Goal: Task Accomplishment & Management: Manage account settings

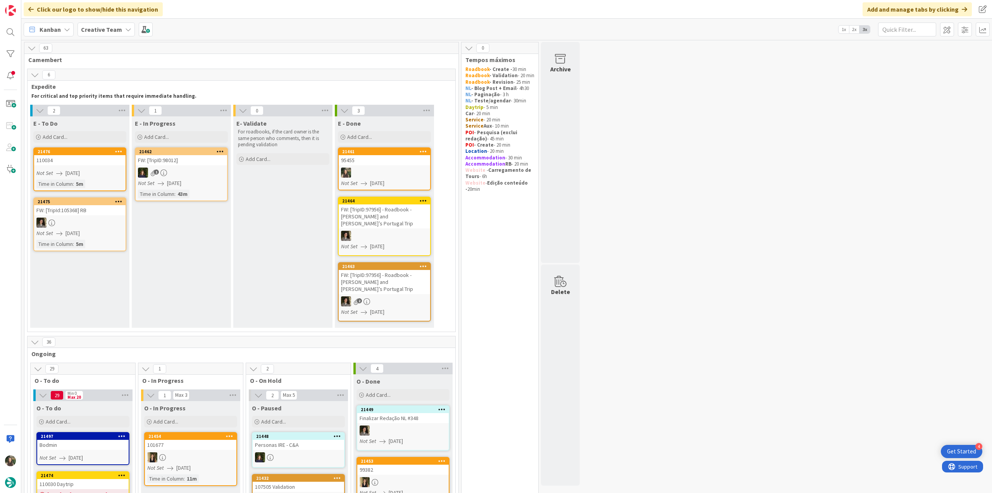
click at [390, 162] on div "95455" at bounding box center [384, 160] width 91 height 10
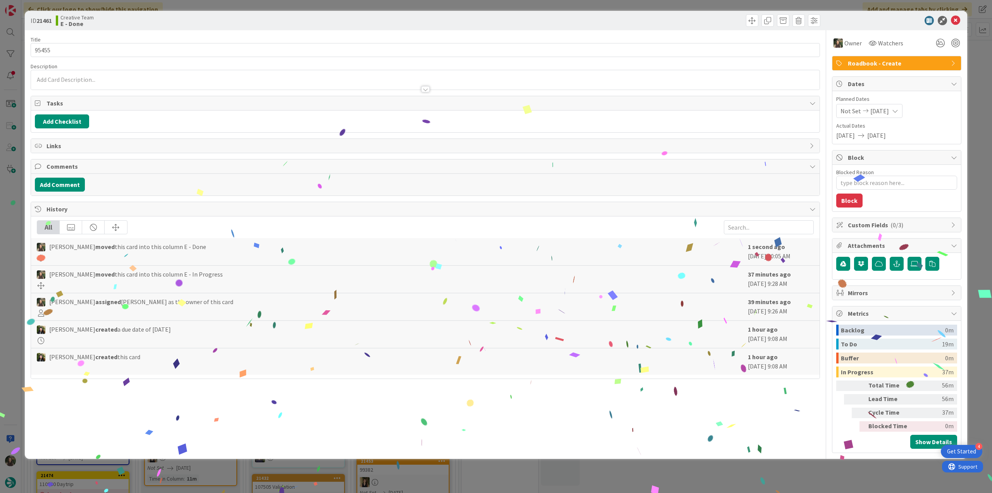
click at [790, 476] on div "ID 21461 Creative Team E - Done Title 5 / 128 95455 Description Owner Watchers …" at bounding box center [496, 246] width 992 height 493
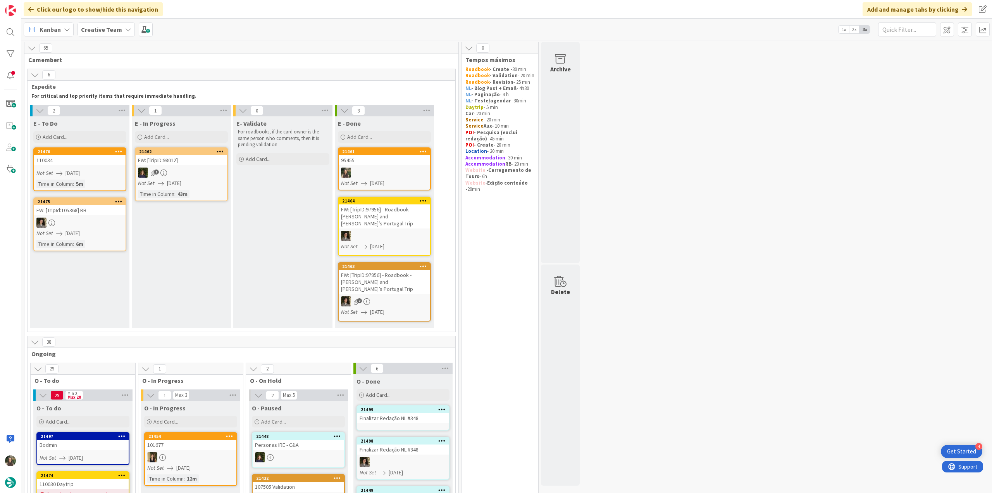
click at [95, 180] on div "Time in Column : 5m" at bounding box center [79, 183] width 87 height 9
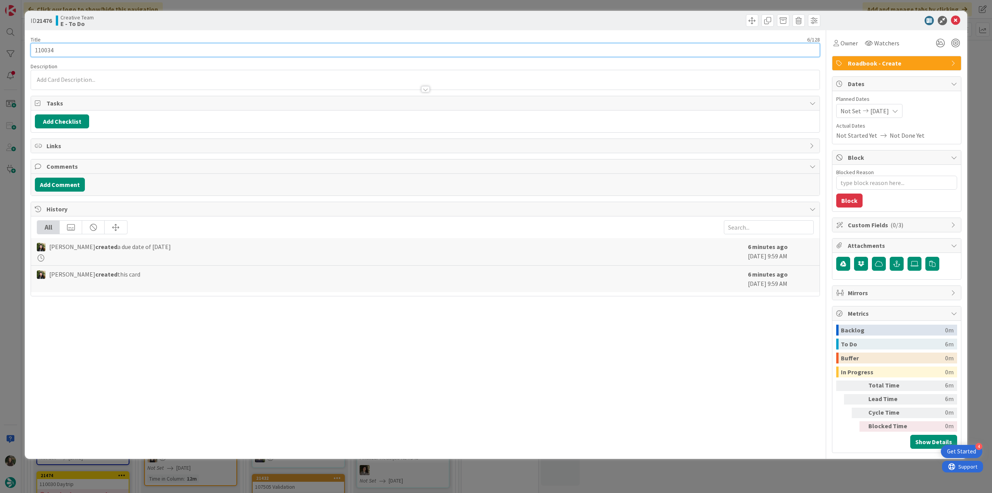
click at [50, 51] on input "110034" at bounding box center [426, 50] width 790 height 14
click at [5, 245] on div "ID 21476 Creative Team E - To Do Title 6 / 128 110034 Description Owner Watcher…" at bounding box center [496, 246] width 992 height 493
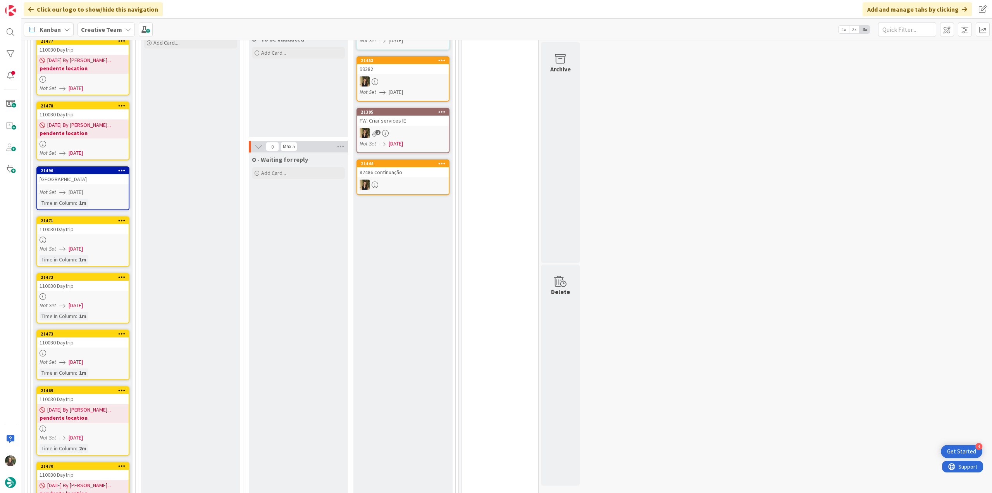
scroll to position [504, 0]
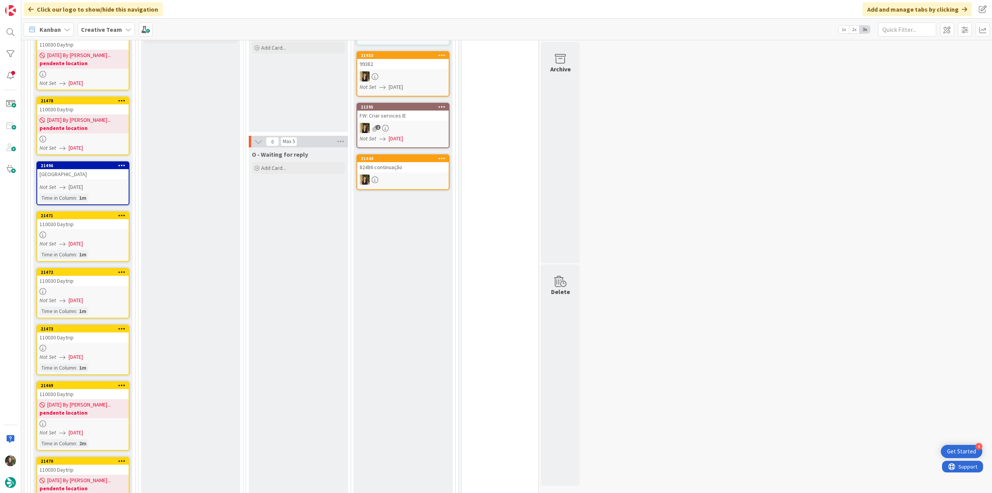
click at [114, 240] on div "Not Set [DATE]" at bounding box center [84, 244] width 89 height 8
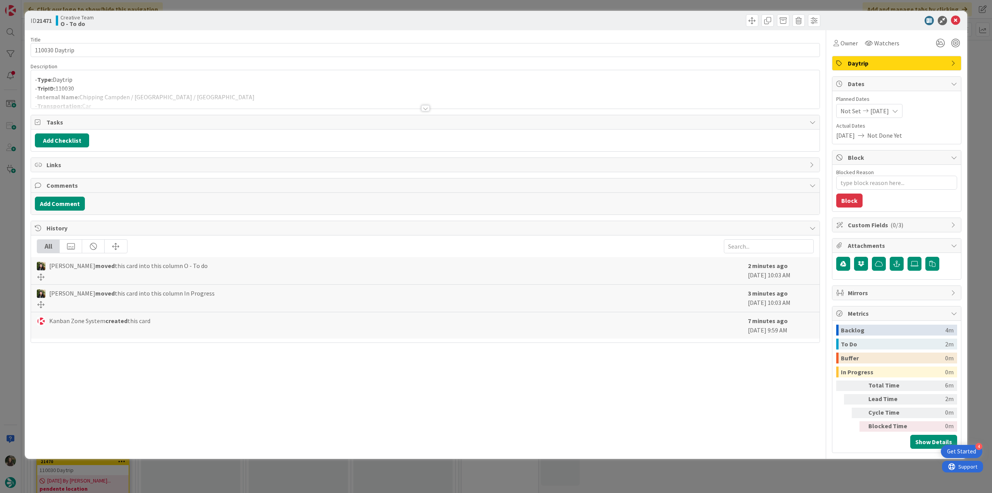
click at [349, 89] on div at bounding box center [425, 99] width 789 height 20
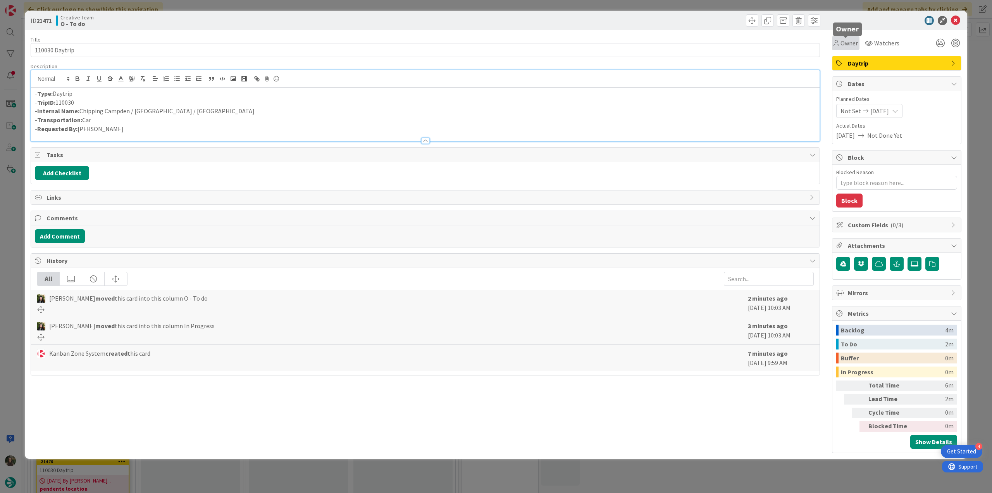
click at [854, 42] on span "Owner" at bounding box center [849, 42] width 17 height 9
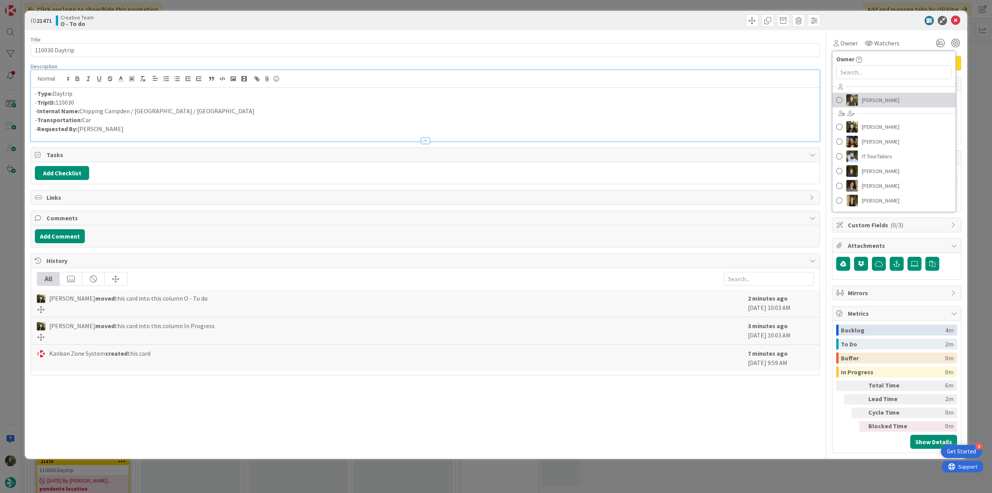
click at [857, 94] on div at bounding box center [852, 100] width 12 height 12
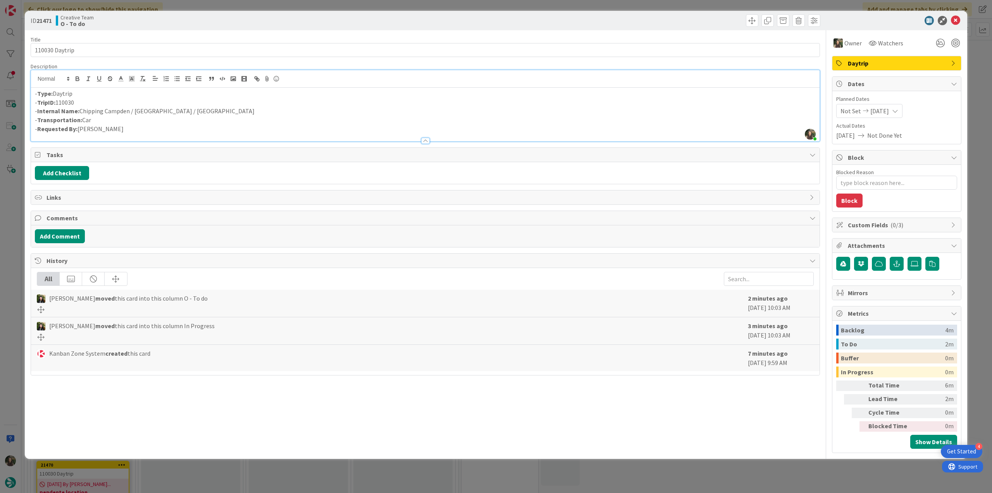
click at [17, 241] on div "ID 21471 Creative Team O - To do Title 14 / 128 110030 Daytrip Description [PER…" at bounding box center [496, 246] width 992 height 493
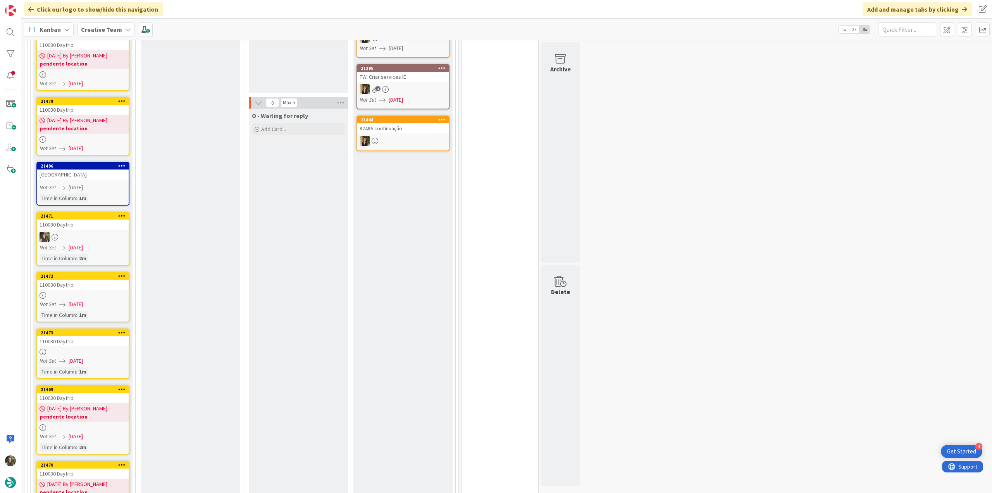
click at [88, 279] on div "110030 Daytrip" at bounding box center [82, 284] width 91 height 10
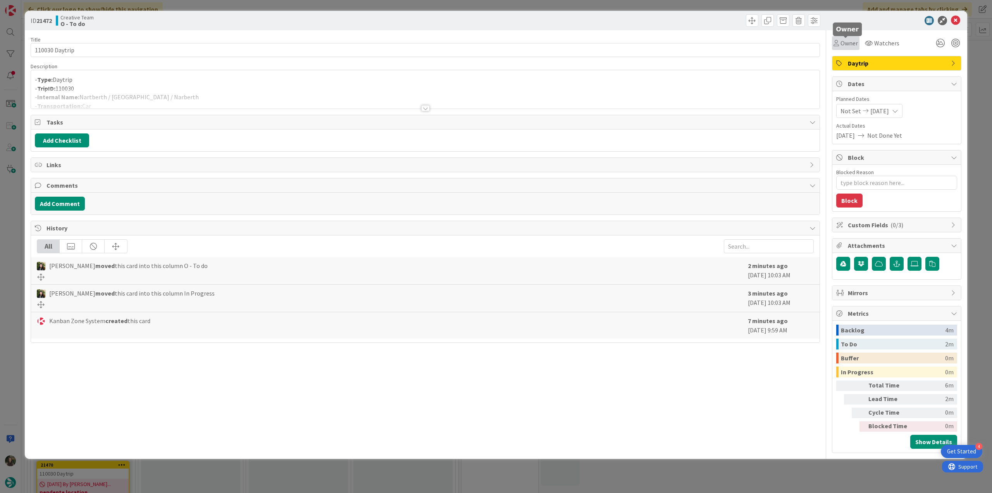
click at [850, 47] on span "Owner" at bounding box center [849, 42] width 17 height 9
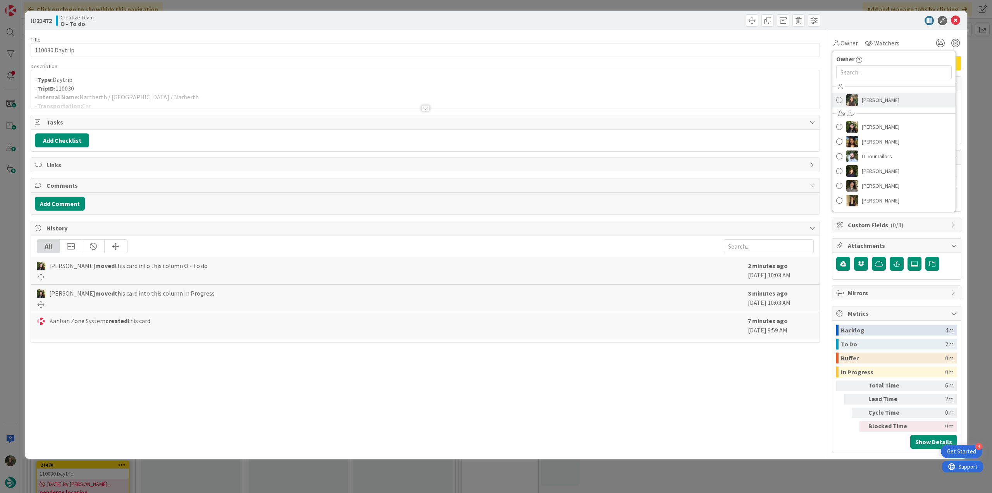
click at [860, 98] on link "[PERSON_NAME]" at bounding box center [894, 100] width 123 height 15
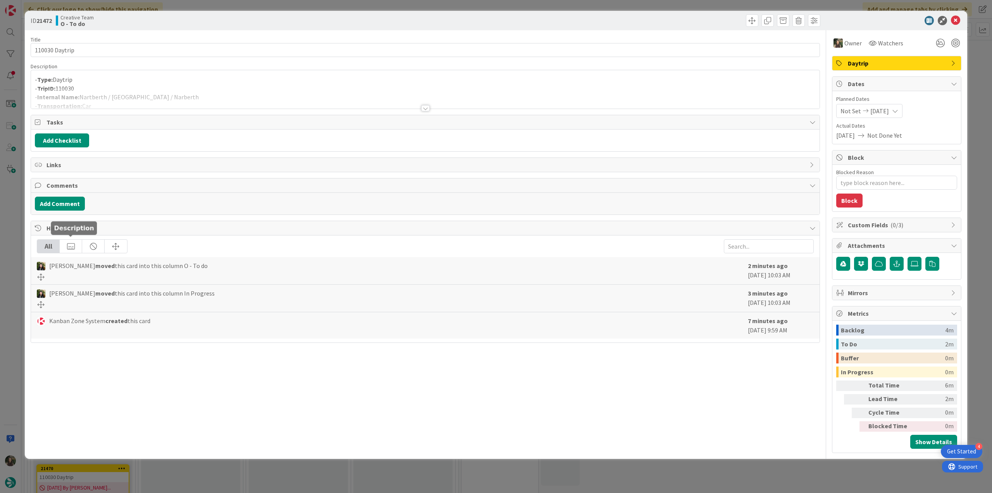
click at [16, 245] on div "ID 21472 Creative Team O - To do Title 14 / 128 110030 Daytrip Description - Ty…" at bounding box center [496, 246] width 992 height 493
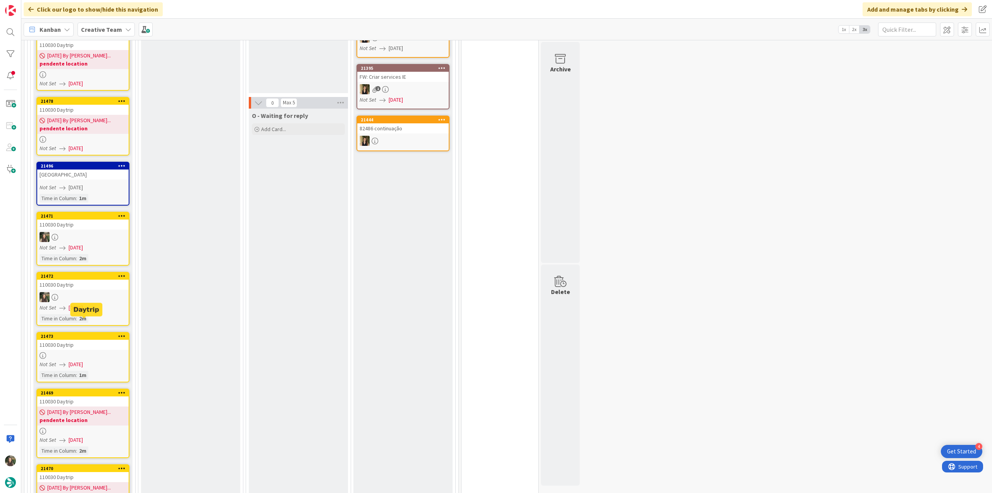
click at [83, 352] on div at bounding box center [82, 355] width 91 height 7
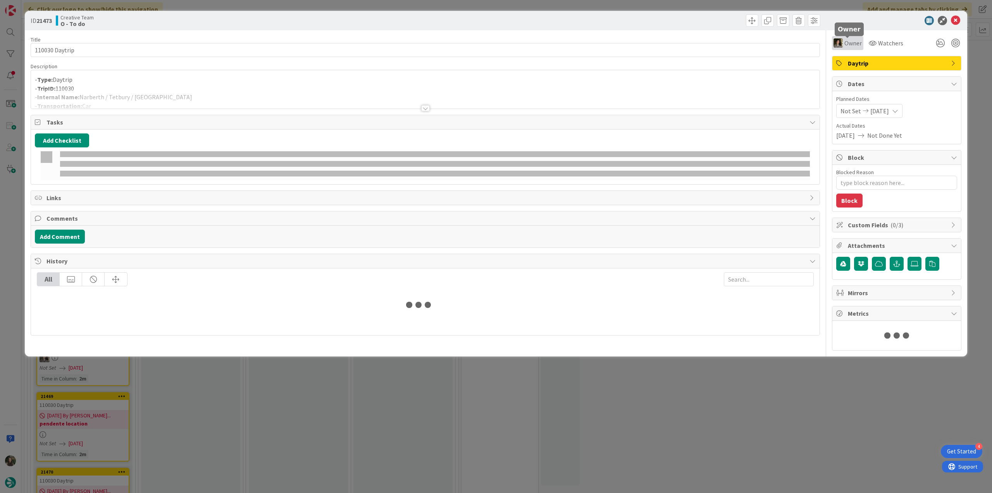
click at [847, 44] on span "Owner" at bounding box center [853, 42] width 17 height 9
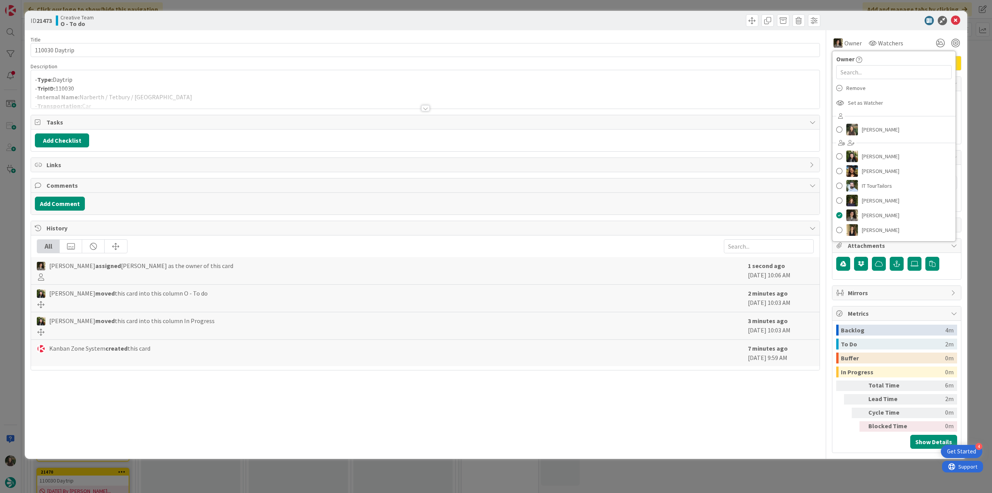
click at [974, 63] on div "ID 21473 Creative Team O - To do Title 14 / 128 110030 Daytrip Description - Ty…" at bounding box center [496, 246] width 992 height 493
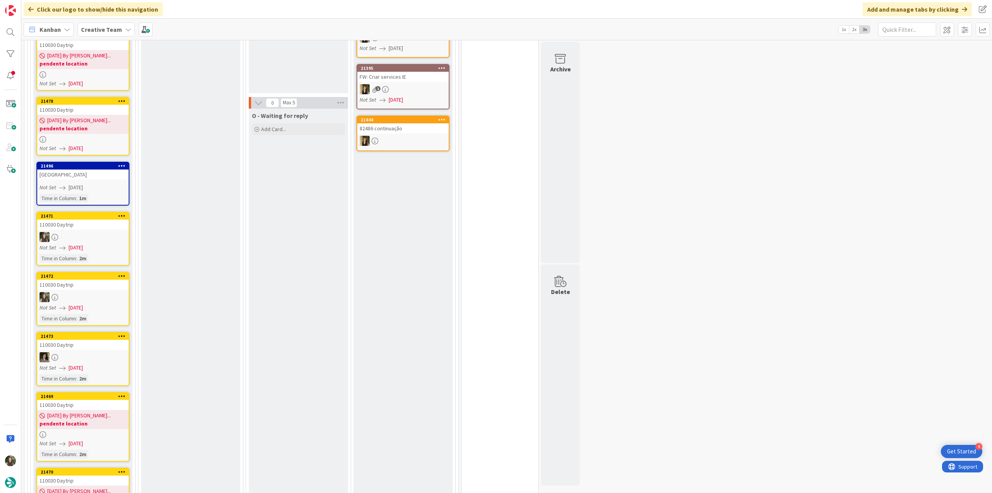
click at [115, 303] on div "Not Set [DATE]" at bounding box center [84, 307] width 89 height 8
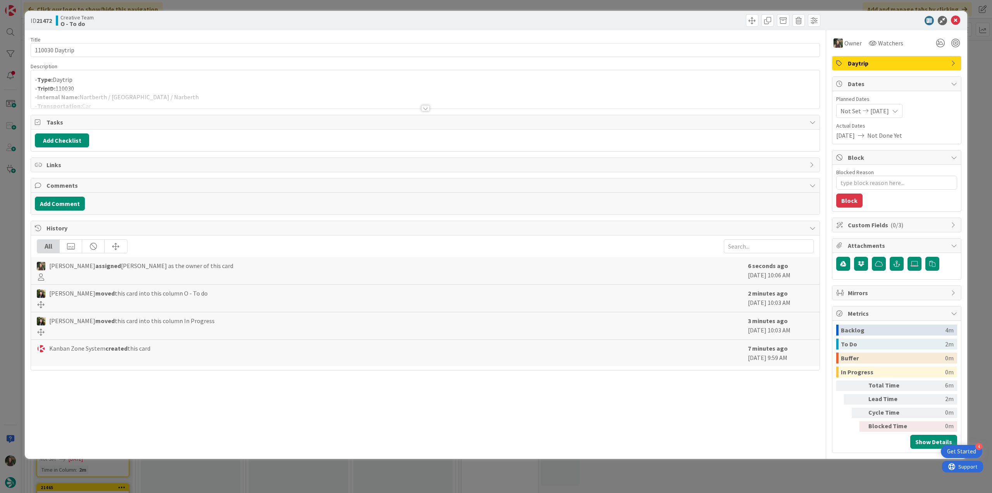
drag, startPoint x: 800, startPoint y: 477, endPoint x: 719, endPoint y: 462, distance: 82.7
click at [801, 477] on div "ID 21472 Creative Team O - To do Title 14 / 128 110030 Daytrip Description - Ty…" at bounding box center [496, 246] width 992 height 493
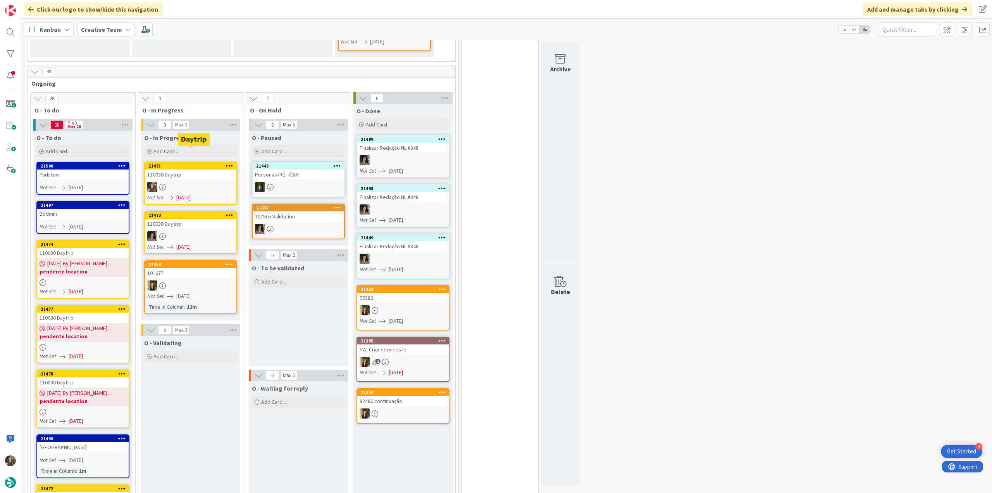
click at [221, 163] on div "21471" at bounding box center [192, 165] width 88 height 5
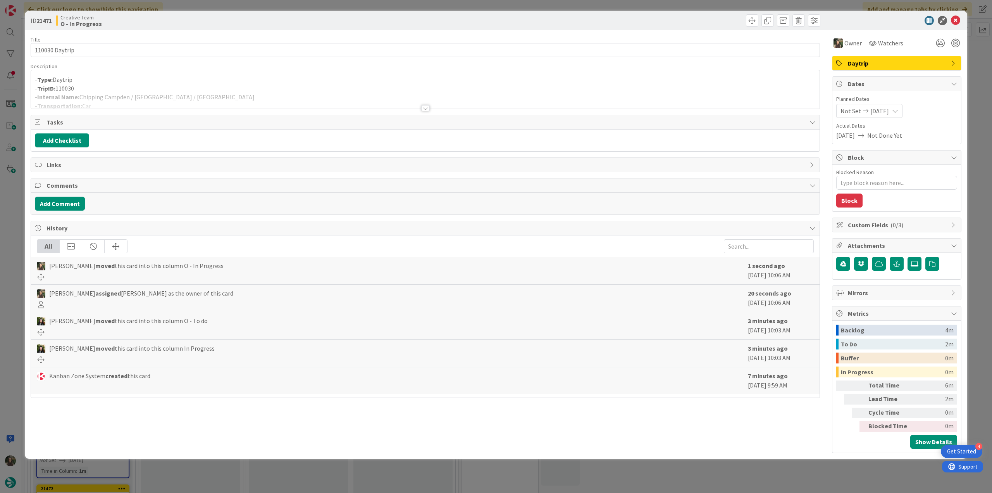
click at [160, 91] on div at bounding box center [425, 99] width 789 height 20
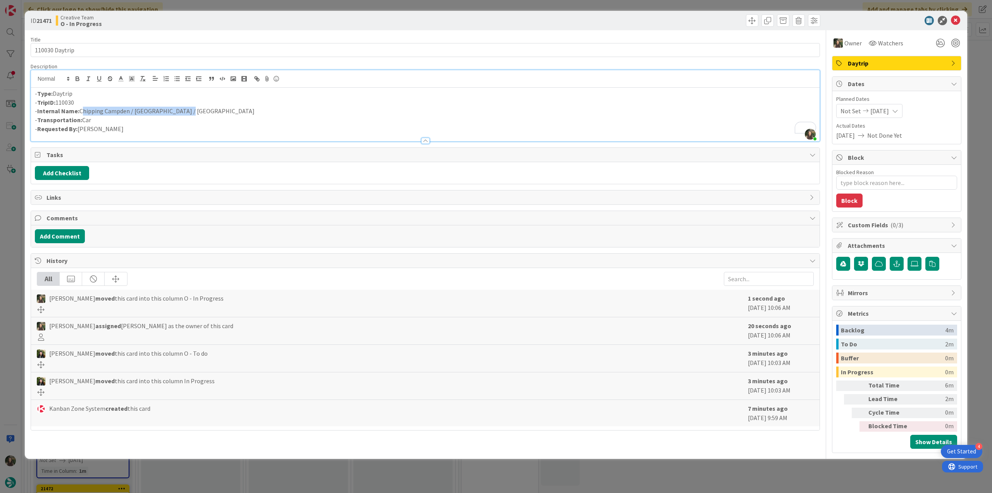
drag, startPoint x: 197, startPoint y: 112, endPoint x: 81, endPoint y: 111, distance: 115.1
click at [81, 111] on p "- Internal Name: Chipping Campden / [GEOGRAPHIC_DATA] / [GEOGRAPHIC_DATA]" at bounding box center [425, 111] width 781 height 9
copy p "Chipping Campden / [GEOGRAPHIC_DATA] / [GEOGRAPHIC_DATA]"
click at [7, 260] on div "ID 21471 Creative Team O - In Progress Title 14 / 128 110030 Daytrip Descriptio…" at bounding box center [496, 246] width 992 height 493
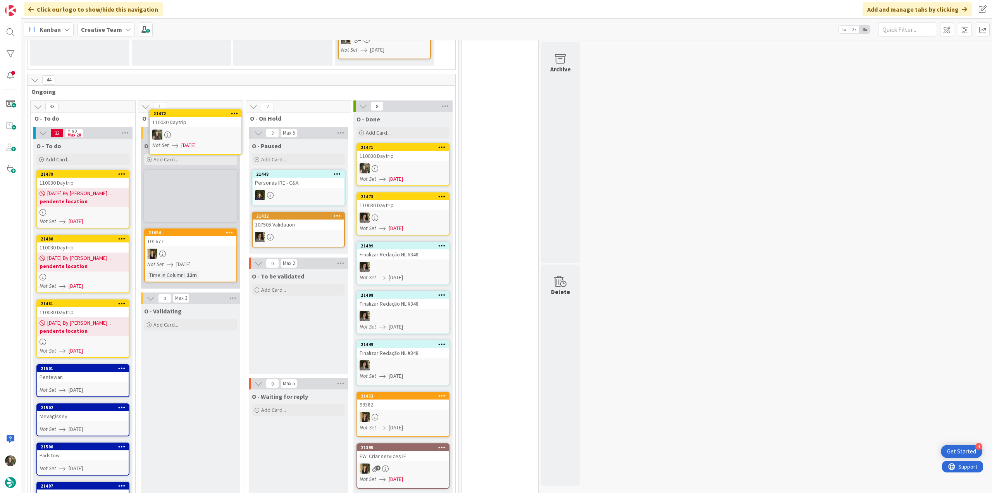
scroll to position [261, 0]
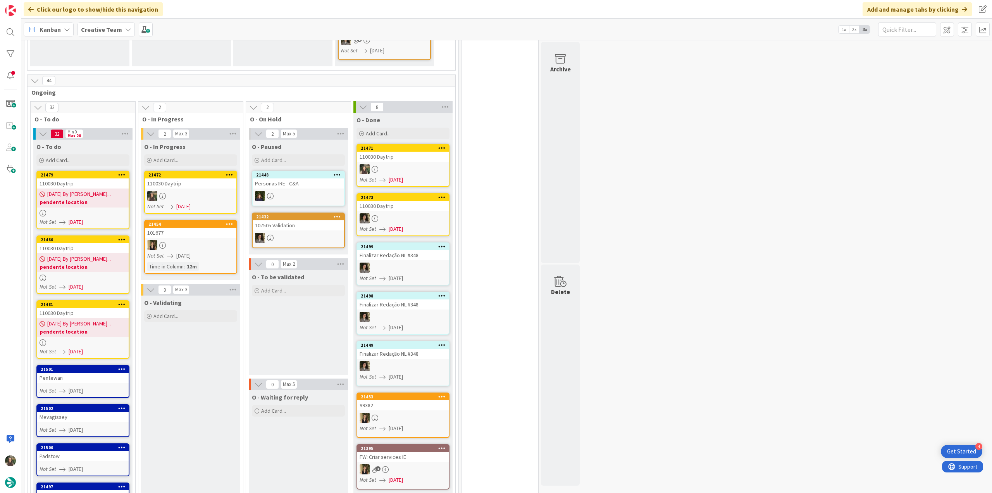
click at [219, 178] on div "110030 Daytrip" at bounding box center [190, 183] width 91 height 10
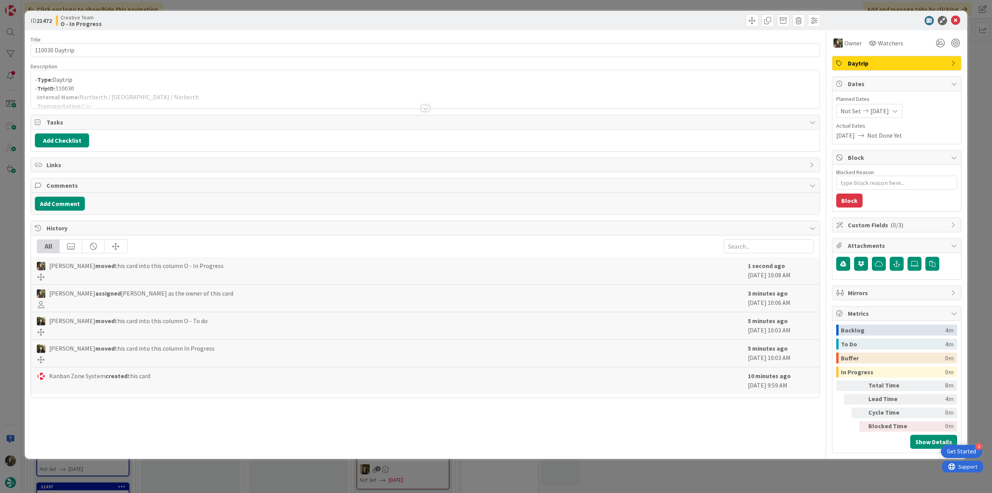
click at [178, 96] on div at bounding box center [425, 99] width 789 height 20
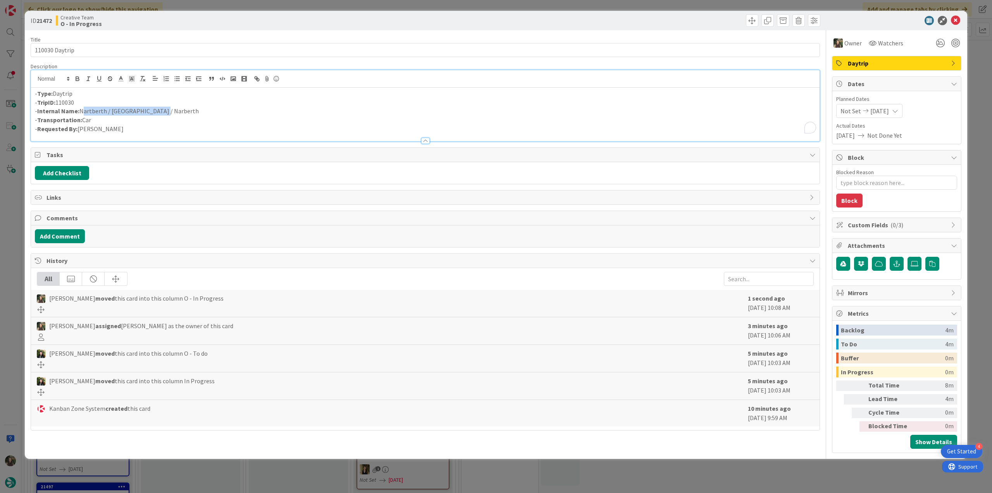
drag, startPoint x: 153, startPoint y: 110, endPoint x: 80, endPoint y: 108, distance: 73.3
click at [80, 108] on p "- Internal Name: [PERSON_NAME] / [GEOGRAPHIC_DATA] / Narberth" at bounding box center [425, 111] width 781 height 9
copy p "Nartberth / [GEOGRAPHIC_DATA] / Narberth"
click at [12, 241] on div "ID 21472 Creative Team O - In Progress Title 14 / 128 110030 Daytrip Descriptio…" at bounding box center [496, 246] width 992 height 493
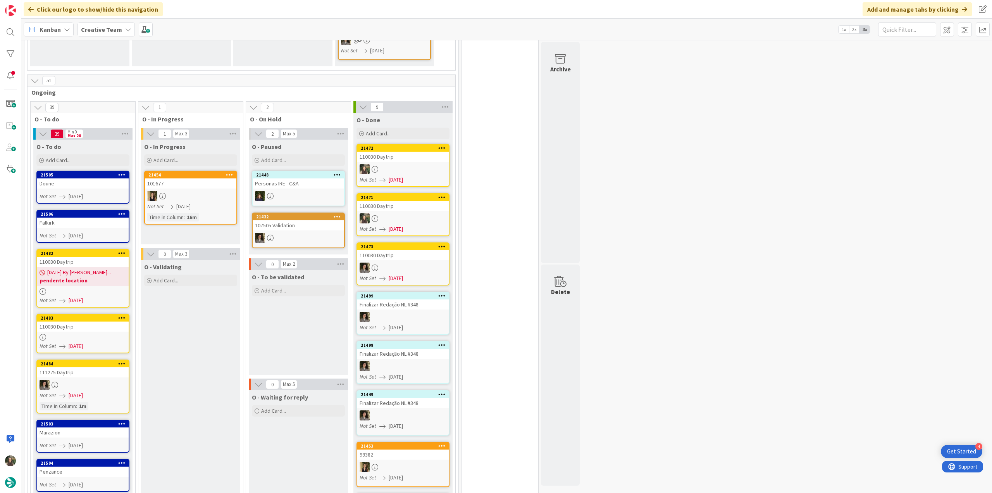
click at [126, 334] on div at bounding box center [82, 337] width 91 height 7
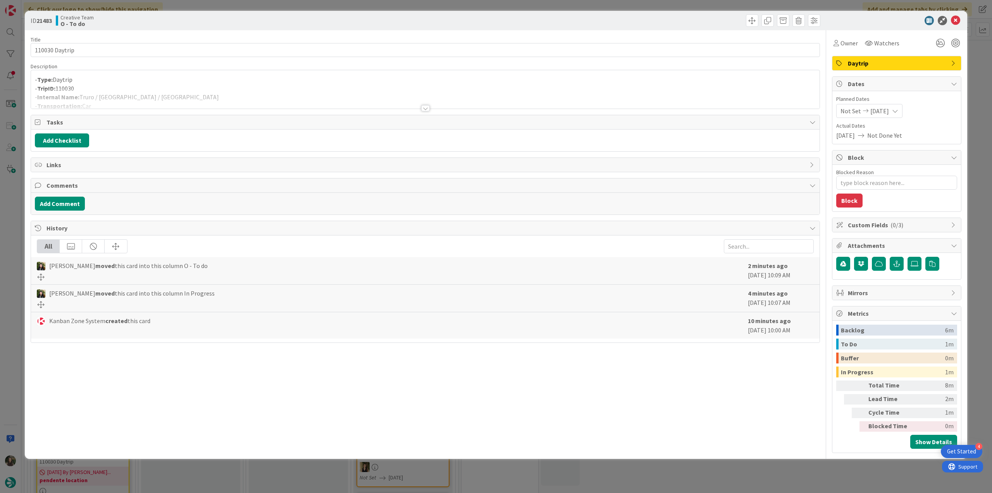
click at [253, 92] on div at bounding box center [425, 99] width 789 height 20
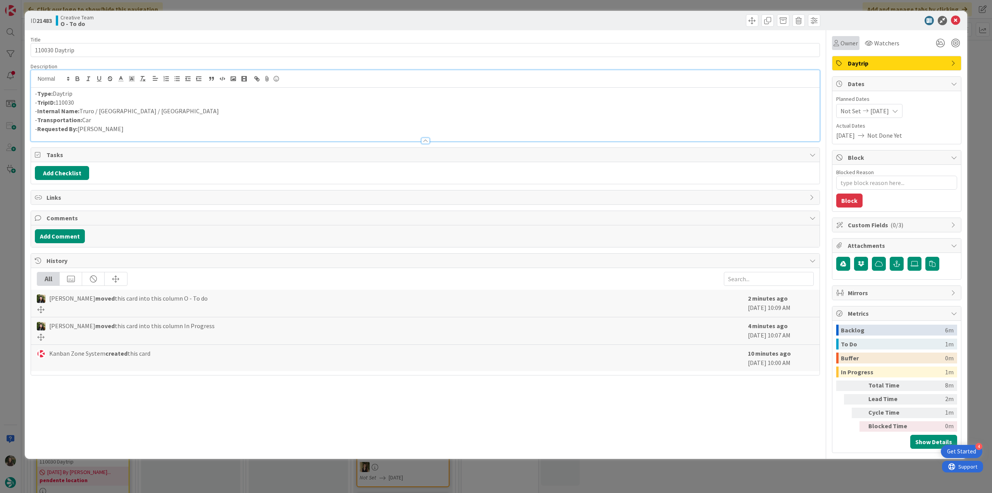
click at [844, 49] on div "Owner" at bounding box center [846, 43] width 28 height 14
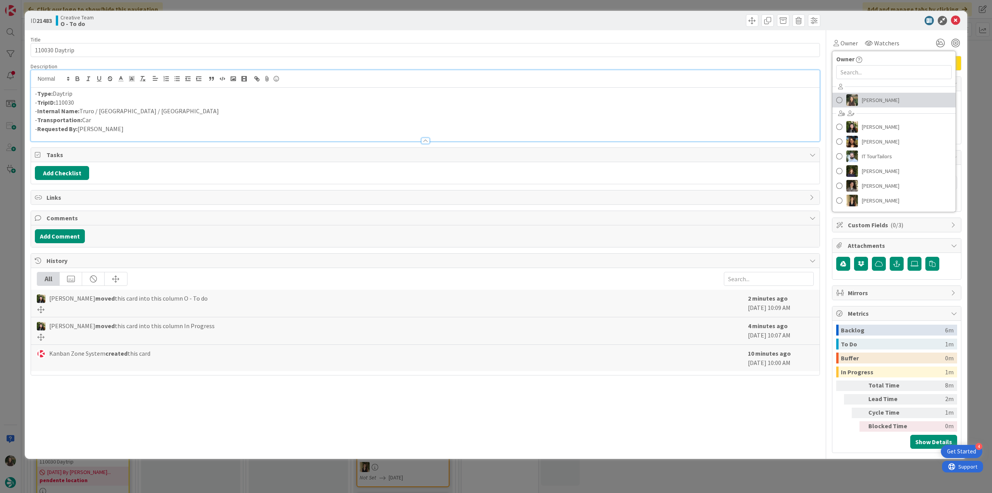
click at [862, 100] on span "[PERSON_NAME]" at bounding box center [881, 100] width 38 height 12
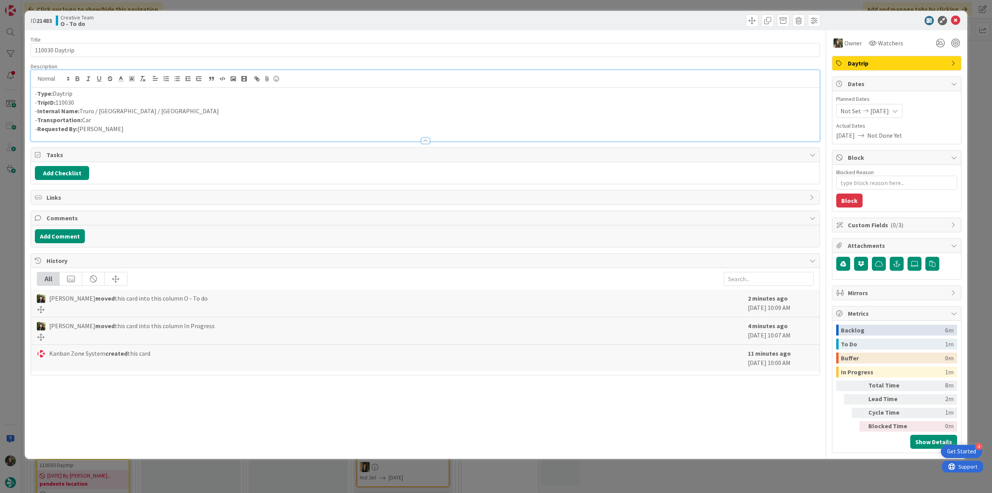
click at [972, 69] on div "ID 21483 Creative Team O - To do Title 14 / 128 110030 Daytrip Description - Ty…" at bounding box center [496, 246] width 992 height 493
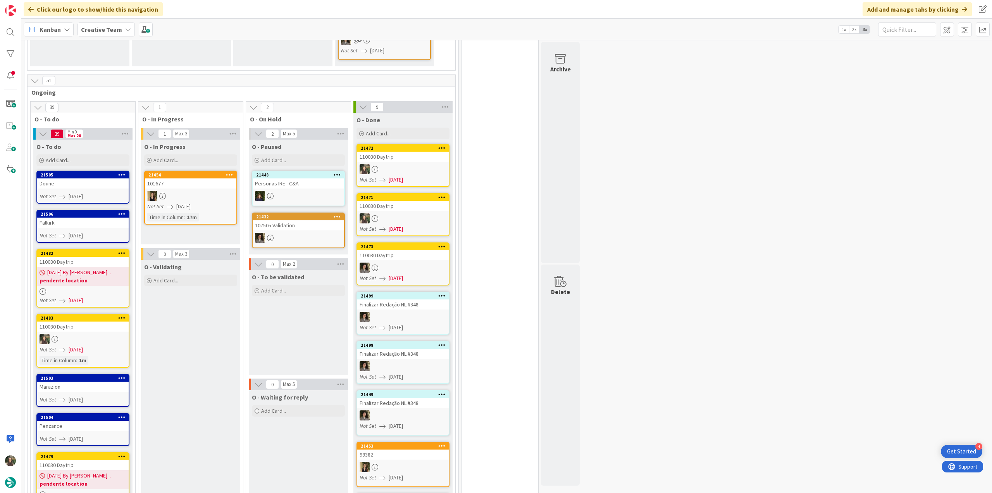
click at [120, 334] on div at bounding box center [82, 339] width 91 height 10
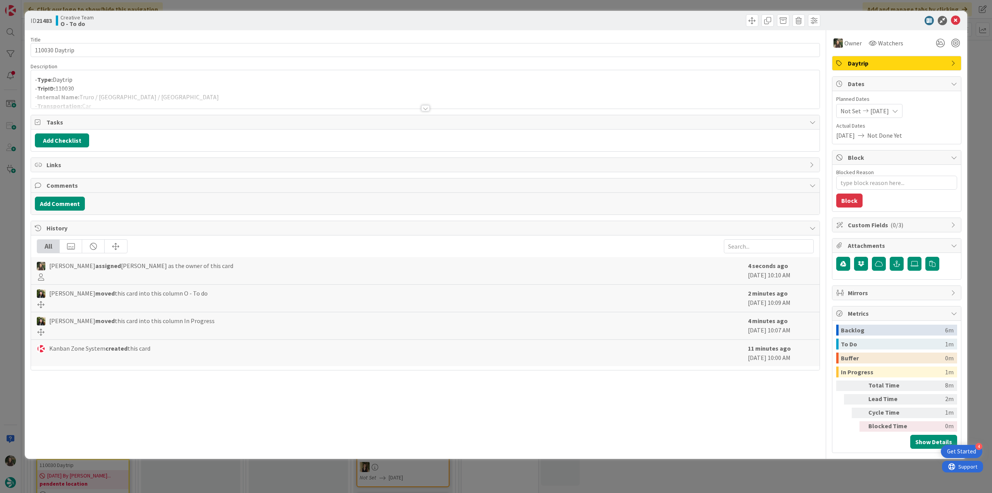
click at [206, 93] on div at bounding box center [425, 99] width 789 height 20
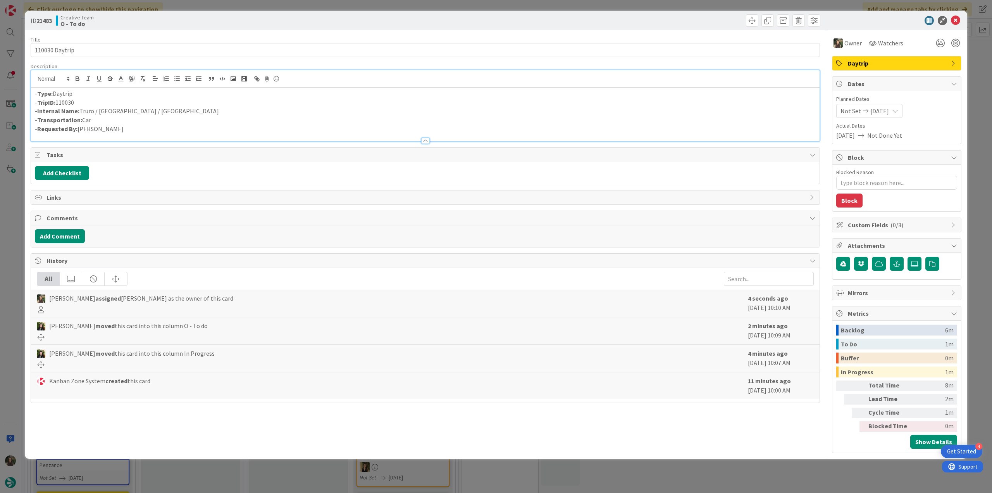
click at [14, 295] on div "ID 21483 Creative Team O - To do Title 14 / 128 110030 Daytrip Description - Ty…" at bounding box center [496, 246] width 992 height 493
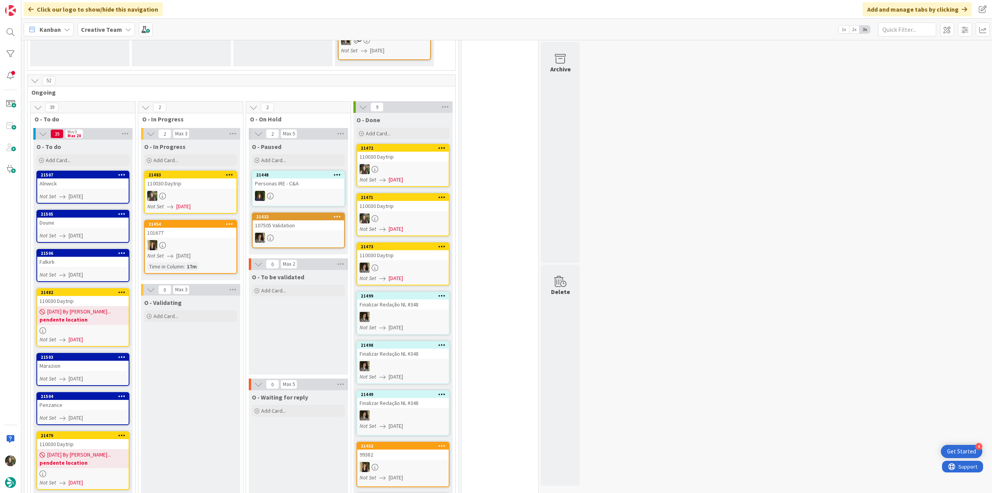
click at [218, 175] on link "21483 110030 Daytrip Not Set [DATE]" at bounding box center [190, 192] width 93 height 43
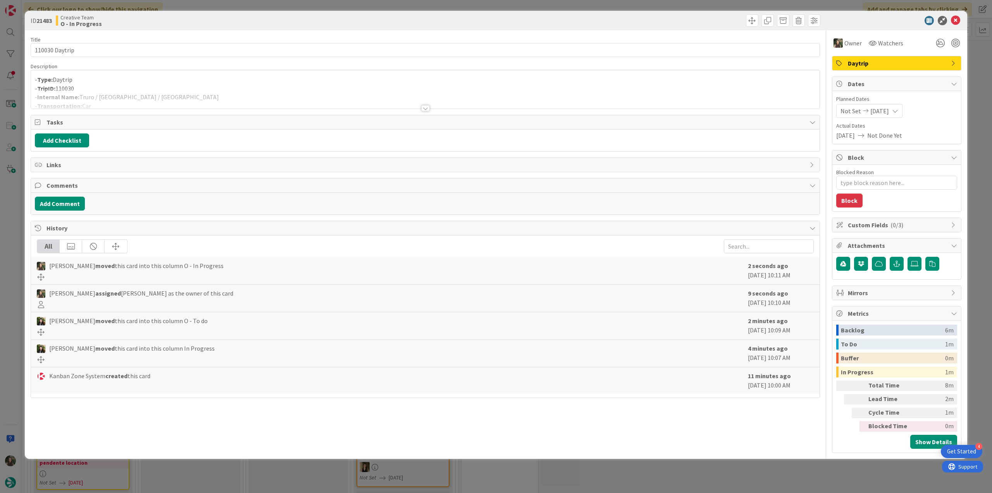
click at [156, 104] on div at bounding box center [425, 99] width 789 height 20
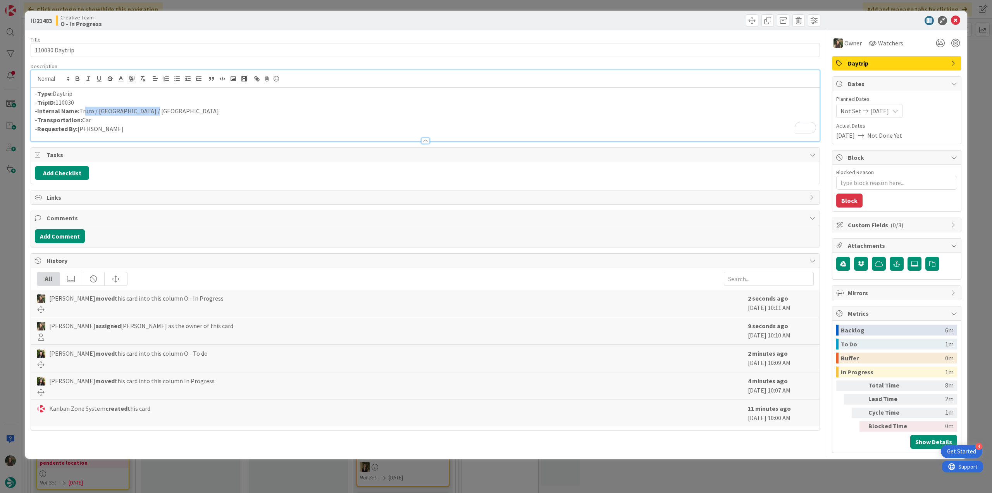
drag, startPoint x: 150, startPoint y: 112, endPoint x: 81, endPoint y: 110, distance: 68.6
click at [81, 110] on p "- Internal Name: Truro / [GEOGRAPHIC_DATA] / [GEOGRAPHIC_DATA]" at bounding box center [425, 111] width 781 height 9
click at [166, 102] on p "- TripID: 110030" at bounding box center [425, 102] width 781 height 9
drag, startPoint x: 149, startPoint y: 111, endPoint x: 79, endPoint y: 112, distance: 70.2
click at [79, 112] on p "- Internal Name: Truro / [GEOGRAPHIC_DATA] / [GEOGRAPHIC_DATA]" at bounding box center [425, 111] width 781 height 9
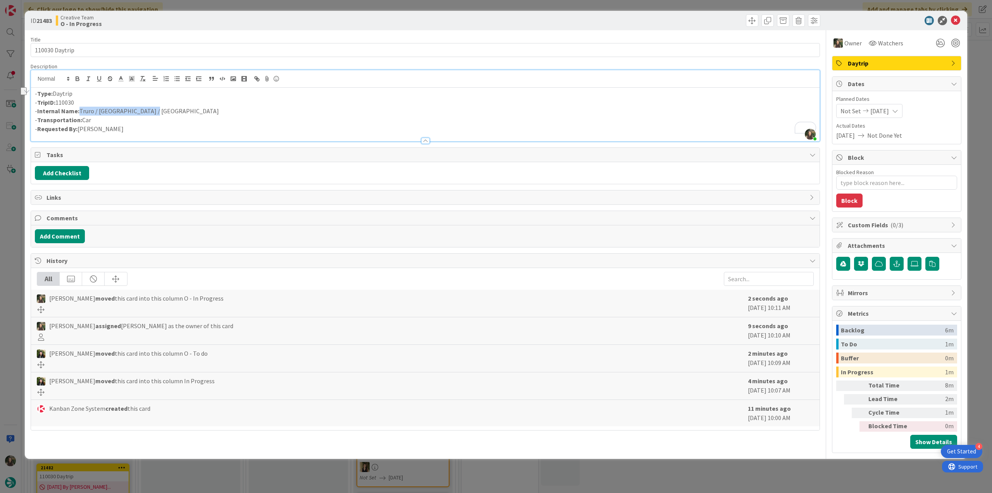
click at [160, 109] on p "- Internal Name: Truro / [GEOGRAPHIC_DATA] / [GEOGRAPHIC_DATA]" at bounding box center [425, 111] width 781 height 9
click at [100, 110] on p "- Internal Name: Truro / [GEOGRAPHIC_DATA] / [GEOGRAPHIC_DATA]" at bounding box center [425, 111] width 781 height 9
drag, startPoint x: 86, startPoint y: 110, endPoint x: 147, endPoint y: 109, distance: 61.2
click at [147, 109] on p "- Internal Name: Truro / [GEOGRAPHIC_DATA] / [GEOGRAPHIC_DATA]" at bounding box center [425, 111] width 781 height 9
copy p "Truro / [GEOGRAPHIC_DATA] / [GEOGRAPHIC_DATA]"
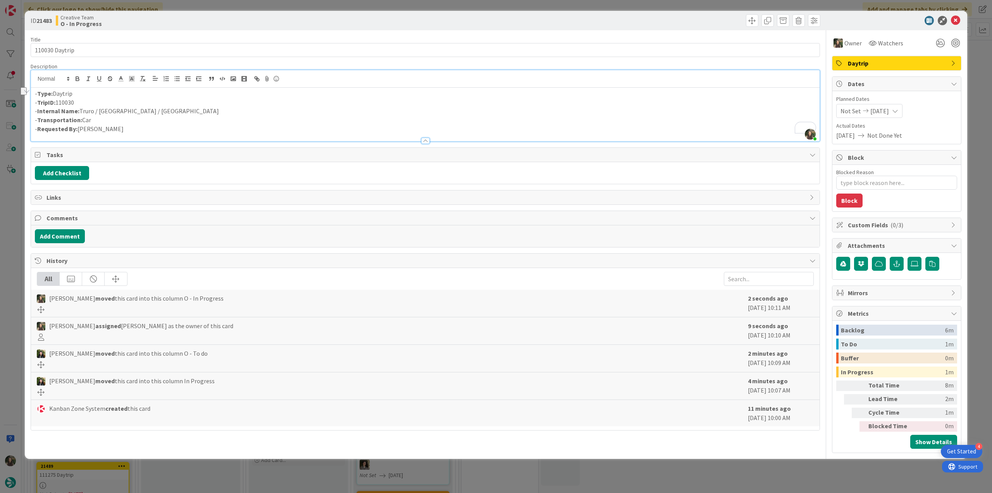
click at [14, 210] on div "ID 21483 Creative Team O - In Progress Title 14 / 128 110030 Daytrip Descriptio…" at bounding box center [496, 246] width 992 height 493
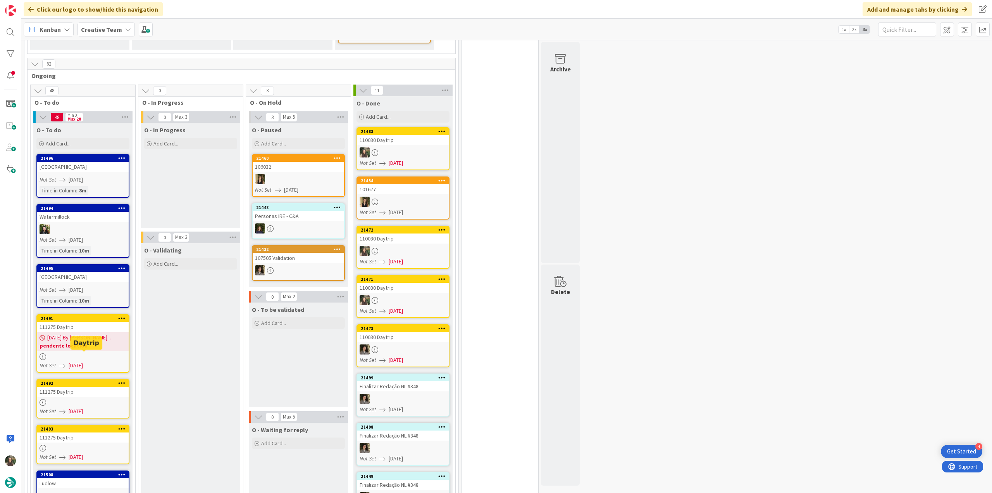
scroll to position [295, 0]
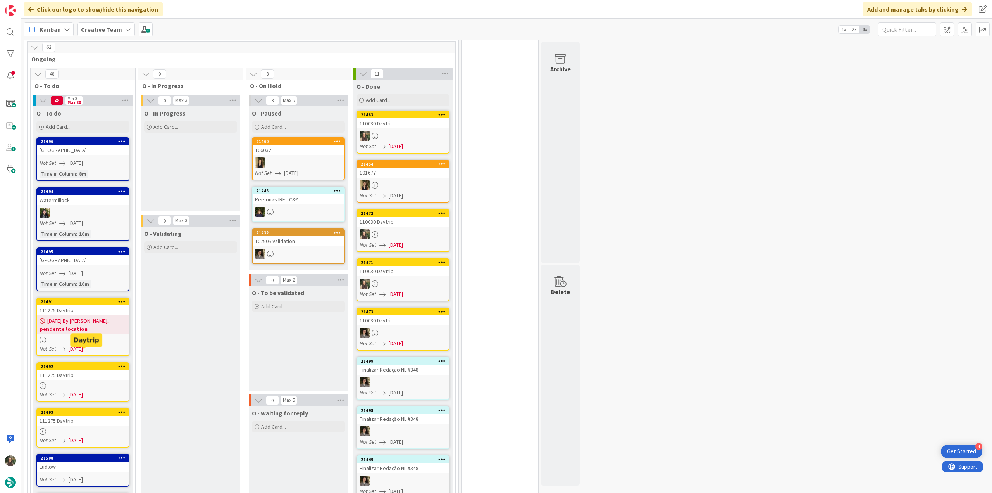
click at [111, 382] on div at bounding box center [82, 385] width 91 height 7
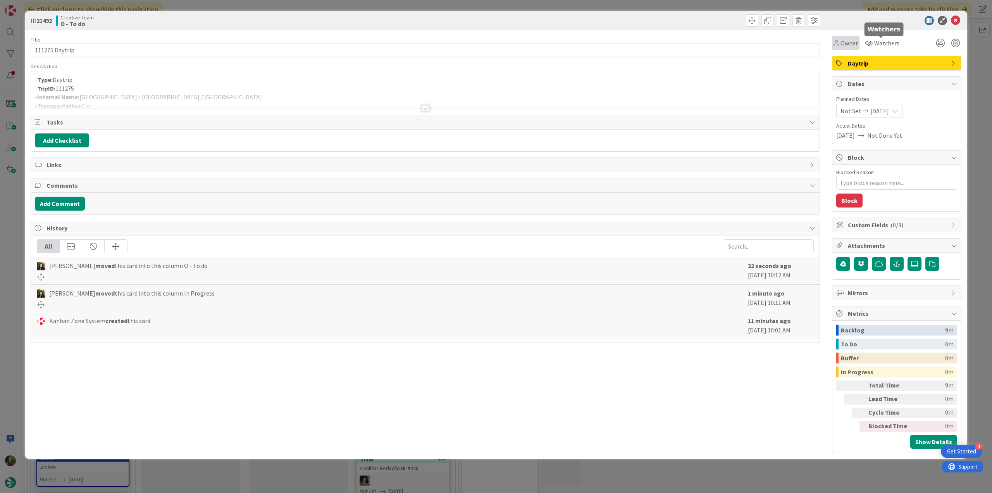
click at [853, 43] on span "Owner" at bounding box center [849, 42] width 17 height 9
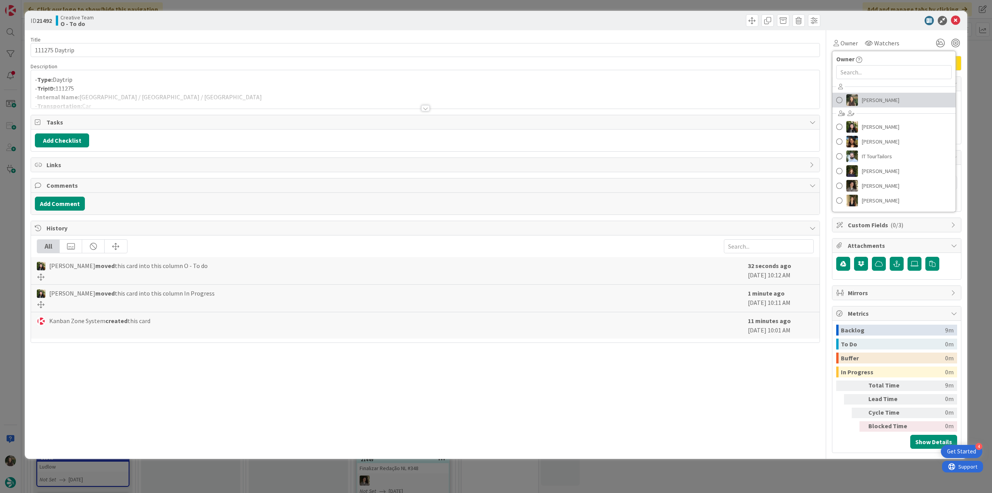
drag, startPoint x: 876, startPoint y: 96, endPoint x: 924, endPoint y: 93, distance: 48.5
click at [876, 96] on span "[PERSON_NAME]" at bounding box center [881, 100] width 38 height 12
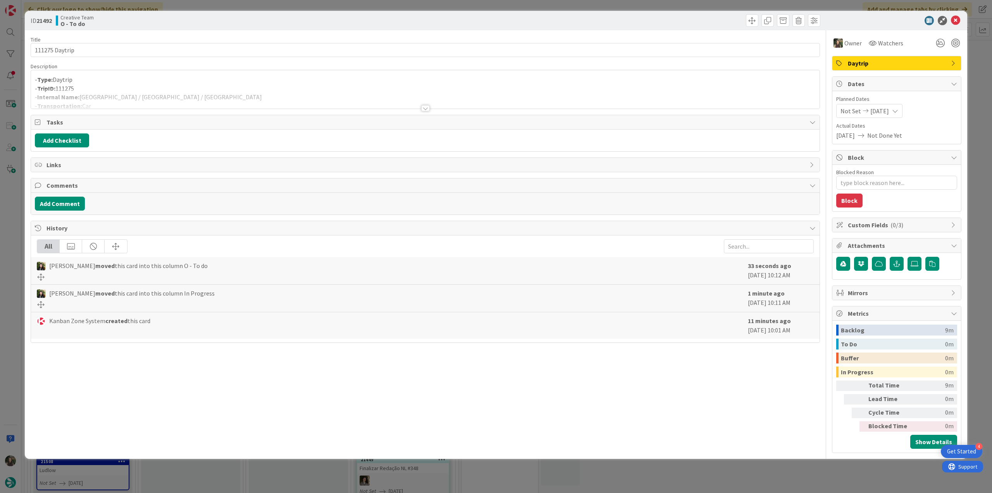
drag, startPoint x: 980, startPoint y: 74, endPoint x: 913, endPoint y: 97, distance: 70.4
click at [980, 74] on div "ID 21492 Creative Team O - To do Title 14 / 128 111275 Daytrip Description - Ty…" at bounding box center [496, 246] width 992 height 493
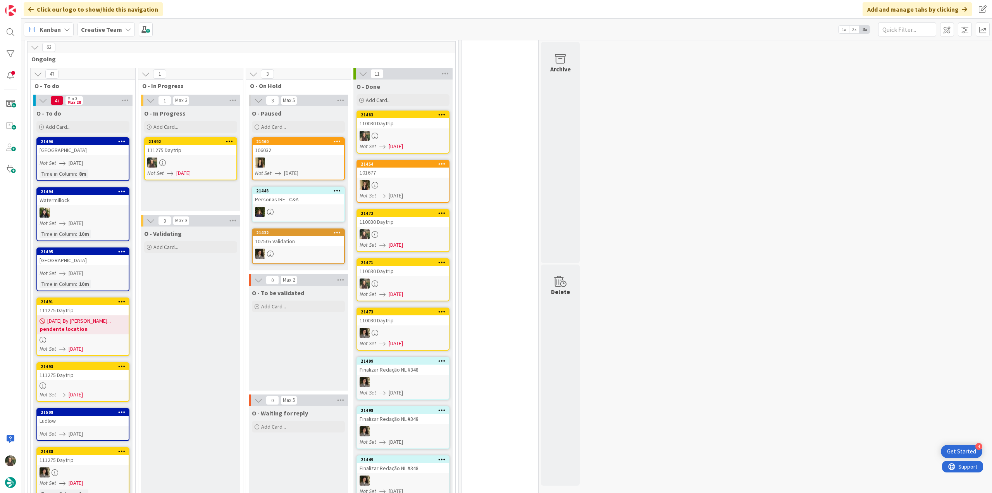
click at [211, 157] on div at bounding box center [190, 162] width 91 height 10
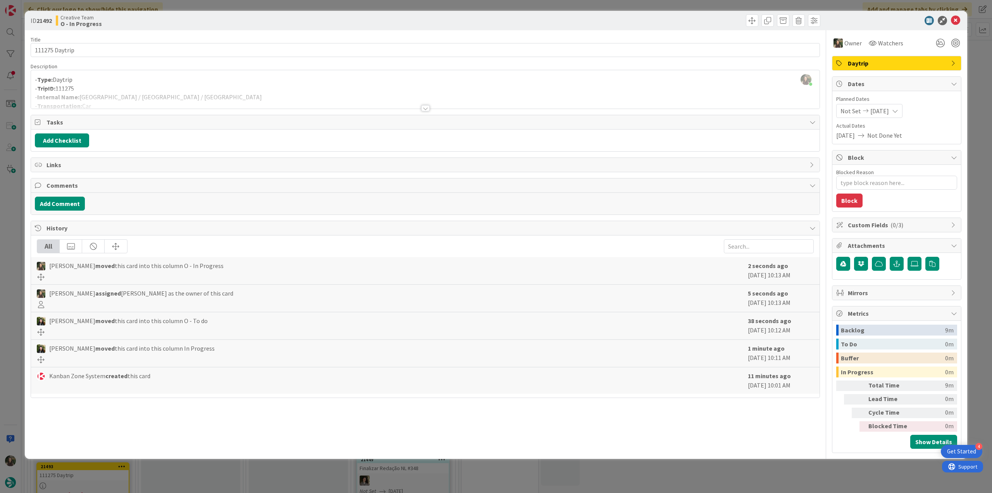
drag, startPoint x: 13, startPoint y: 231, endPoint x: 22, endPoint y: 230, distance: 8.7
click at [13, 231] on div "ID 21492 Creative Team O - In Progress Title 14 / 128 111275 Daytrip Descriptio…" at bounding box center [496, 246] width 992 height 493
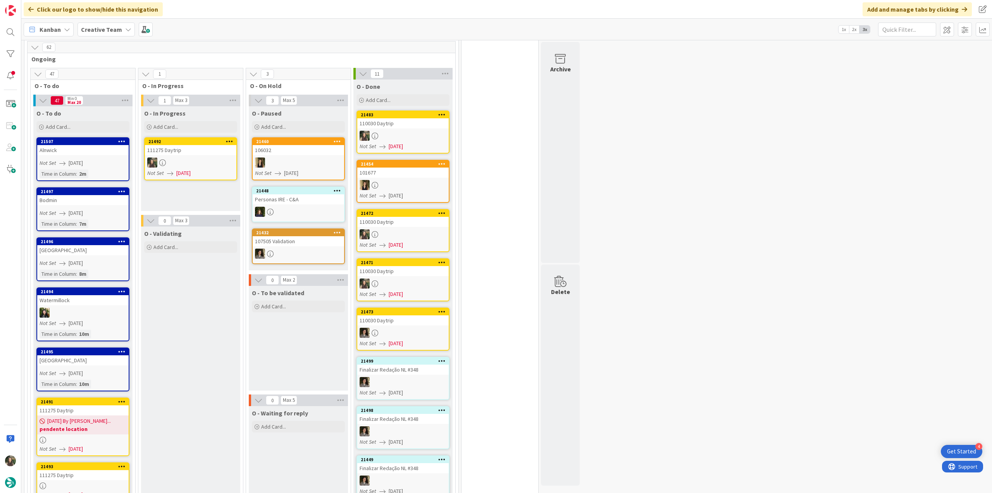
click at [209, 145] on div "111275 Daytrip" at bounding box center [190, 150] width 91 height 10
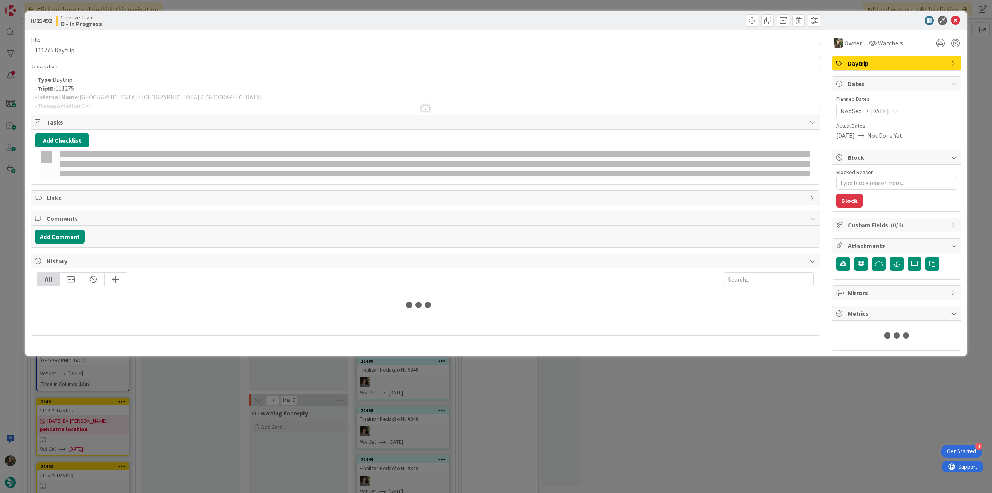
type textarea "x"
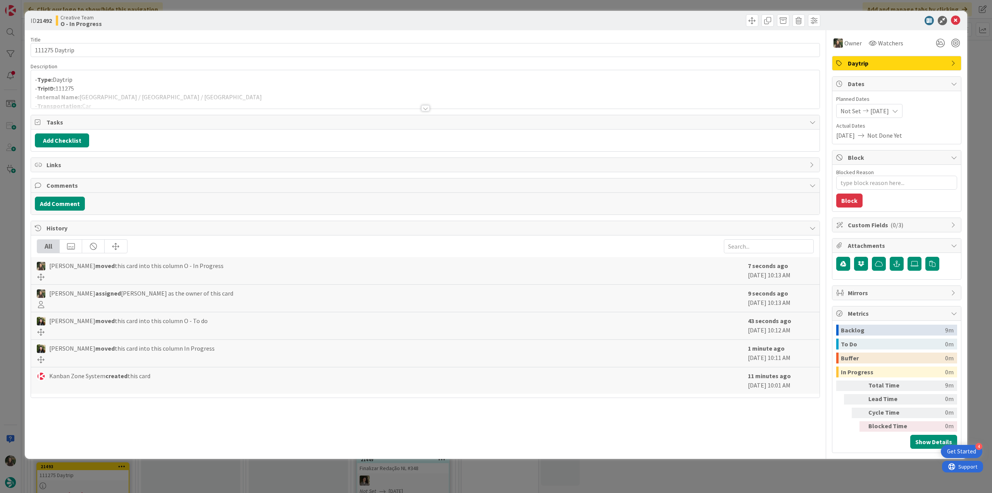
click at [172, 96] on div at bounding box center [425, 99] width 789 height 20
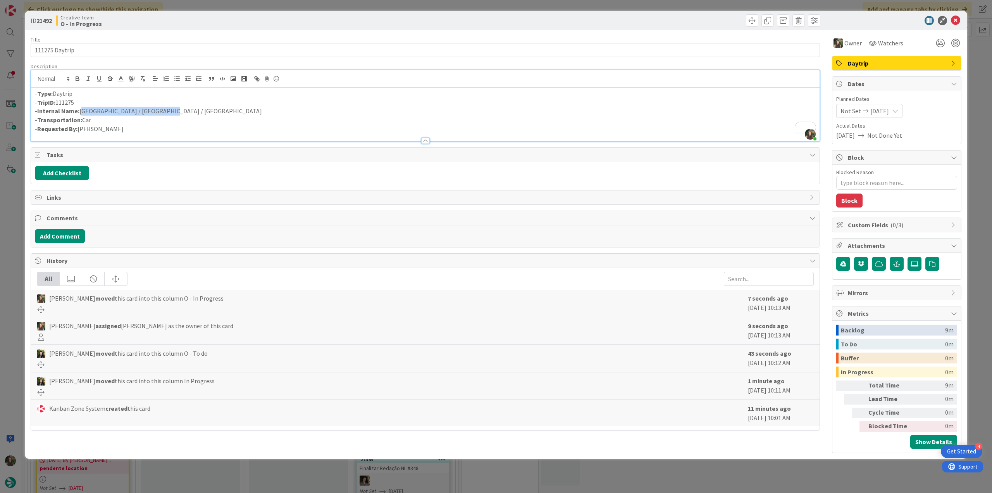
drag, startPoint x: 158, startPoint y: 112, endPoint x: 80, endPoint y: 110, distance: 77.9
click at [80, 110] on p "- Internal Name: [PERSON_NAME] / [GEOGRAPHIC_DATA] / [GEOGRAPHIC_DATA]" at bounding box center [425, 111] width 781 height 9
copy p "[GEOGRAPHIC_DATA] / [GEOGRAPHIC_DATA] / [GEOGRAPHIC_DATA]"
click at [9, 217] on div "ID 21492 Creative Team O - In Progress Title 14 / 128 111275 Daytrip Descriptio…" at bounding box center [496, 246] width 992 height 493
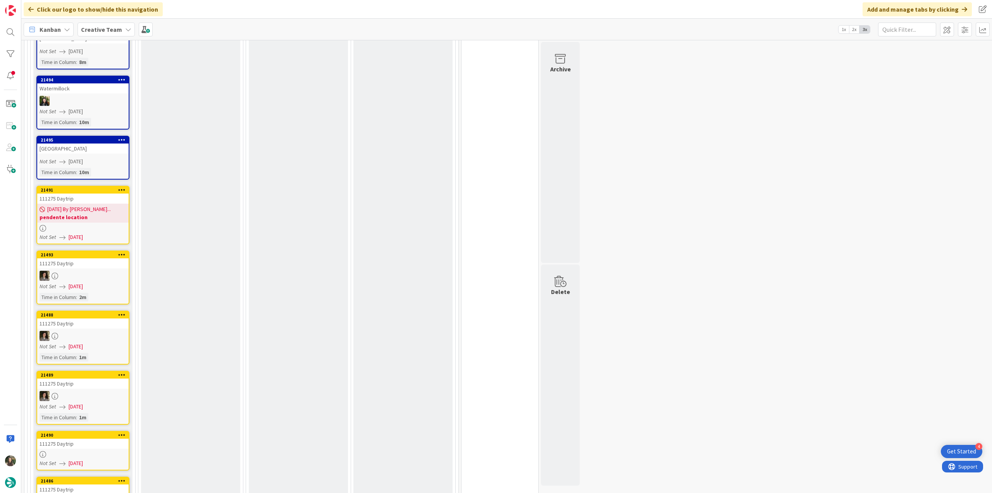
scroll to position [980, 0]
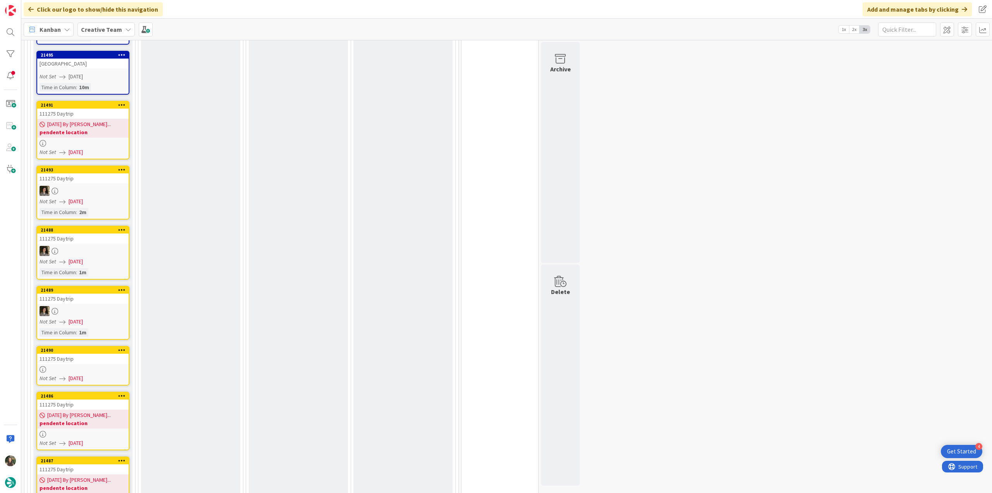
click at [112, 353] on div "111275 Daytrip" at bounding box center [82, 358] width 91 height 10
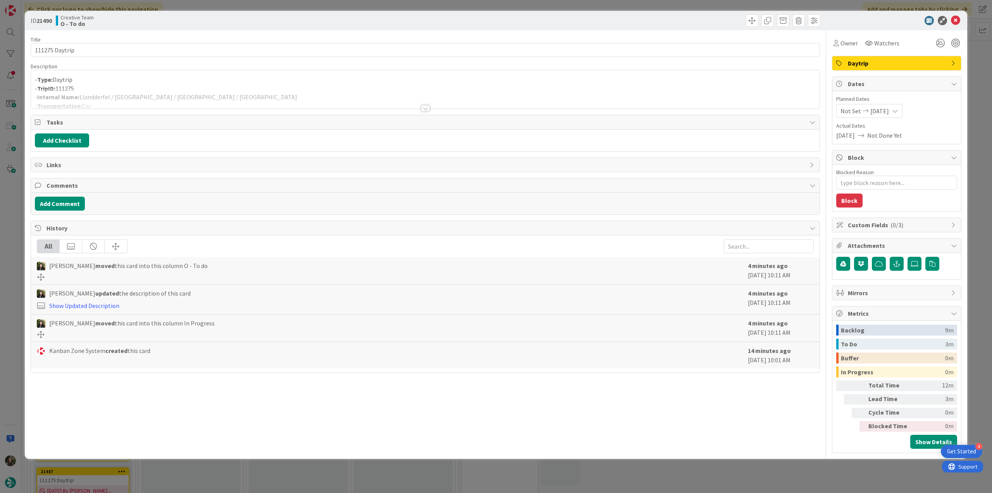
click at [553, 97] on div at bounding box center [425, 99] width 789 height 20
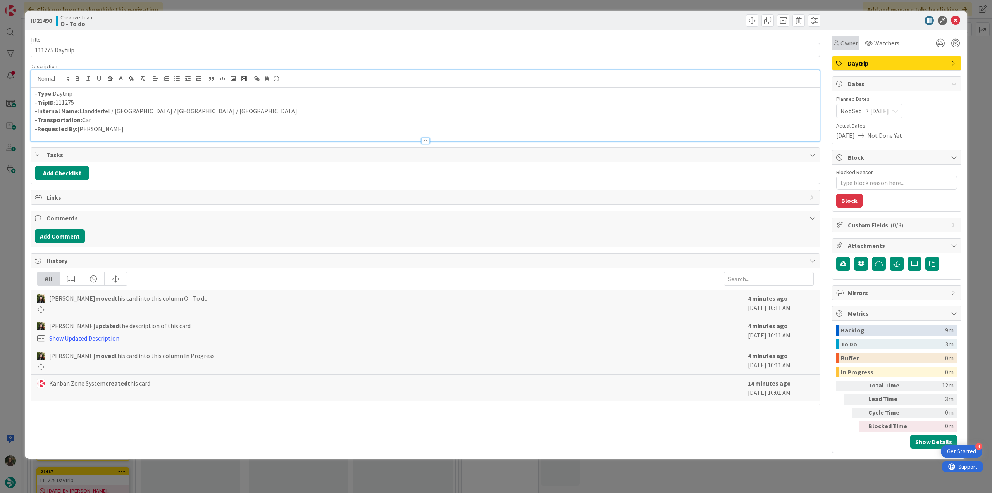
click at [849, 48] on div "Owner" at bounding box center [846, 43] width 28 height 14
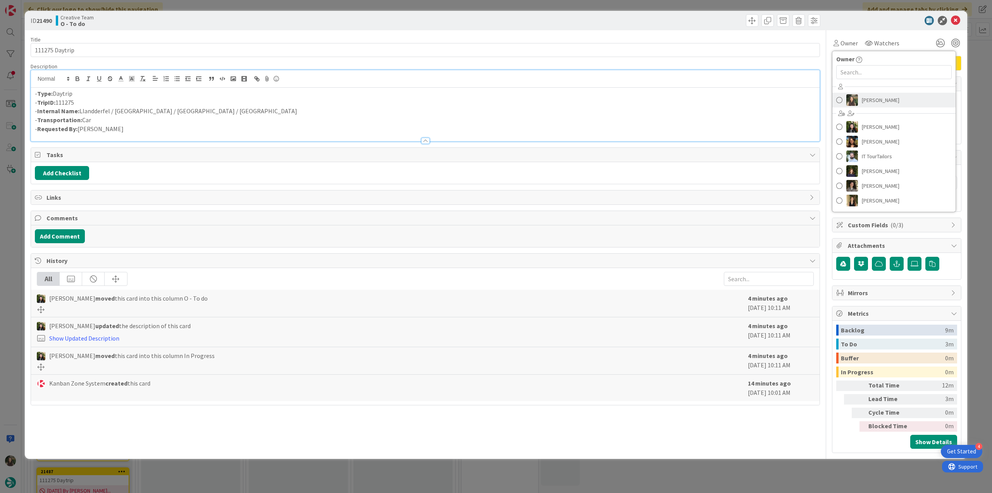
click at [881, 101] on span "[PERSON_NAME]" at bounding box center [881, 100] width 38 height 12
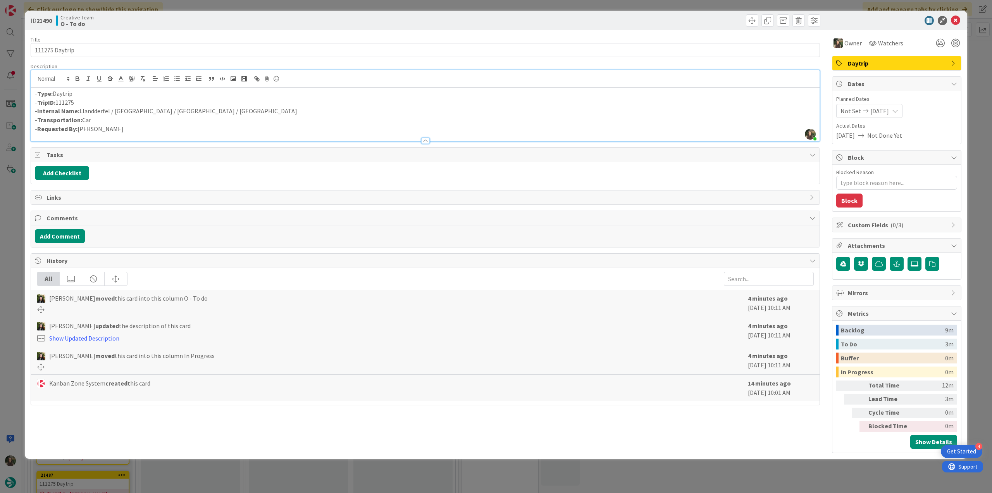
click at [971, 84] on div "ID 21490 Creative Team O - To do Title 14 / 128 111275 Daytrip Description Inês…" at bounding box center [496, 246] width 992 height 493
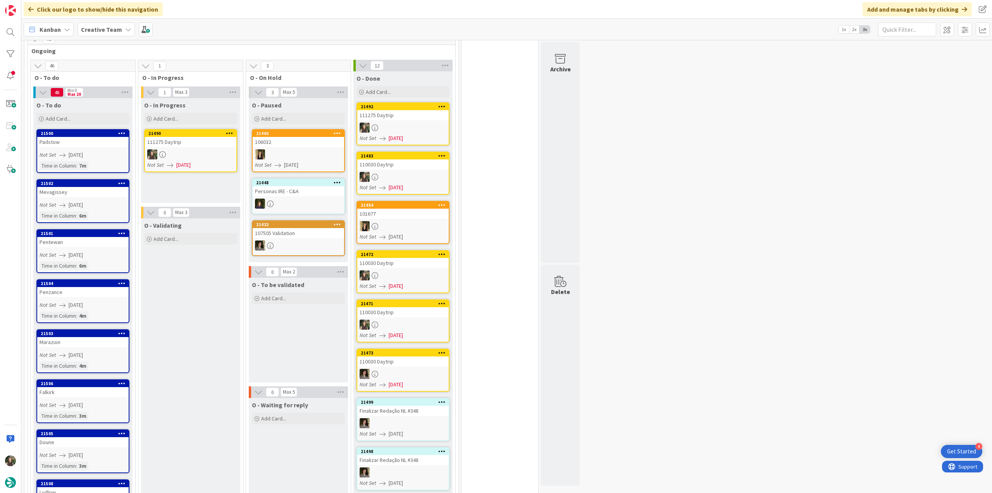
scroll to position [300, 0]
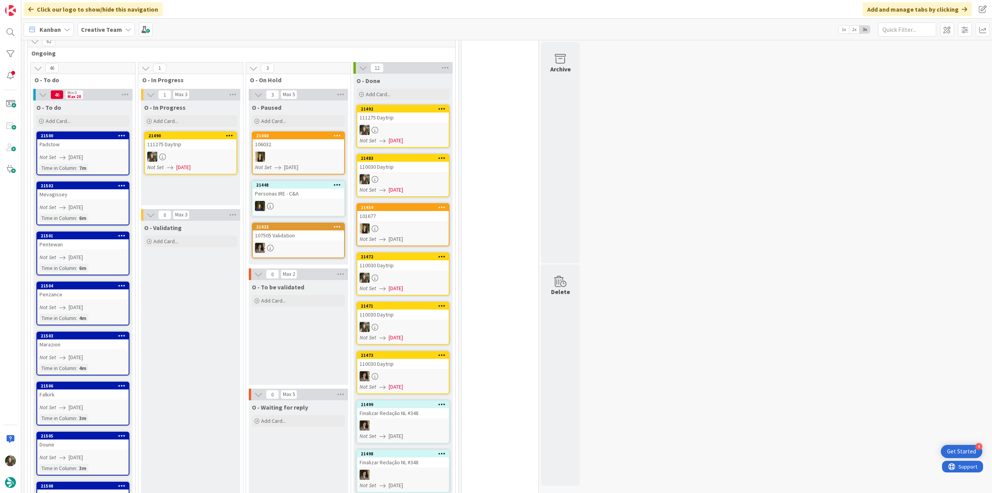
click at [211, 152] on div at bounding box center [190, 157] width 91 height 10
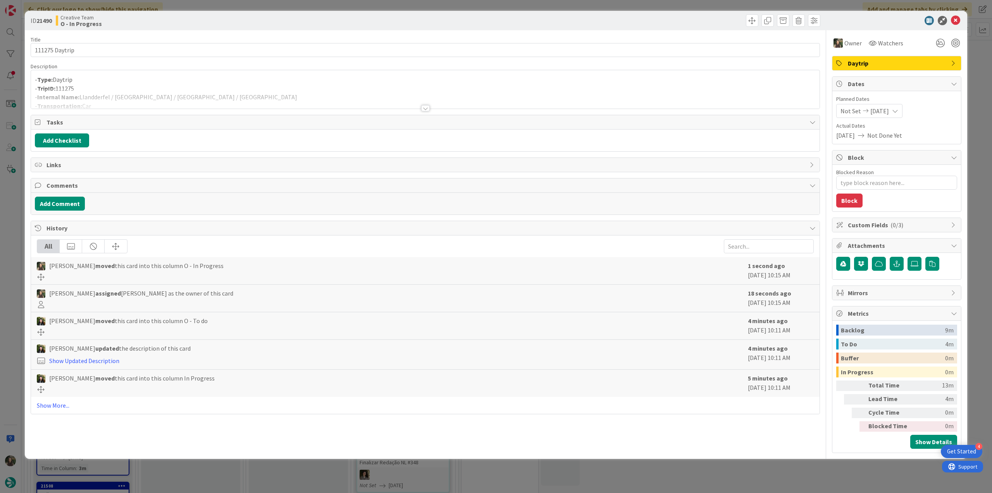
click at [158, 77] on p "- Type: Daytrip" at bounding box center [425, 79] width 781 height 9
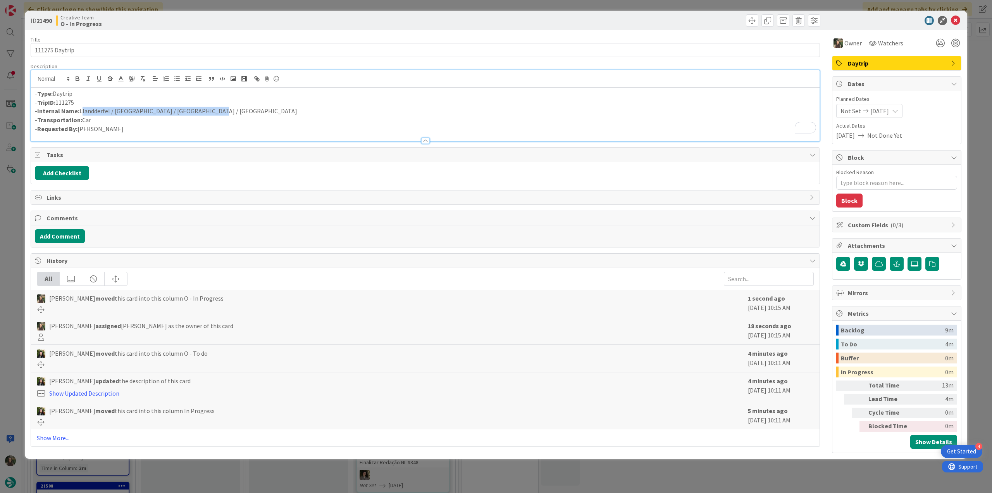
drag, startPoint x: 211, startPoint y: 110, endPoint x: 80, endPoint y: 109, distance: 130.6
click at [80, 109] on p "- Internal Name: Llandderfel / Llandudno / Holyhead / Llandderfel" at bounding box center [425, 111] width 781 height 9
copy p "Llandderfel / Llandudno / Holyhead / Llandderfel"
click at [14, 247] on div "ID 21490 Creative Team O - In Progress Title 14 / 128 111275 Daytrip Descriptio…" at bounding box center [496, 246] width 992 height 493
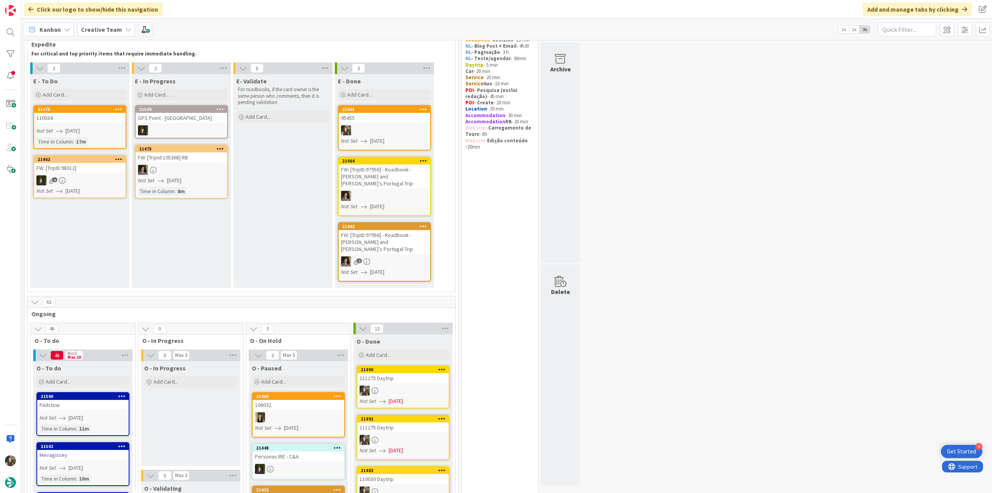
scroll to position [26, 0]
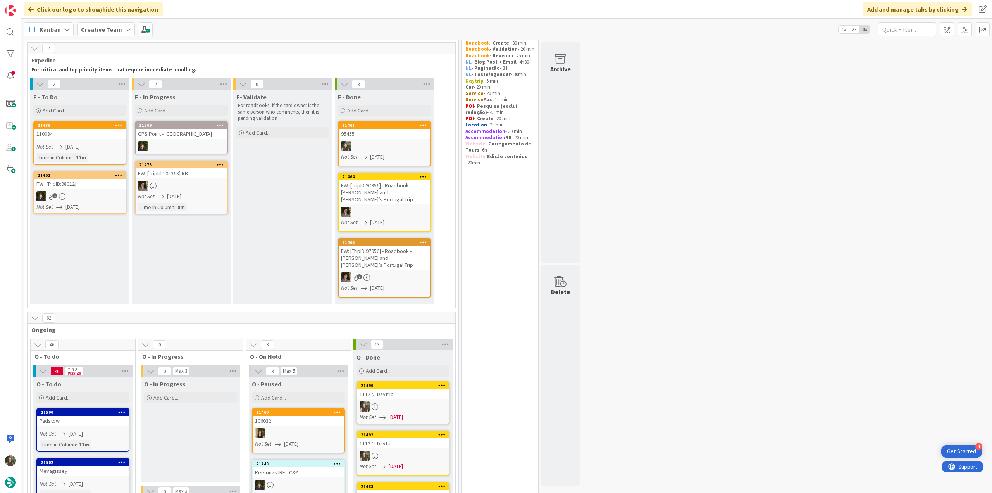
click at [99, 144] on div "Not Set [DATE]" at bounding box center [80, 147] width 89 height 8
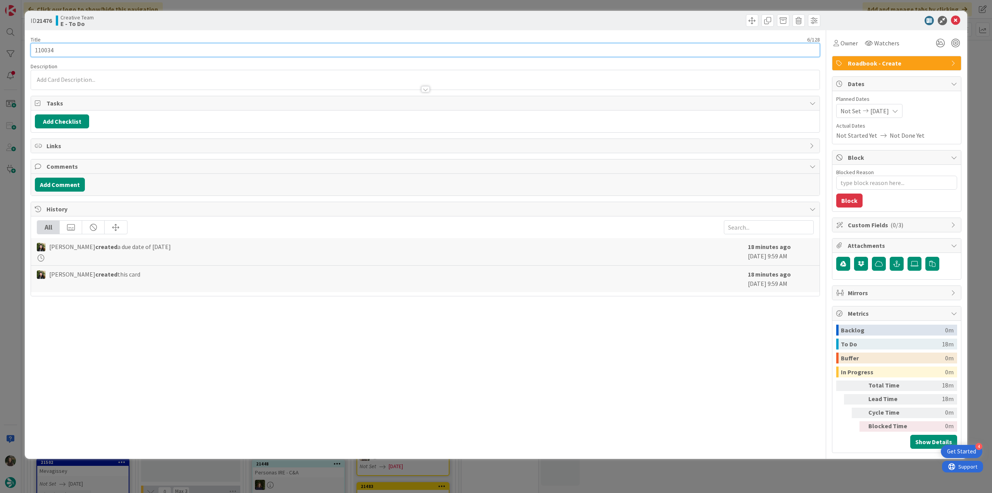
click at [45, 49] on input "110034" at bounding box center [426, 50] width 790 height 14
click at [18, 257] on div "ID 21476 Creative Team E - To Do Title 6 / 128 110034 Description Inês Gonçalve…" at bounding box center [496, 246] width 992 height 493
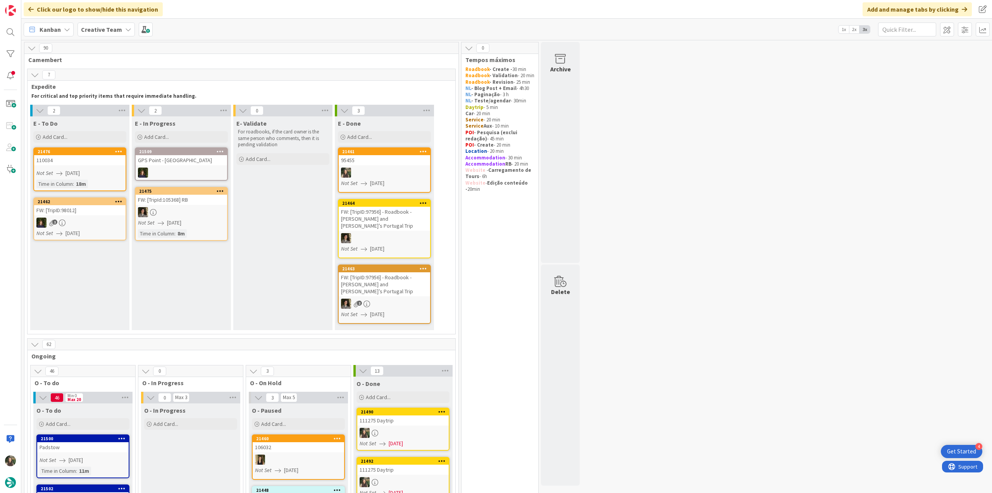
click at [111, 170] on div "Not Set [DATE]" at bounding box center [80, 173] width 89 height 8
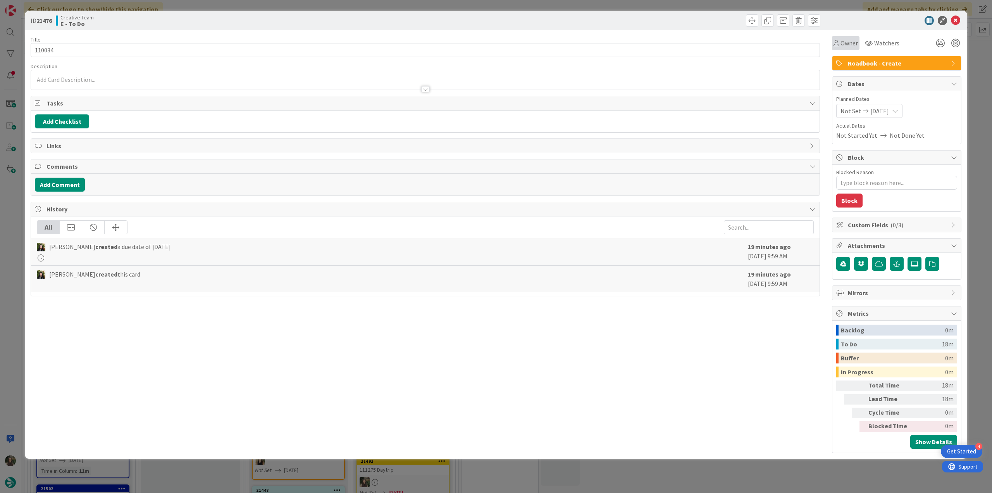
drag, startPoint x: 833, startPoint y: 44, endPoint x: 836, endPoint y: 45, distance: 4.2
click at [833, 43] on div "Owner" at bounding box center [846, 43] width 28 height 14
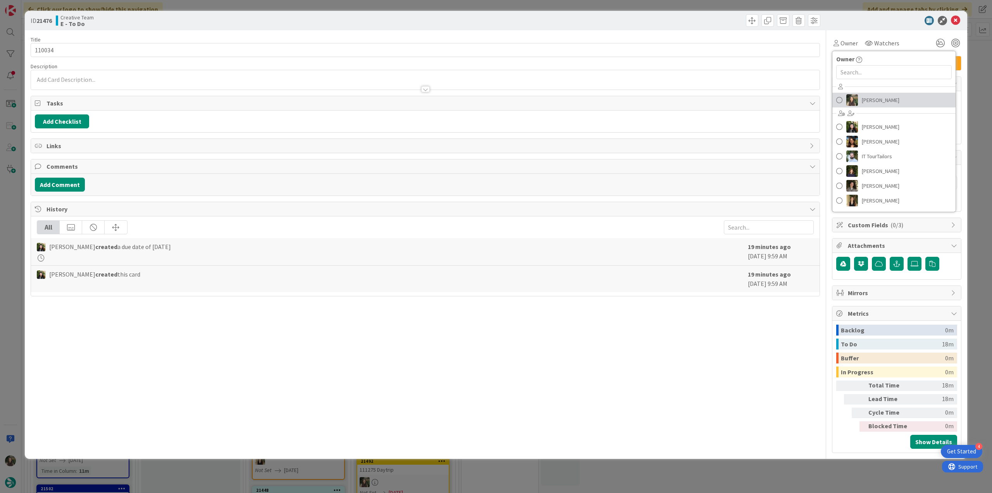
drag, startPoint x: 870, startPoint y: 96, endPoint x: 877, endPoint y: 100, distance: 8.1
click at [871, 96] on span "[PERSON_NAME]" at bounding box center [881, 100] width 38 height 12
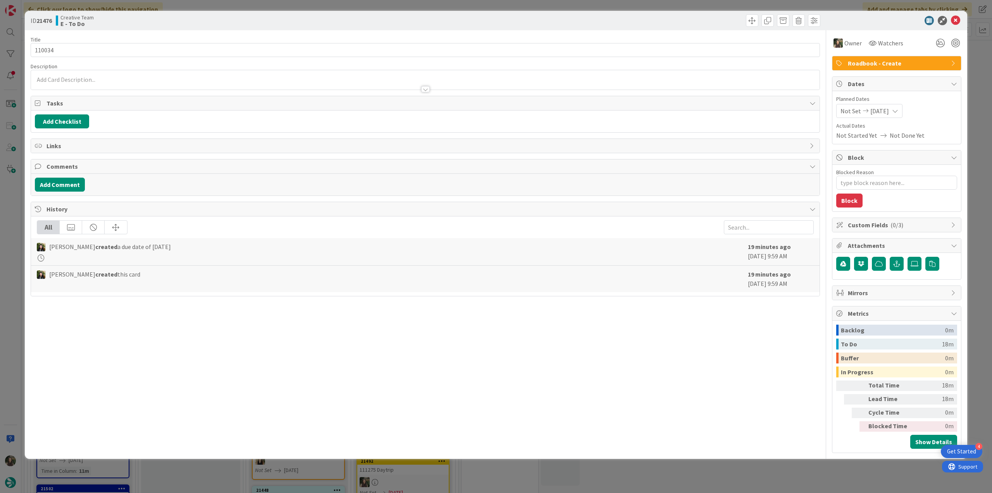
drag, startPoint x: 976, startPoint y: 81, endPoint x: 877, endPoint y: 103, distance: 101.4
click at [976, 81] on div "ID 21476 Creative Team E - To Do Title 6 / 128 110034 Description Owner Watcher…" at bounding box center [496, 246] width 992 height 493
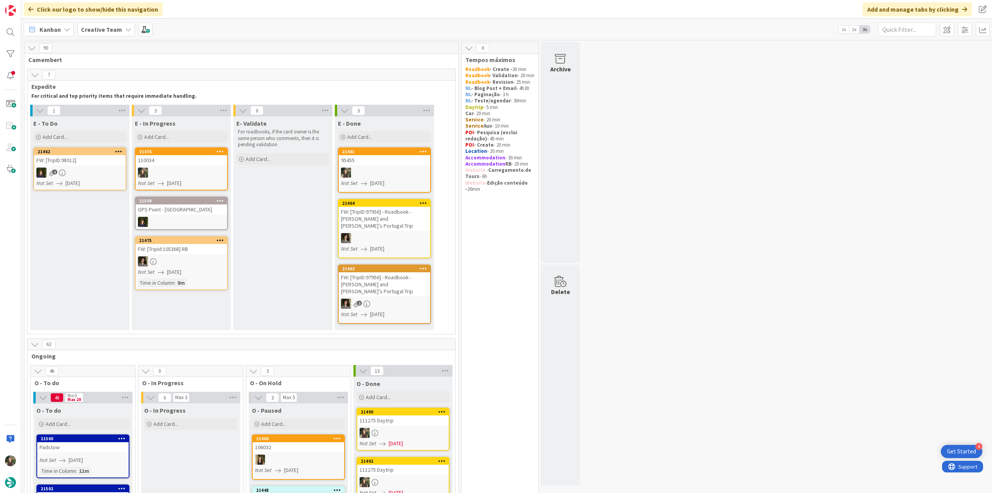
click at [191, 166] on link "21476 110034 Not Set 08/22/2025" at bounding box center [181, 168] width 93 height 43
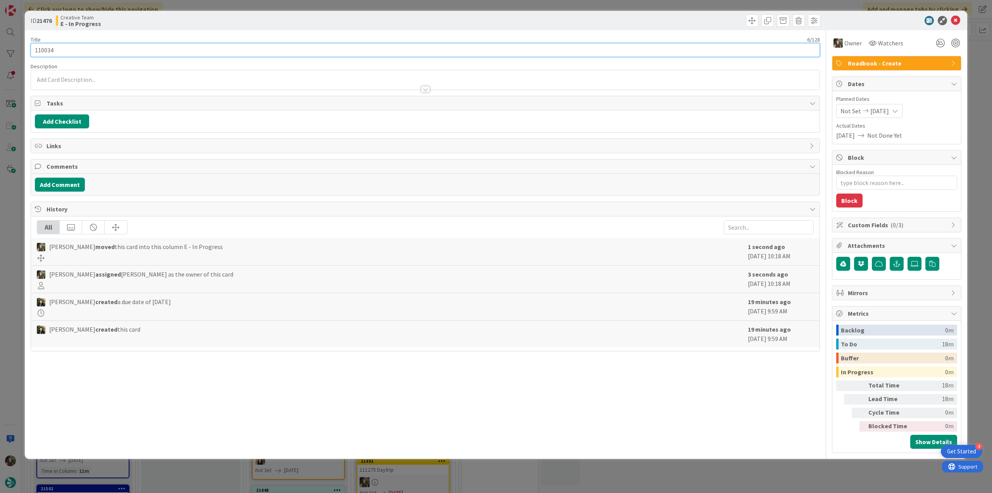
click at [47, 49] on input "110034" at bounding box center [426, 50] width 790 height 14
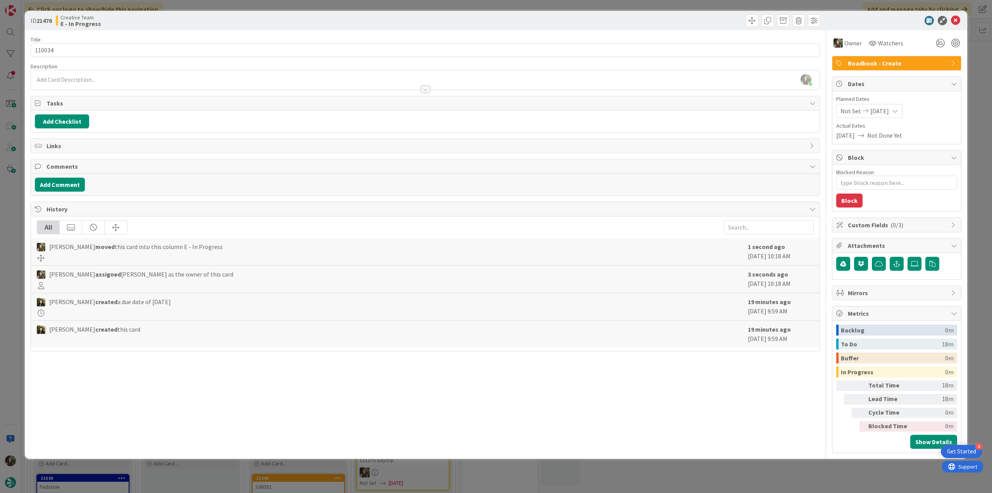
click at [16, 228] on div "ID 21476 Creative Team E - In Progress Title 6 / 128 110034 Description Inês Go…" at bounding box center [496, 246] width 992 height 493
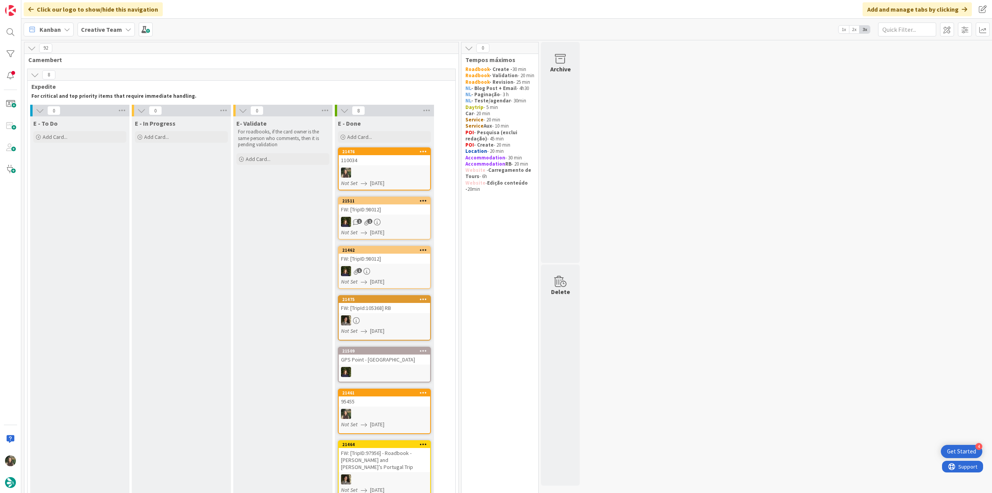
click at [397, 167] on link "21476 110034 Not Set 08/22/2025" at bounding box center [384, 168] width 93 height 43
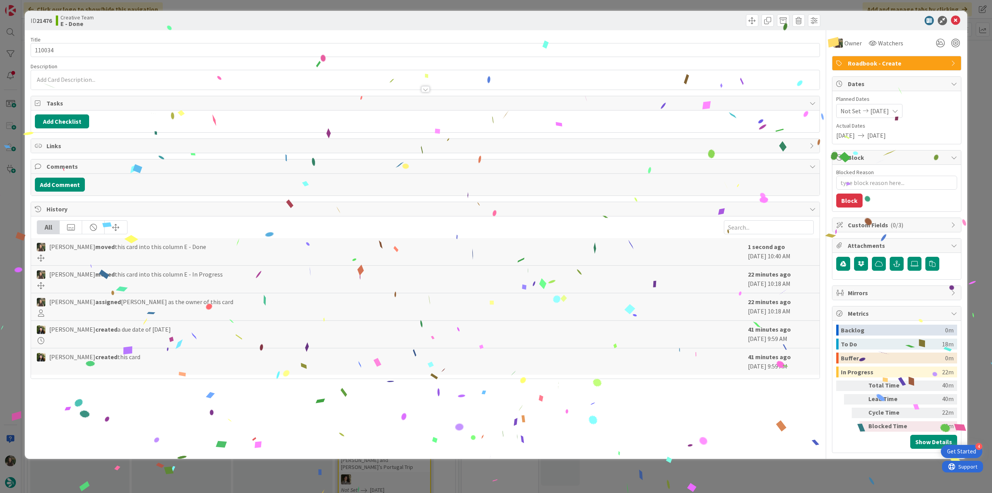
click at [804, 469] on div "ID 21476 Creative Team E - Done Title 6 / 128 110034 Description Owner Watchers…" at bounding box center [496, 246] width 992 height 493
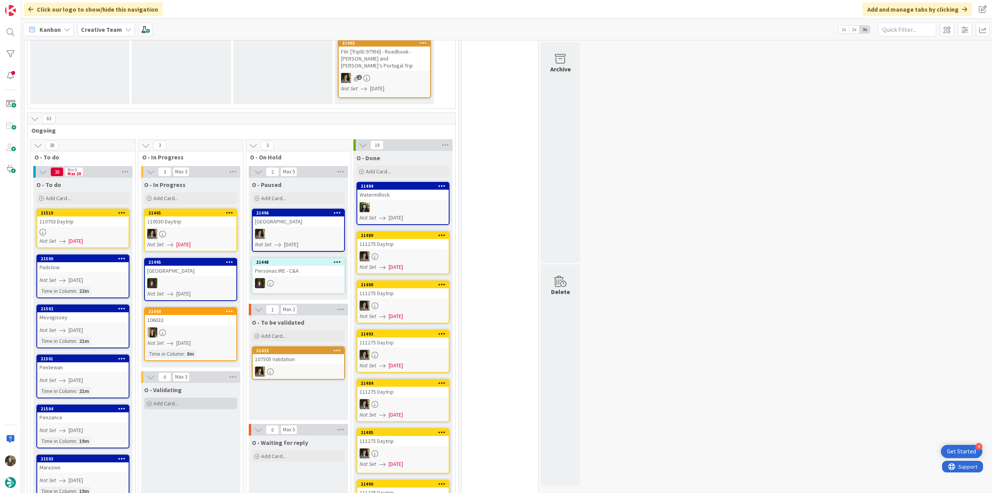
scroll to position [504, 0]
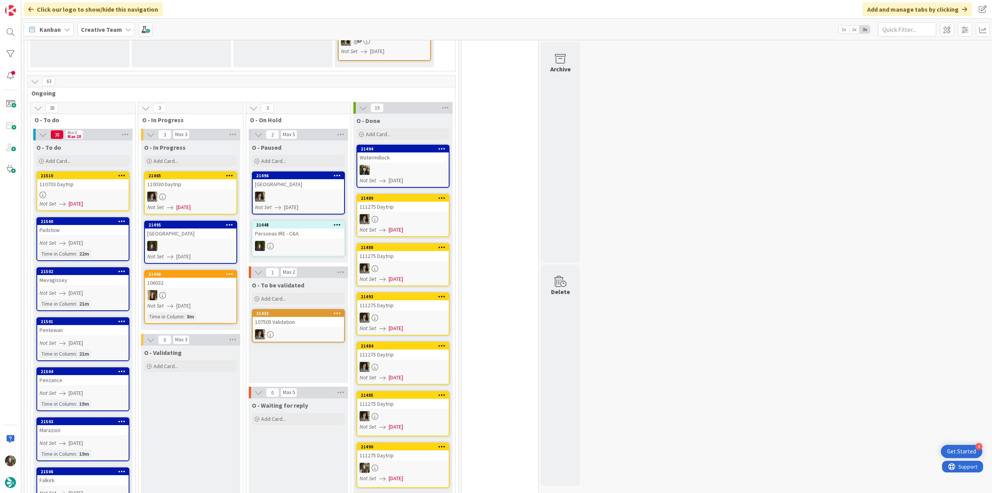
click at [109, 191] on div at bounding box center [82, 194] width 91 height 7
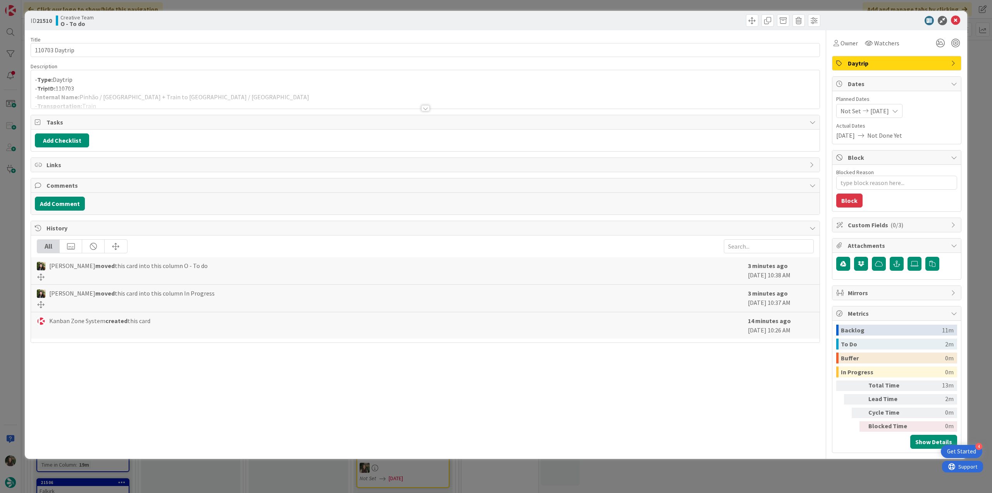
click at [323, 95] on div at bounding box center [425, 99] width 789 height 20
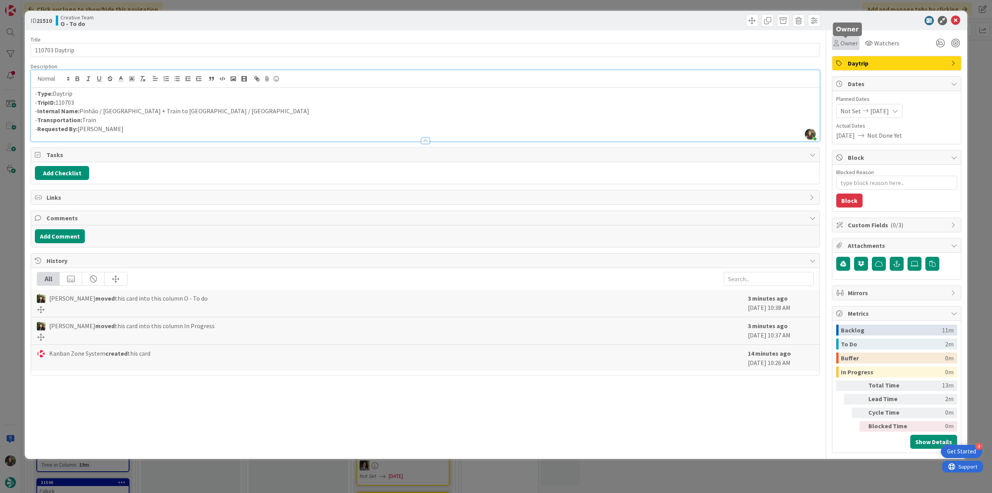
click at [851, 43] on span "Owner" at bounding box center [849, 42] width 17 height 9
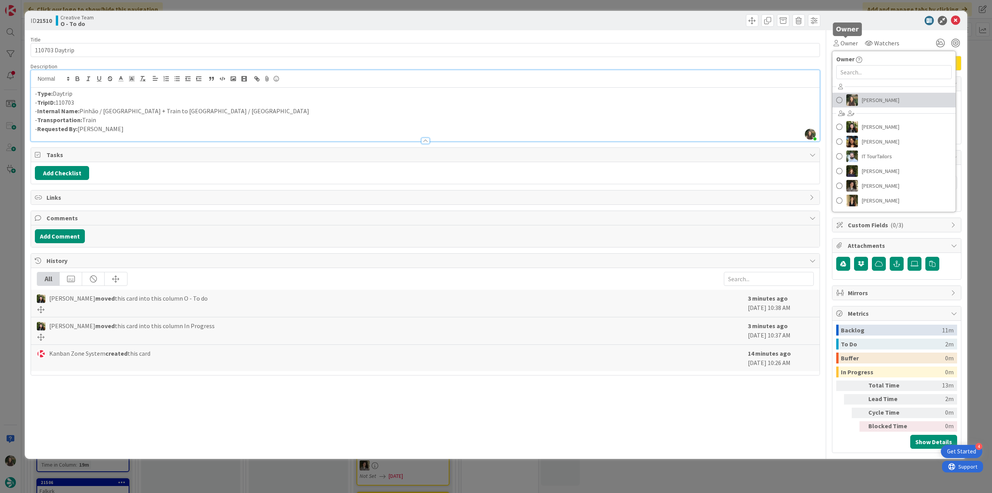
click at [871, 95] on span "[PERSON_NAME]" at bounding box center [881, 100] width 38 height 12
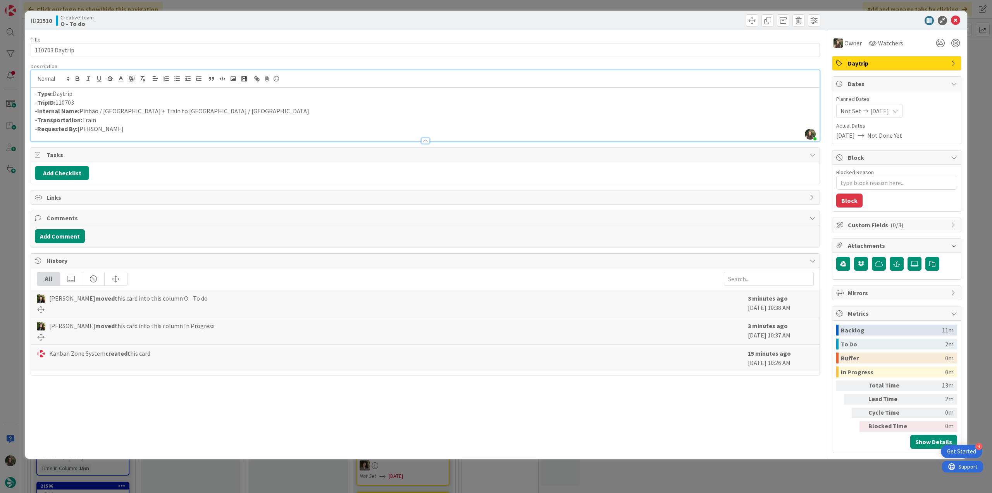
click at [971, 73] on div "ID 21510 Creative Team O - To do Title 14 / 128 110703 Daytrip Description Inês…" at bounding box center [496, 246] width 992 height 493
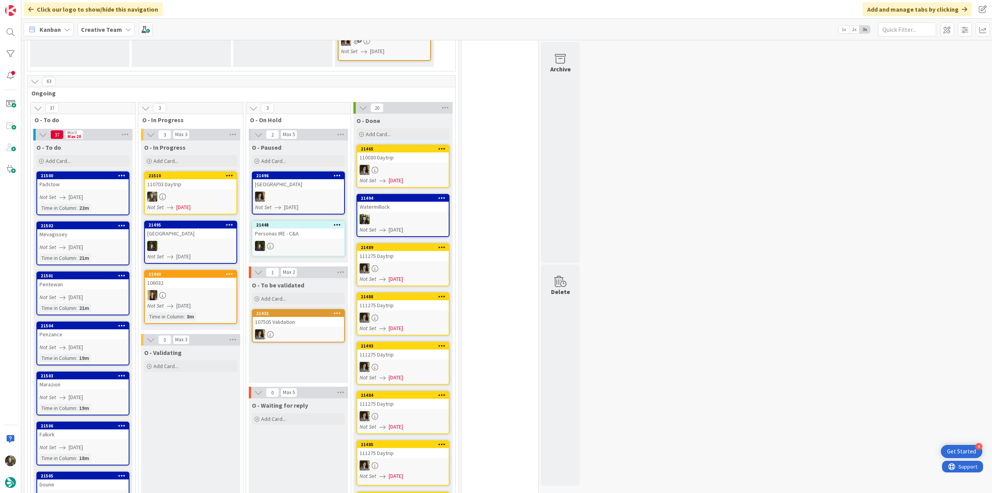
click at [193, 175] on link "21510 110703 Daytrip Not Set 08/22/2025" at bounding box center [190, 192] width 93 height 43
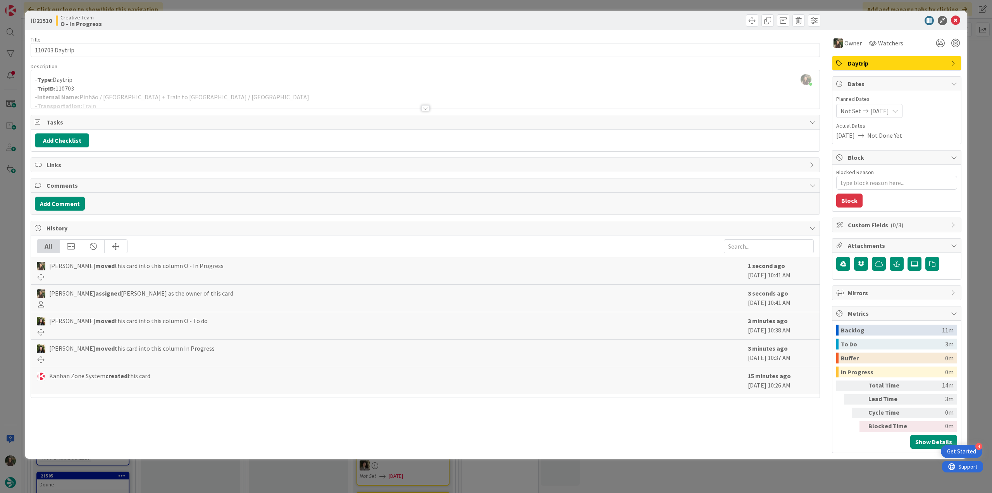
click at [16, 204] on div "ID 21510 Creative Team O - In Progress Title 14 / 128 110703 Daytrip Descriptio…" at bounding box center [496, 246] width 992 height 493
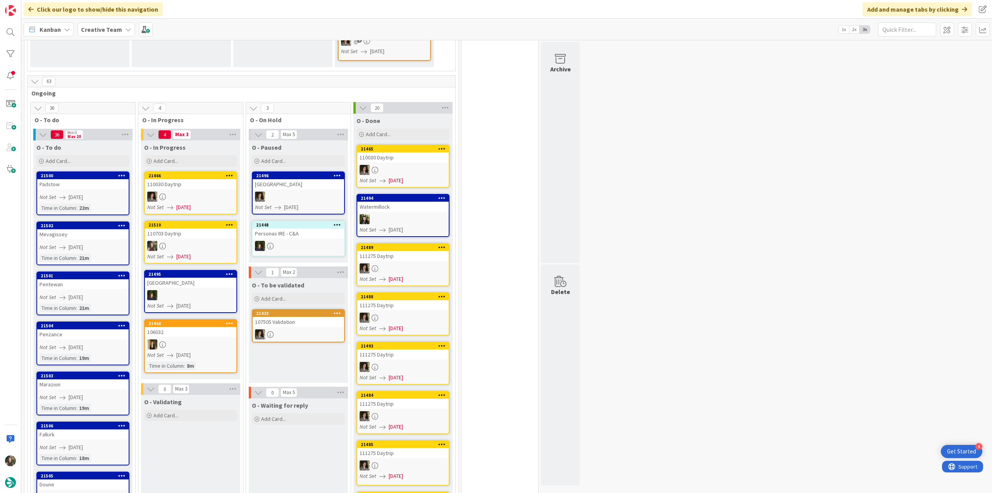
click at [210, 228] on div "110703 Daytrip" at bounding box center [190, 233] width 91 height 10
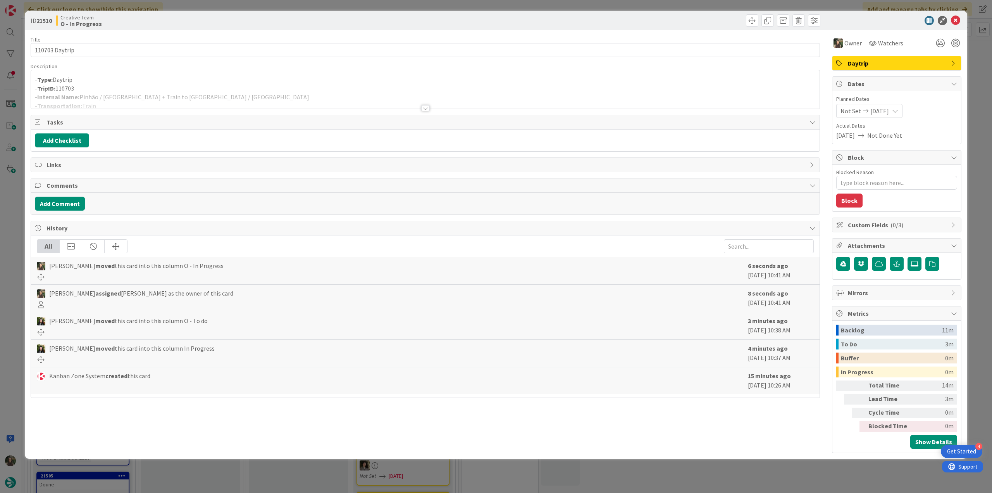
click at [182, 91] on div at bounding box center [425, 99] width 789 height 20
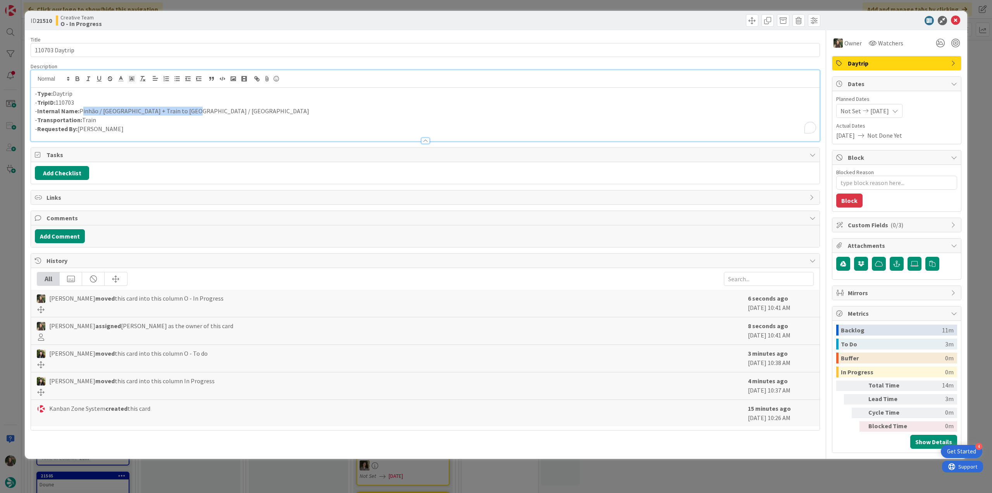
drag, startPoint x: 189, startPoint y: 112, endPoint x: 80, endPoint y: 112, distance: 109.3
click at [80, 112] on p "- Internal Name: Pinhão / Porto + Train to Lisbon / Sintra" at bounding box center [425, 111] width 781 height 9
copy p "Pinhão / Porto + Train to Lisbon / Sintra"
click at [44, 48] on input "110703 Daytrip" at bounding box center [426, 50] width 790 height 14
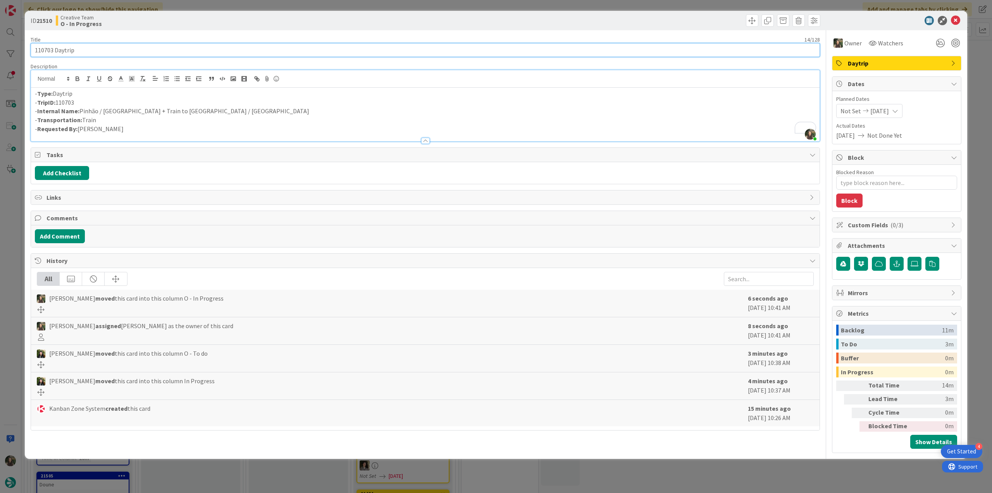
drag, startPoint x: 84, startPoint y: 50, endPoint x: 22, endPoint y: 54, distance: 62.1
click at [22, 54] on div "ID 21510 Creative Team O - In Progress Title 14 / 128 110703 Daytrip Descriptio…" at bounding box center [496, 246] width 992 height 493
drag, startPoint x: 186, startPoint y: 113, endPoint x: 81, endPoint y: 110, distance: 105.1
click at [81, 110] on p "- Internal Name: Pinhão / Porto + Train to Lisbon / Sintra" at bounding box center [425, 111] width 781 height 9
click at [14, 297] on div "ID 21510 Creative Team O - In Progress Title 14 / 128 110703 Daytrip Descriptio…" at bounding box center [496, 246] width 992 height 493
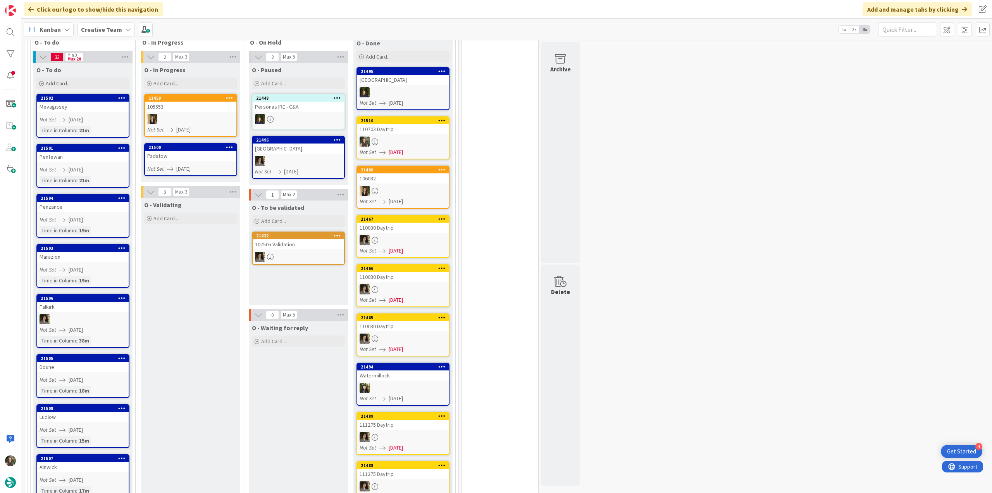
scroll to position [736, 0]
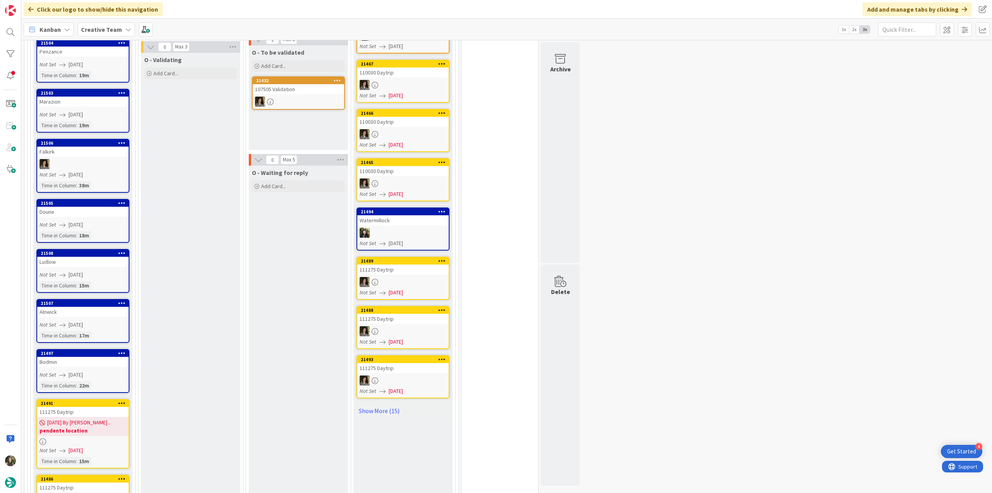
click at [81, 353] on link "21497 Bodmin Not Set 08/22/2025 Time in Column : 22m" at bounding box center [82, 371] width 93 height 44
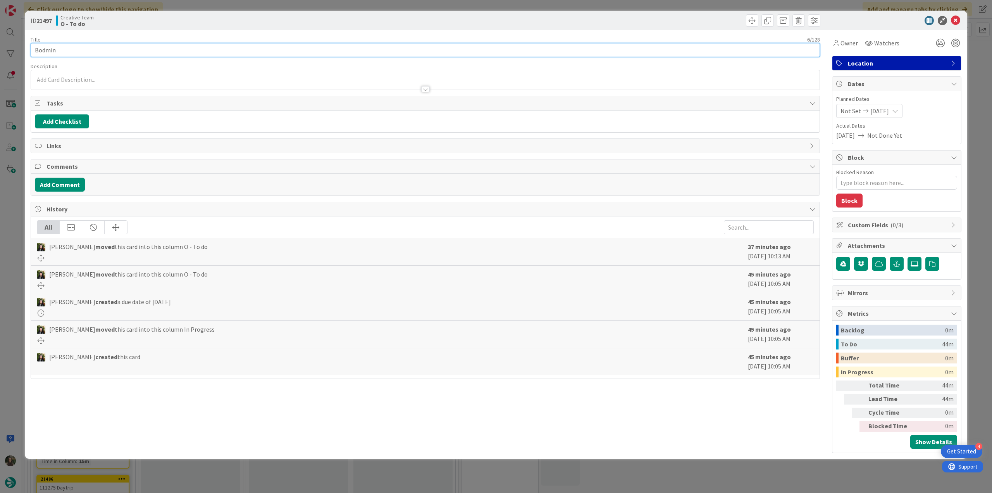
click at [50, 49] on input "Bodmin" at bounding box center [426, 50] width 790 height 14
click at [837, 45] on icon at bounding box center [836, 43] width 5 height 6
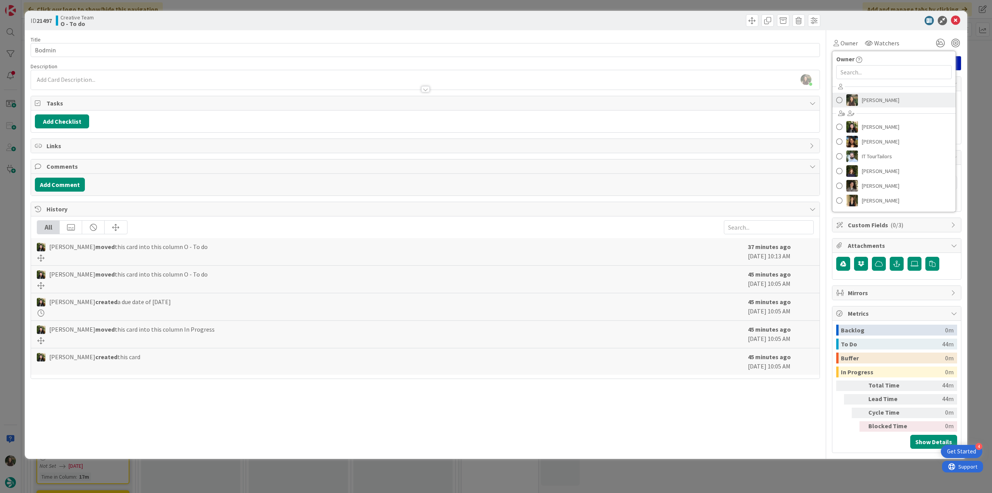
click at [871, 94] on span "[PERSON_NAME]" at bounding box center [881, 100] width 38 height 12
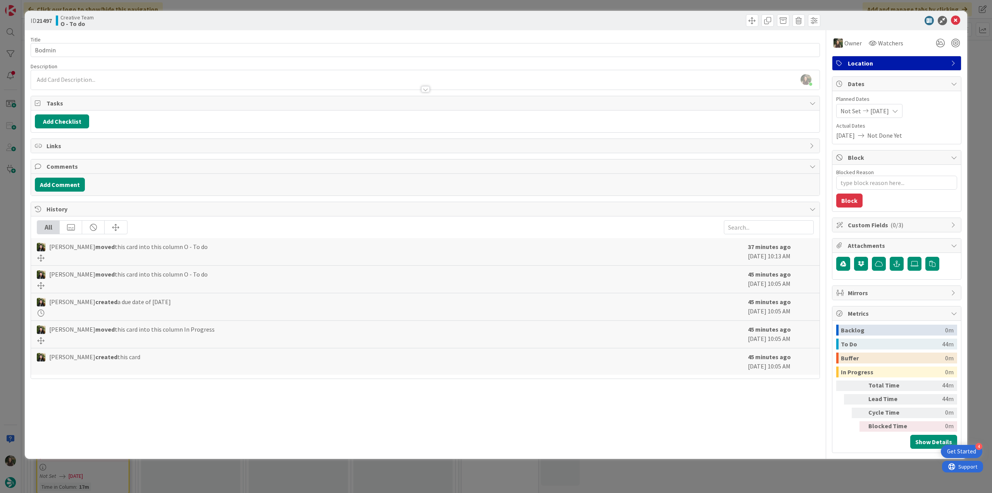
click at [978, 55] on div "ID 21497 Creative Team O - To do Title 6 / 128 Bodmin Description Inês Gonçalve…" at bounding box center [496, 246] width 992 height 493
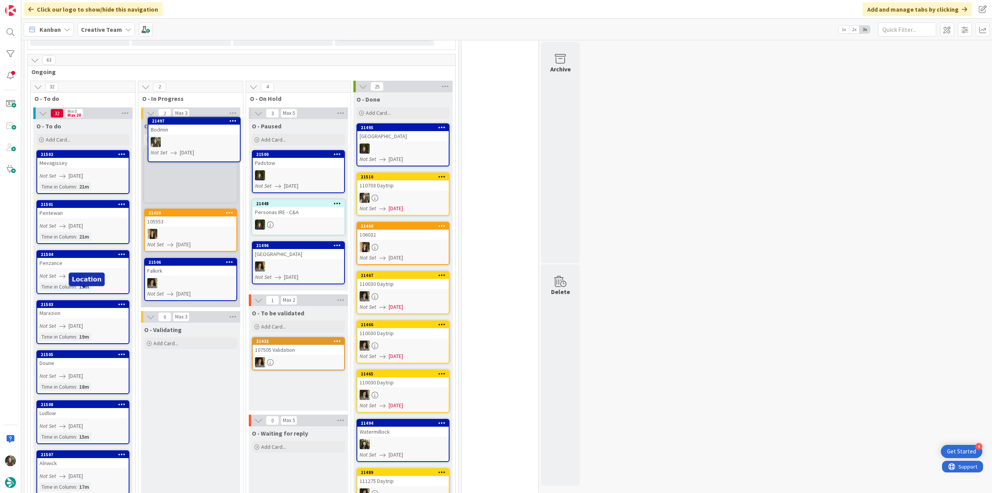
scroll to position [523, 0]
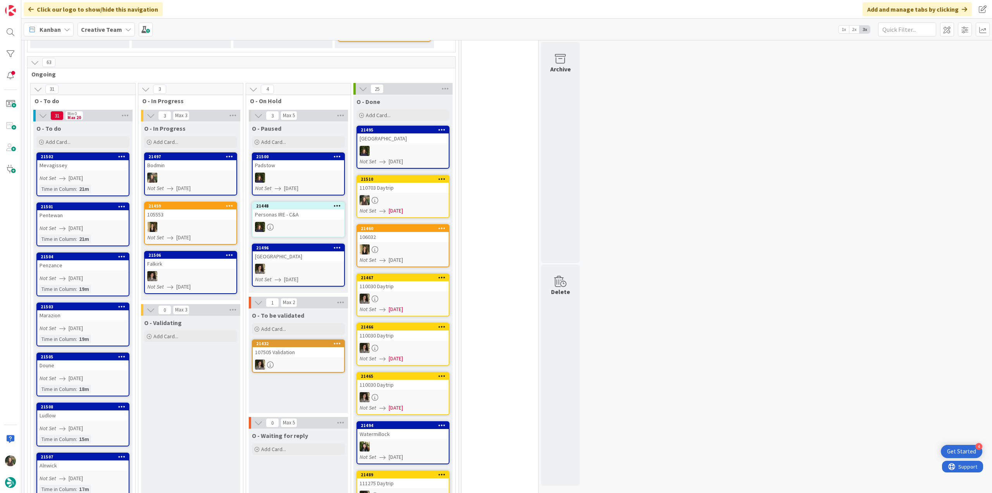
click at [202, 157] on link "21497 Bodmin Not Set 08/22/2025" at bounding box center [190, 173] width 93 height 43
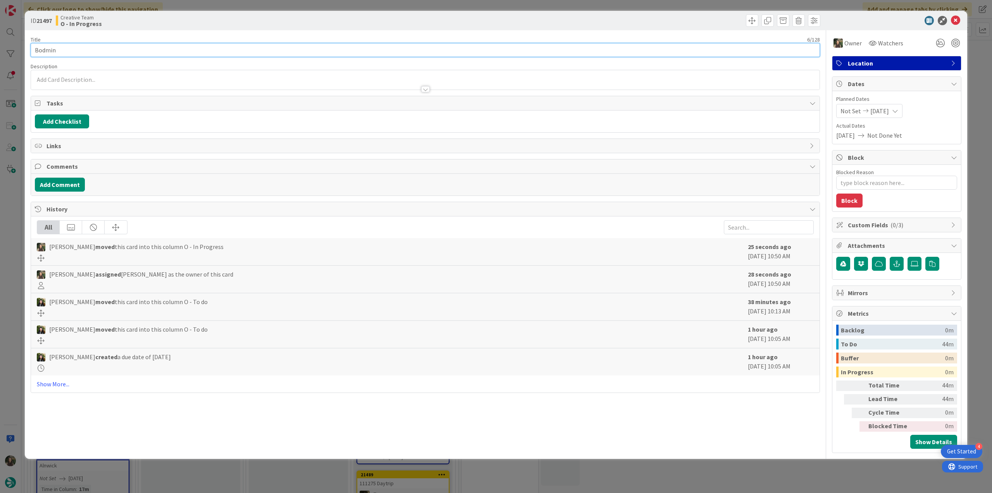
click at [47, 52] on input "Bodmin" at bounding box center [426, 50] width 790 height 14
type textarea "x"
click at [11, 201] on div "ID 21497 Creative Team O - In Progress Title 6 / 128 Bodmin Description Inês Go…" at bounding box center [496, 246] width 992 height 493
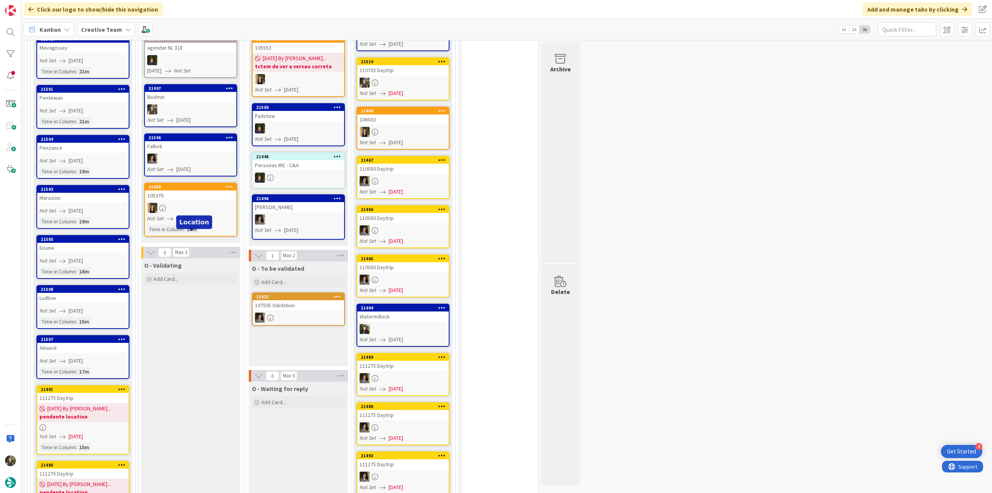
scroll to position [523, 0]
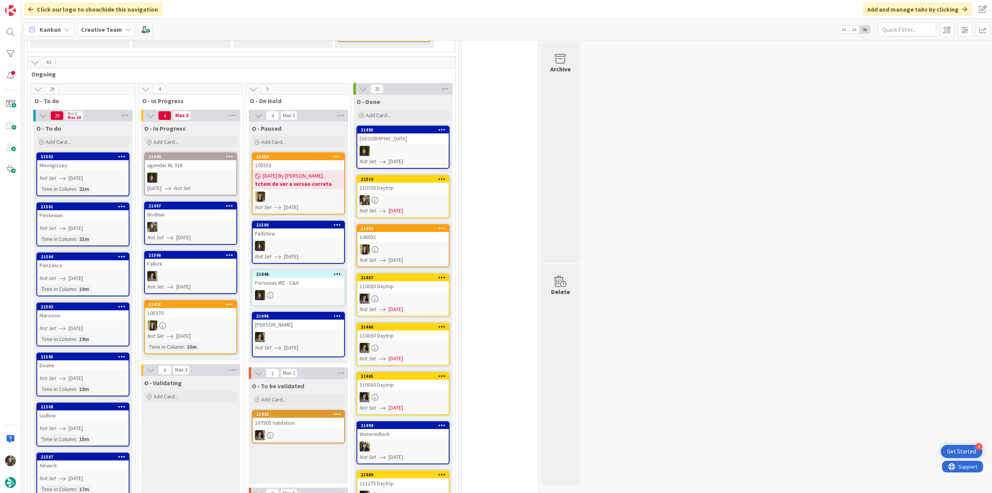
click at [79, 160] on div "Mevagissey" at bounding box center [82, 165] width 91 height 10
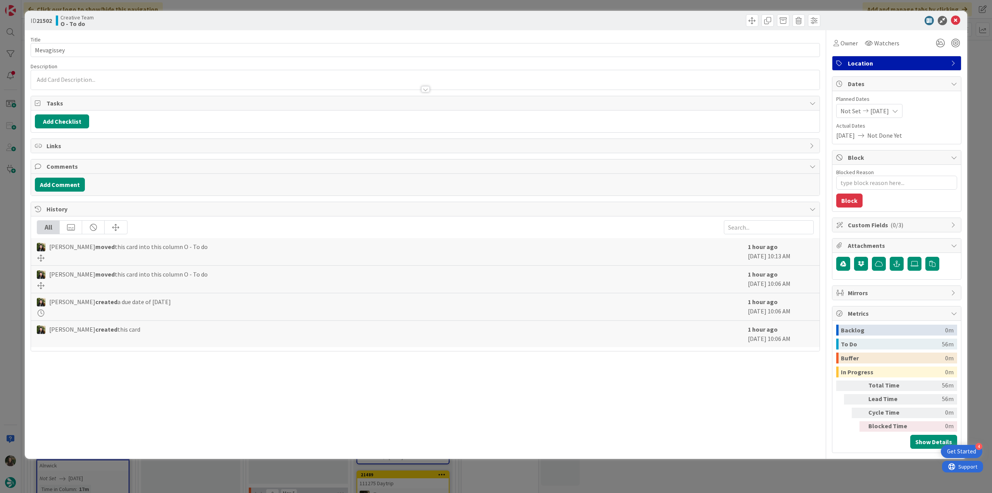
click at [11, 216] on div "ID 21502 Creative Team O - To do Title 10 / 128 Mevagissey Description Owner Wa…" at bounding box center [496, 246] width 992 height 493
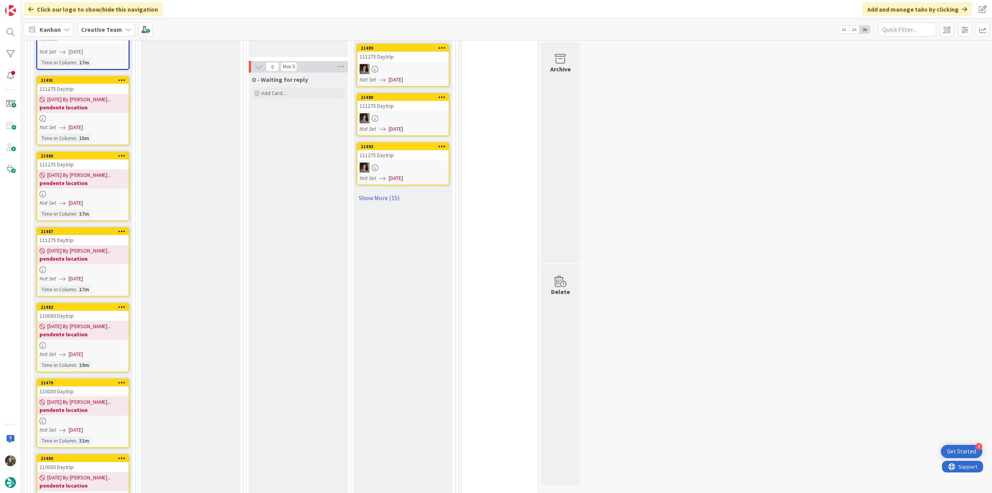
scroll to position [794, 0]
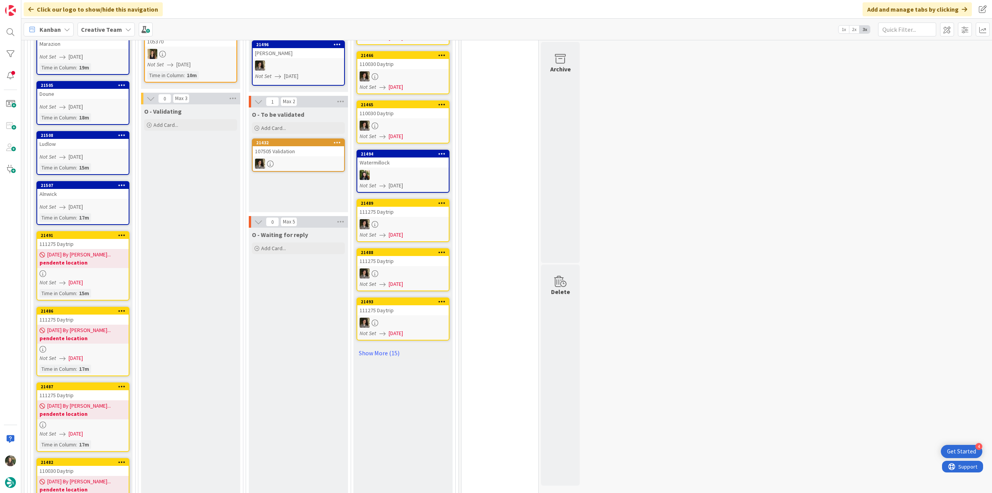
click at [104, 259] on b "pendente location" at bounding box center [83, 263] width 87 height 8
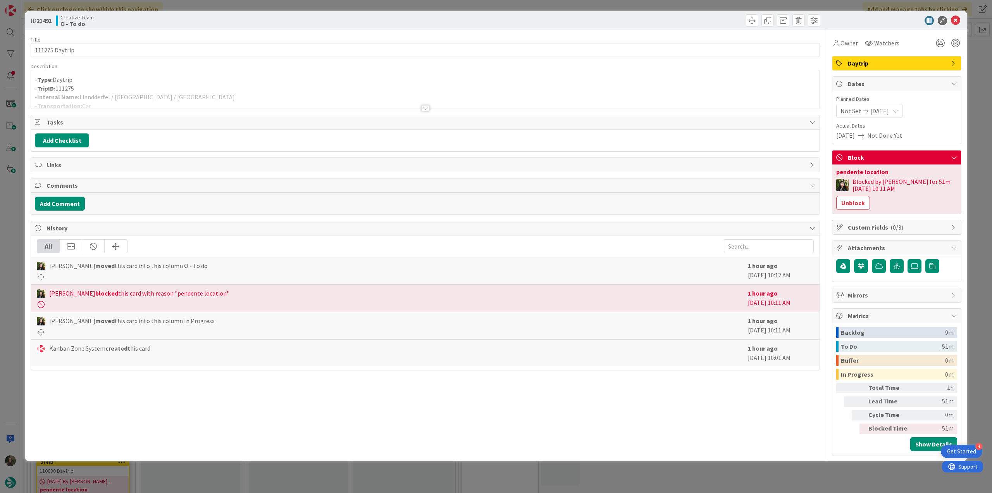
click at [11, 235] on div "ID 21491 Creative Team O - To do Title 14 / 128 111275 Daytrip Description - Ty…" at bounding box center [496, 246] width 992 height 493
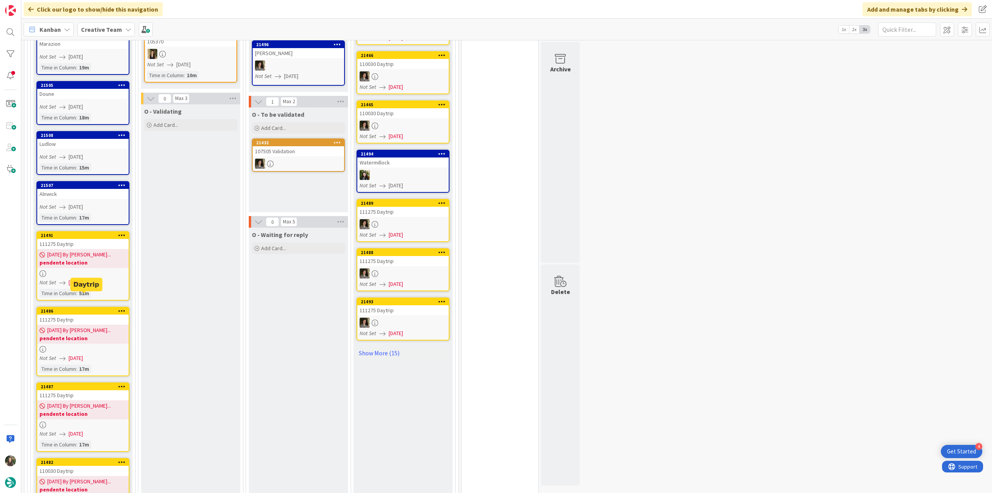
click at [86, 330] on link "21486 111275 Daytrip 08/22/2025 By Beatriz... pendente location Not Set 08/22/2…" at bounding box center [82, 341] width 93 height 69
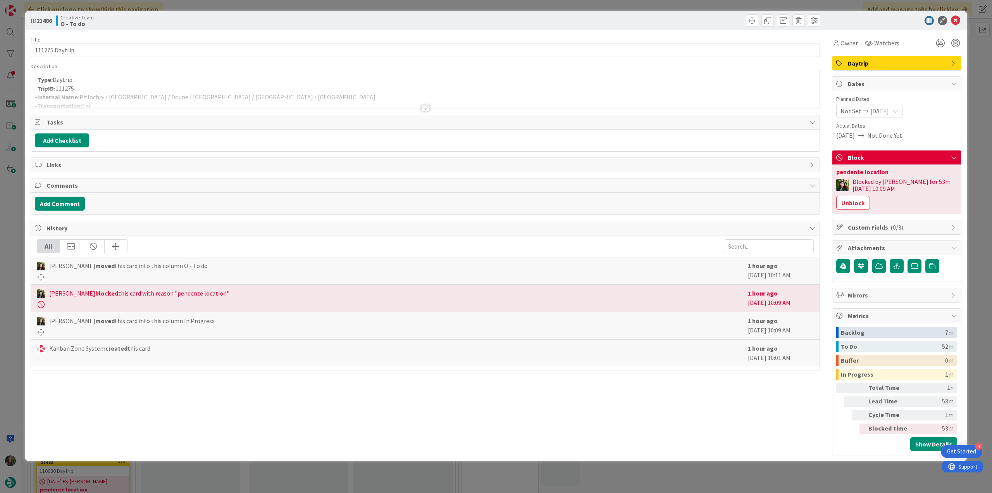
click at [19, 203] on div "ID 21486 Creative Team O - To do Title 14 / 128 111275 Daytrip Description - Ty…" at bounding box center [496, 246] width 992 height 493
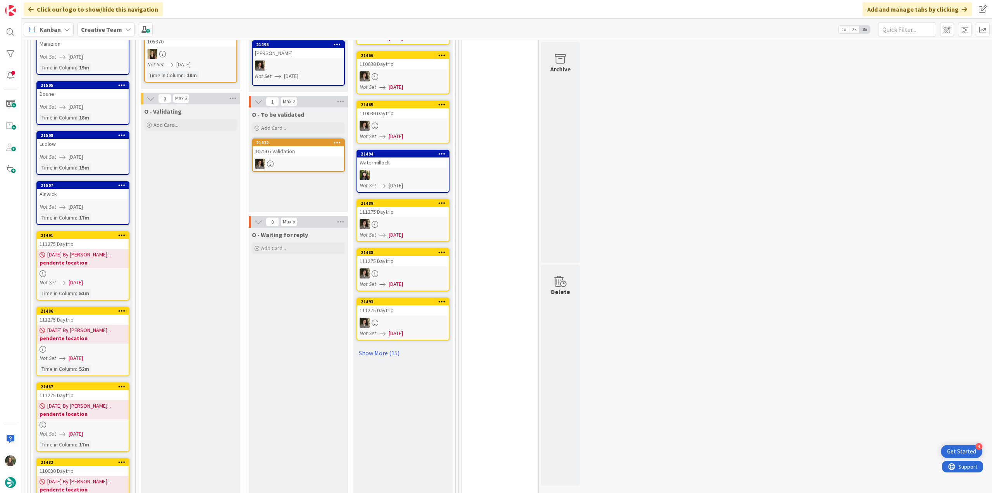
click at [114, 429] on div "Not Set [DATE]" at bounding box center [84, 433] width 89 height 8
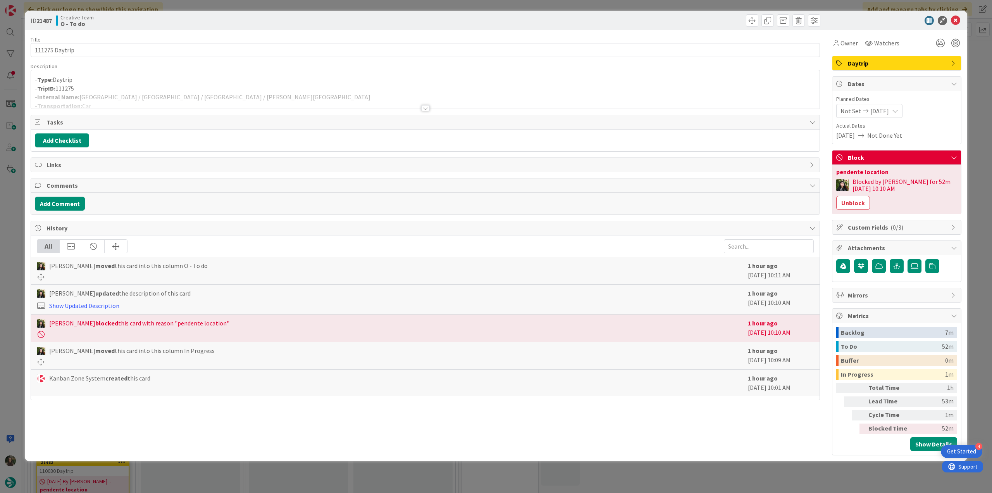
click at [9, 240] on div "ID 21487 Creative Team O - To do Title 14 / 128 111275 Daytrip Description - Ty…" at bounding box center [496, 246] width 992 height 493
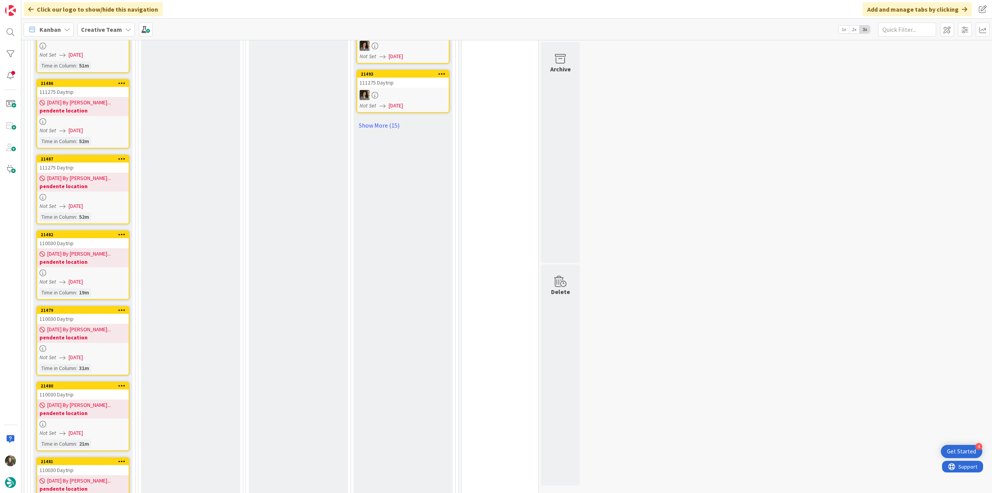
scroll to position [1027, 0]
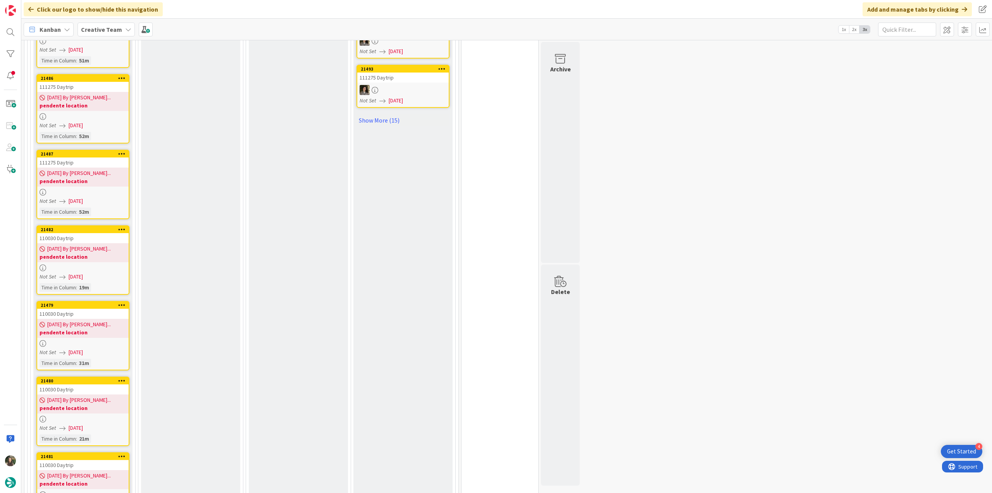
click at [121, 272] on div "Not Set [DATE]" at bounding box center [84, 276] width 89 height 8
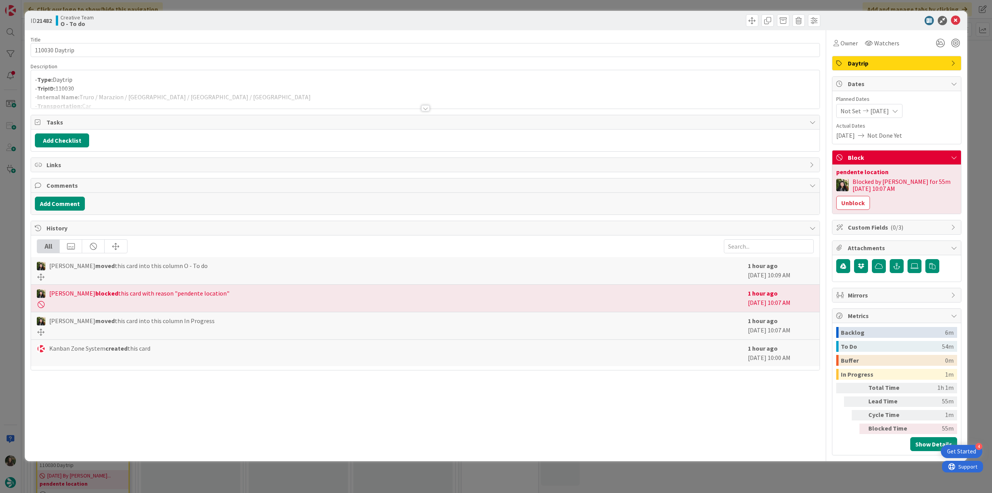
click at [9, 265] on div "ID 21482 Creative Team O - To do Title 14 / 128 110030 Daytrip Description - Ty…" at bounding box center [496, 246] width 992 height 493
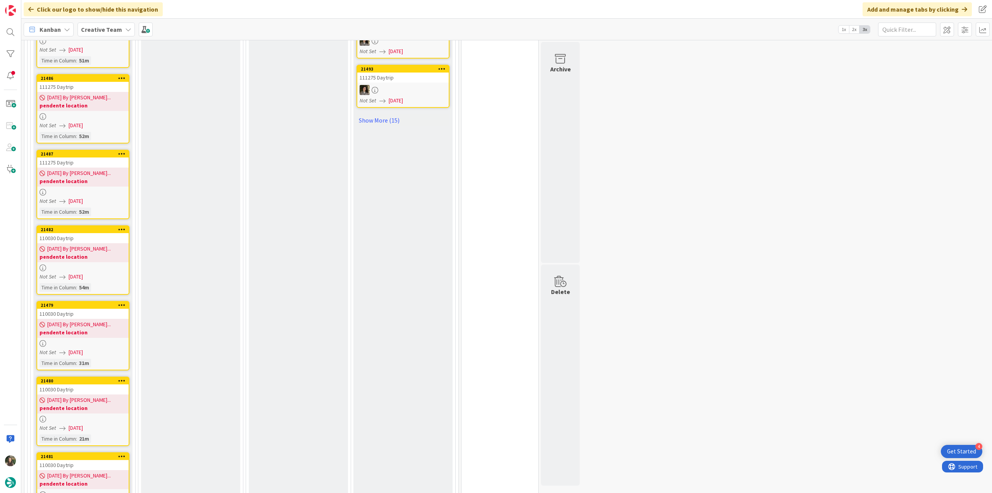
click at [111, 324] on link "21479 110030 Daytrip 08/22/2025 By Beatriz... pendente location Not Set 08/22/2…" at bounding box center [82, 335] width 93 height 69
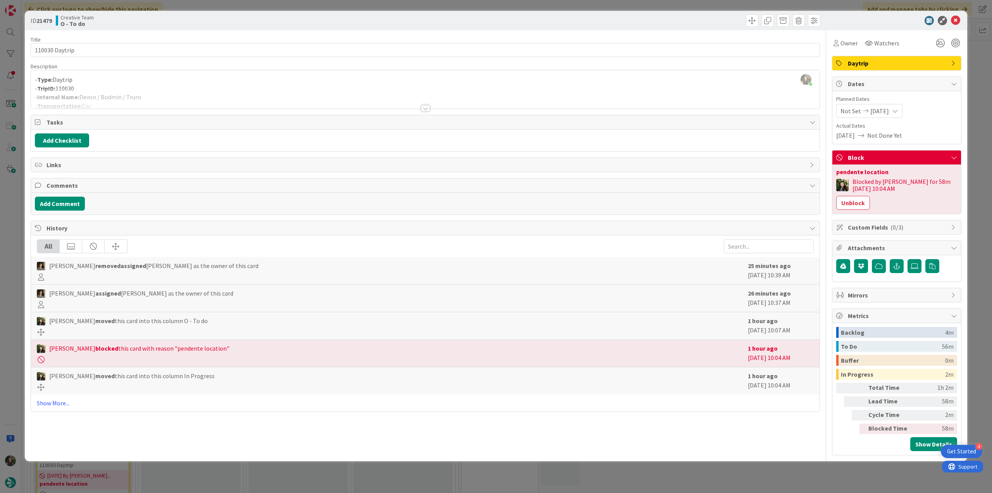
click at [5, 286] on div "ID 21479 Creative Team O - To do Title 14 / 128 110030 Daytrip Description Inês…" at bounding box center [496, 246] width 992 height 493
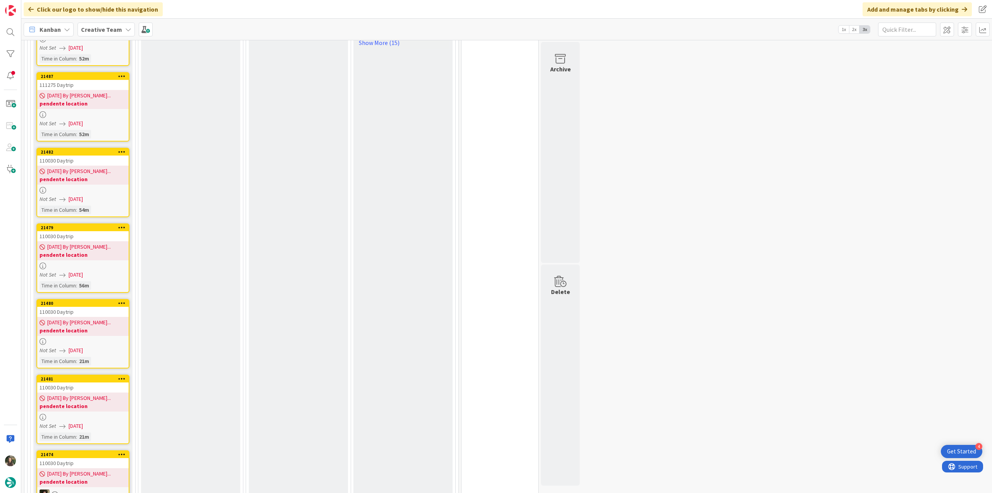
click at [106, 357] on div "Time in Column : 21m" at bounding box center [83, 361] width 87 height 9
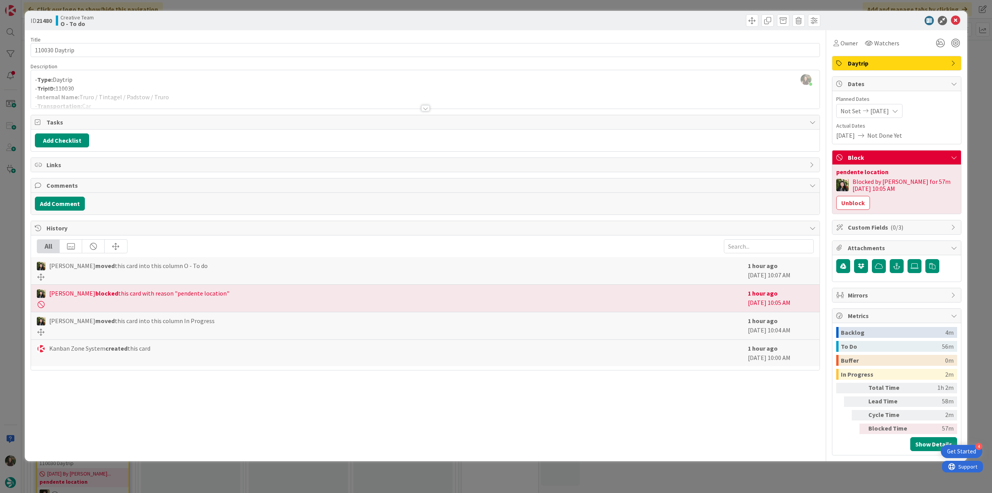
click at [7, 276] on div "ID 21480 Creative Team O - To do Title 14 / 128 110030 Daytrip Description Inês…" at bounding box center [496, 246] width 992 height 493
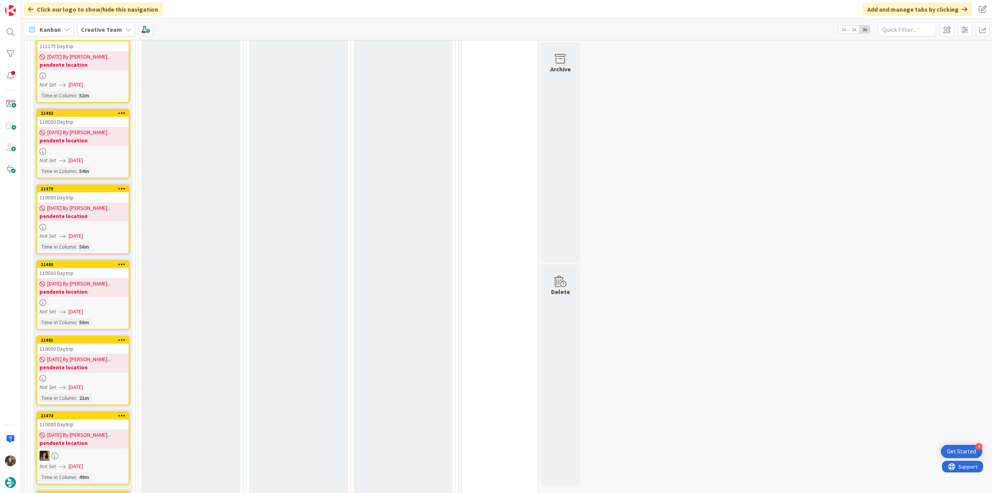
click at [123, 383] on div "Not Set [DATE]" at bounding box center [84, 387] width 89 height 8
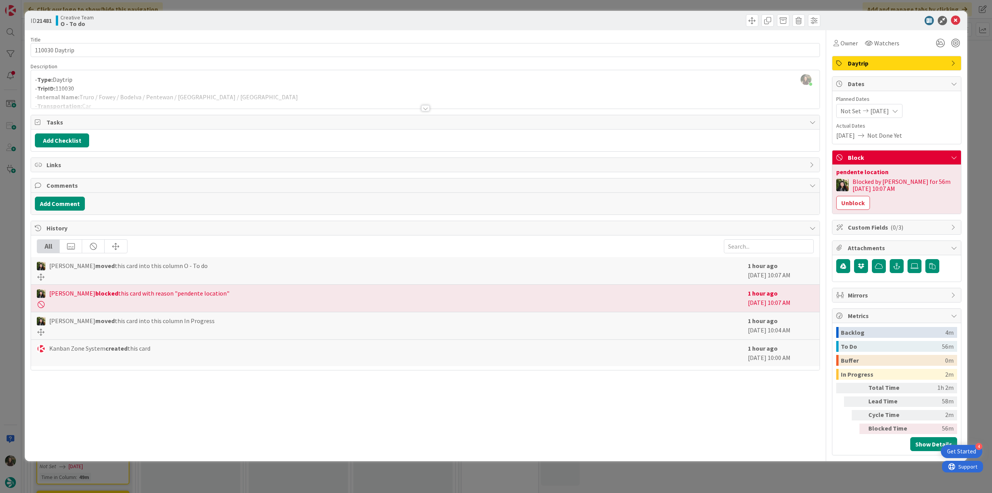
click at [9, 319] on div "ID 21481 Creative Team O - To do Title 14 / 128 110030 Daytrip Description Inês…" at bounding box center [496, 246] width 992 height 493
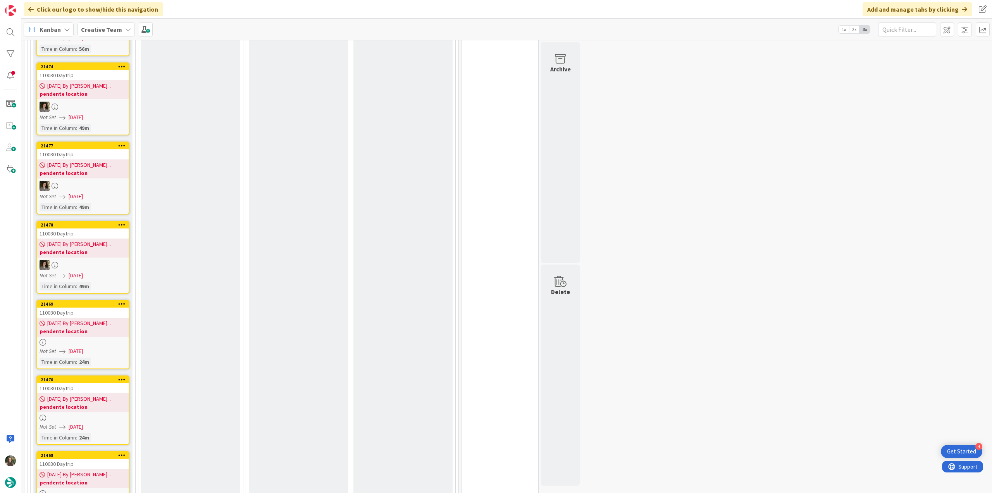
click at [116, 339] on div at bounding box center [82, 342] width 91 height 7
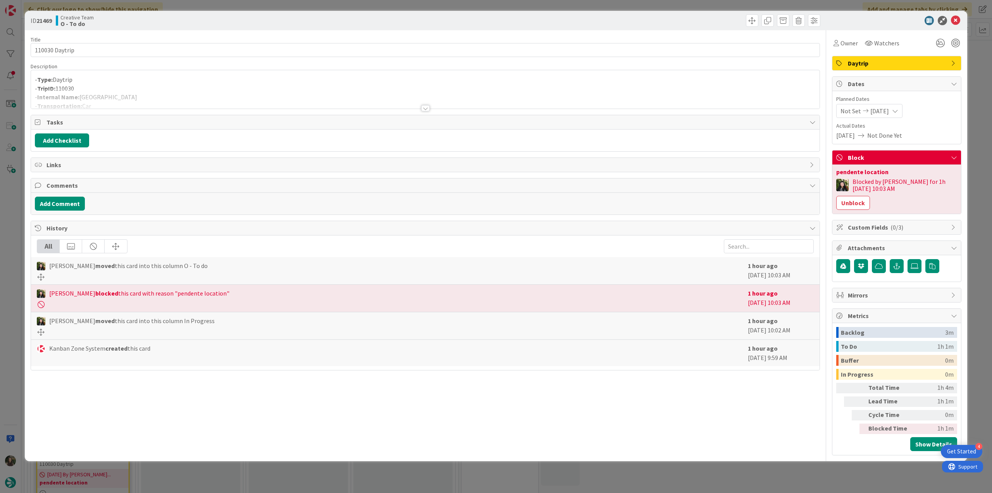
click at [17, 281] on div "ID 21469 Creative Team O - To do Title 14 / 128 110030 Daytrip Description - Ty…" at bounding box center [496, 246] width 992 height 493
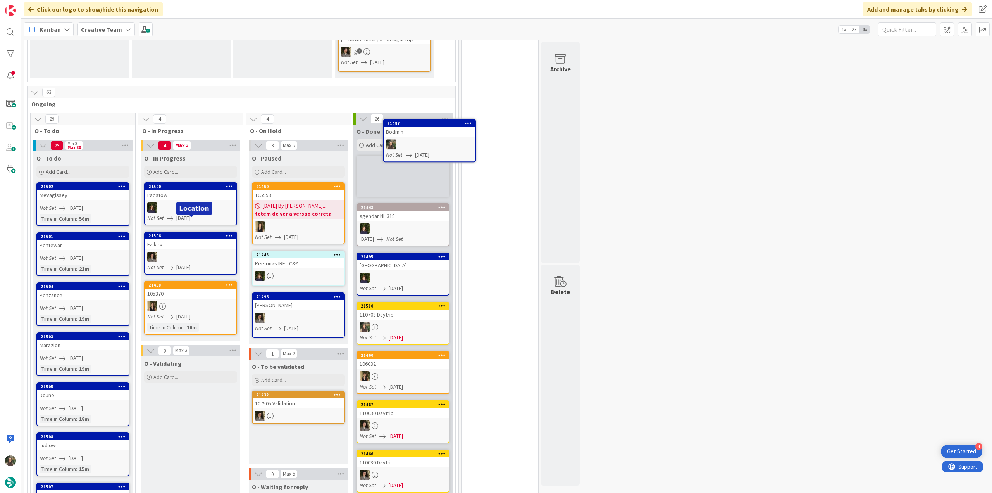
scroll to position [493, 0]
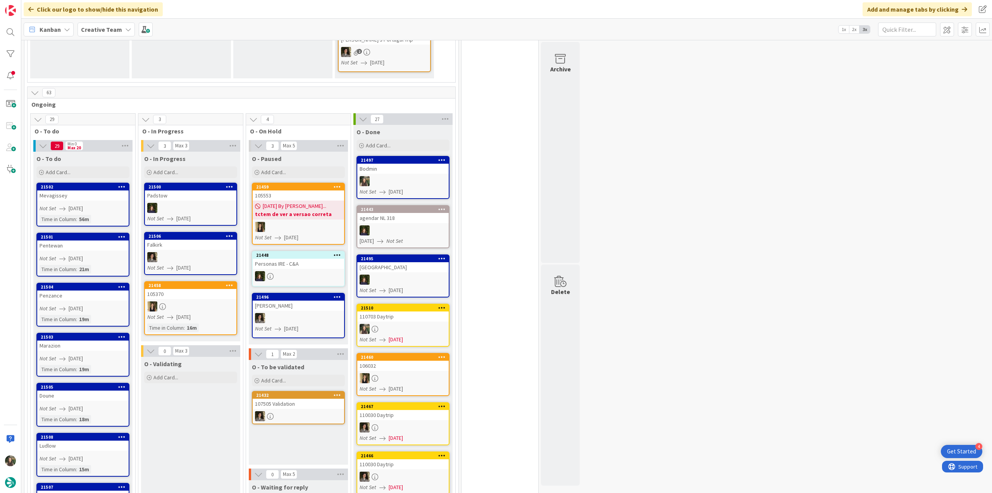
click at [422, 164] on div "Bodmin" at bounding box center [402, 169] width 91 height 10
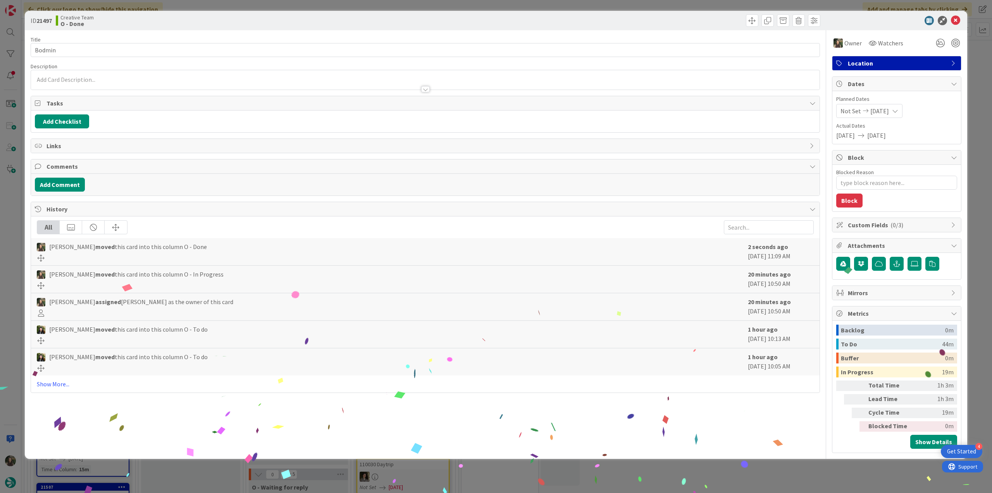
click at [833, 470] on div "ID 21497 Creative Team O - Done Title 6 / 128 Bodmin Description Owner Watchers…" at bounding box center [496, 246] width 992 height 493
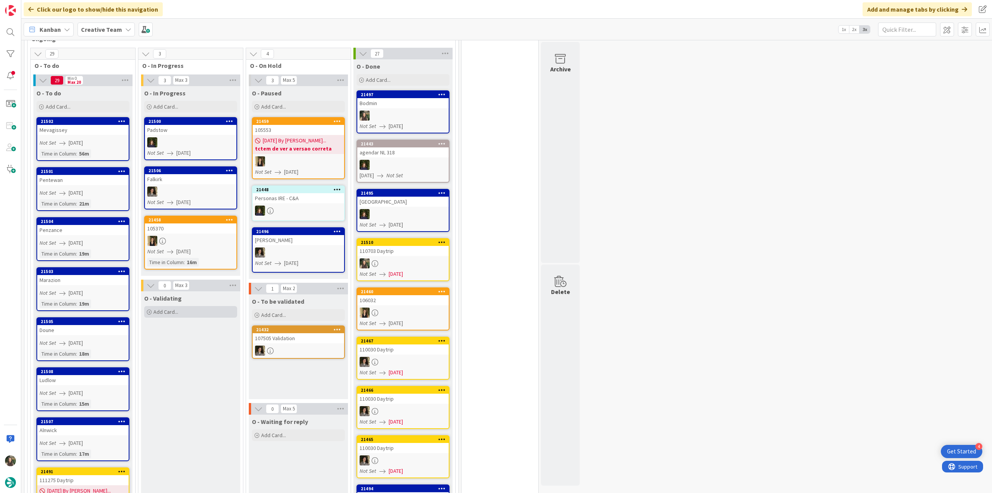
scroll to position [570, 0]
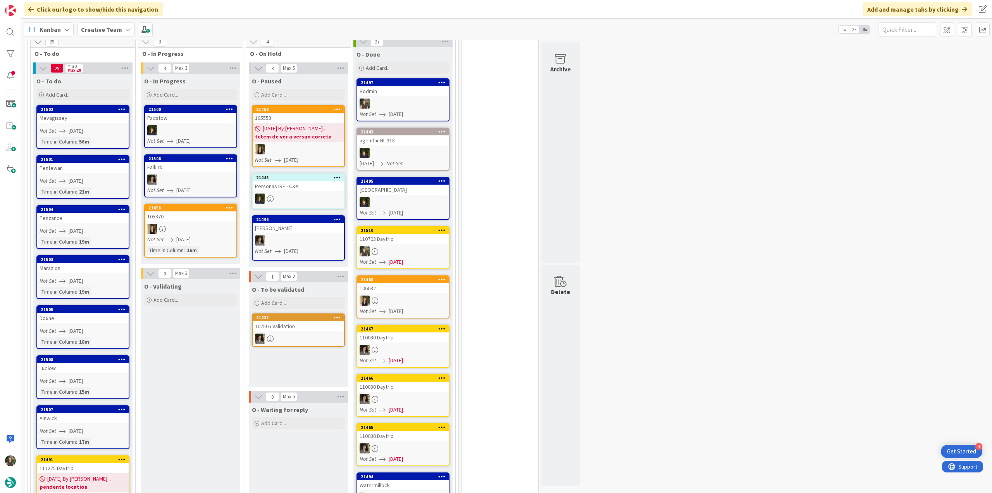
click at [62, 413] on div "Alnwick" at bounding box center [82, 418] width 91 height 10
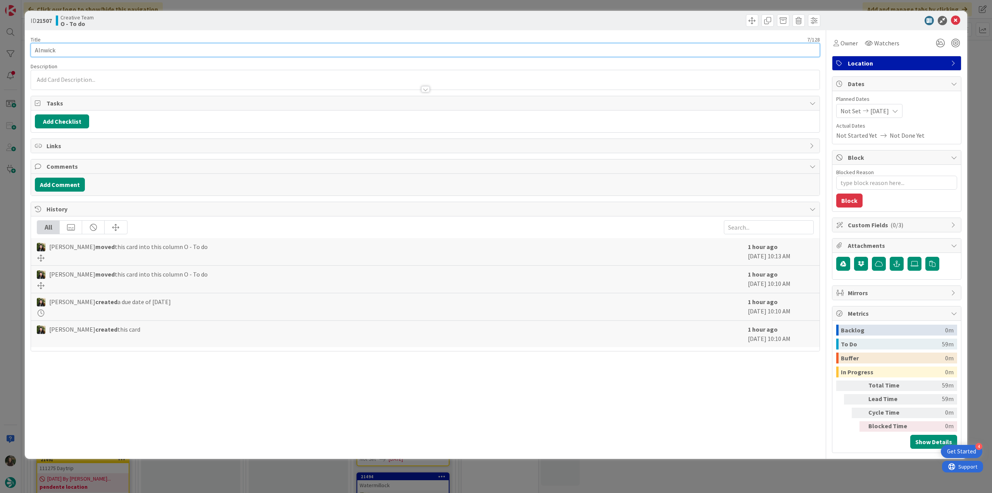
click at [50, 53] on input "Alnwick" at bounding box center [426, 50] width 790 height 14
click at [853, 50] on div "Owner" at bounding box center [846, 43] width 28 height 14
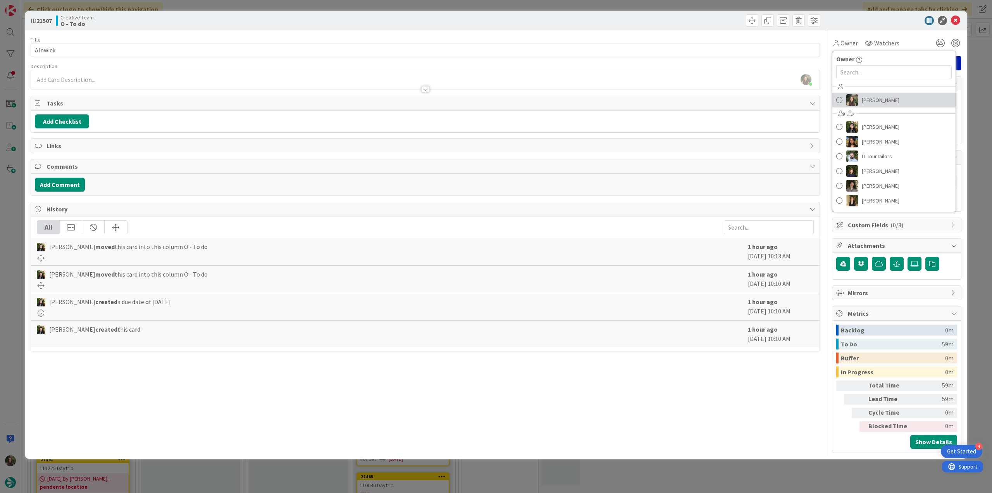
click at [875, 97] on span "[PERSON_NAME]" at bounding box center [881, 100] width 38 height 12
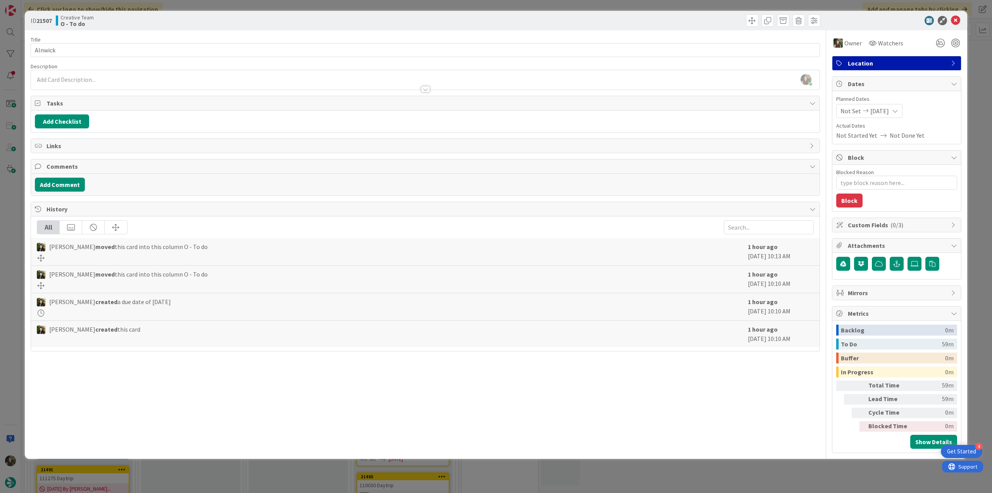
click at [983, 82] on div "ID 21507 Creative Team O - To do Title 7 / 128 Alnwick Description Inês Gonçalv…" at bounding box center [496, 246] width 992 height 493
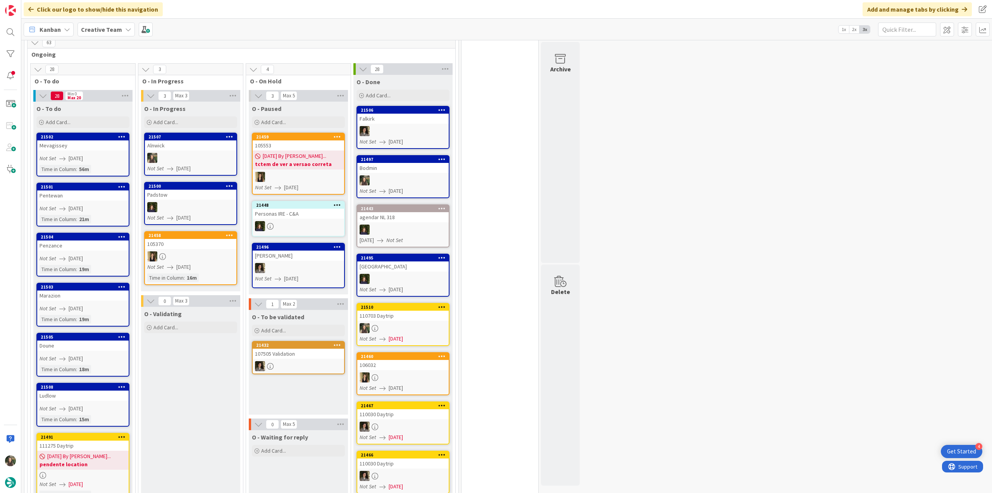
scroll to position [659, 0]
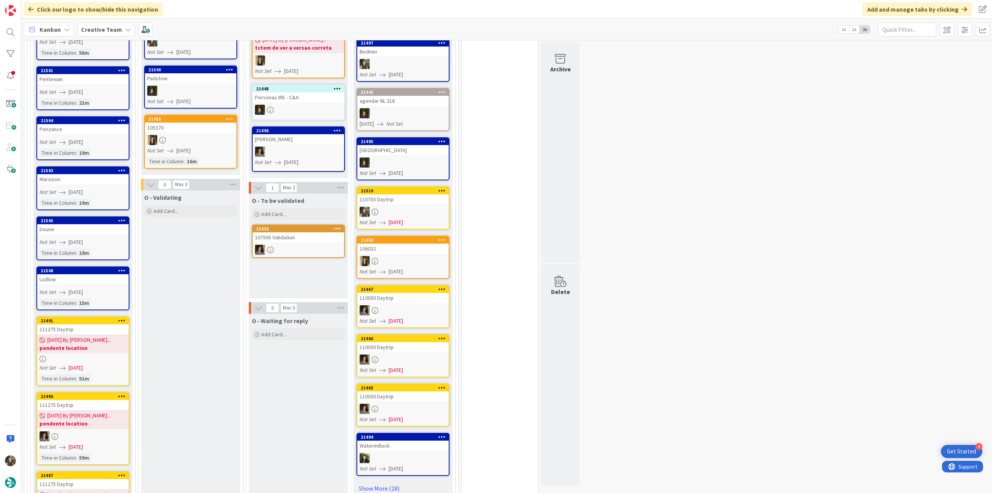
click at [102, 431] on div at bounding box center [82, 436] width 91 height 10
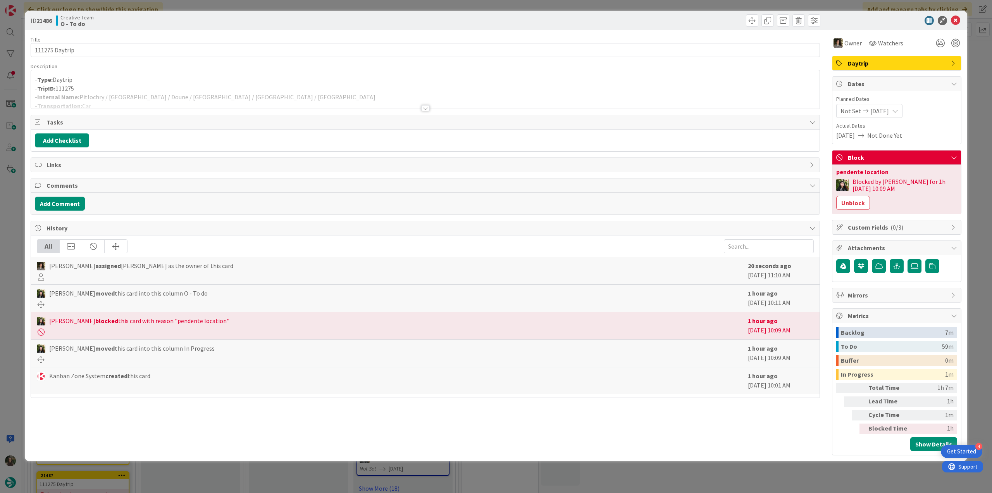
click at [214, 87] on div "- Type: Daytrip - TripID: 111275 - Internal Name: Pitlochry / Perth / Doune / S…" at bounding box center [425, 91] width 789 height 35
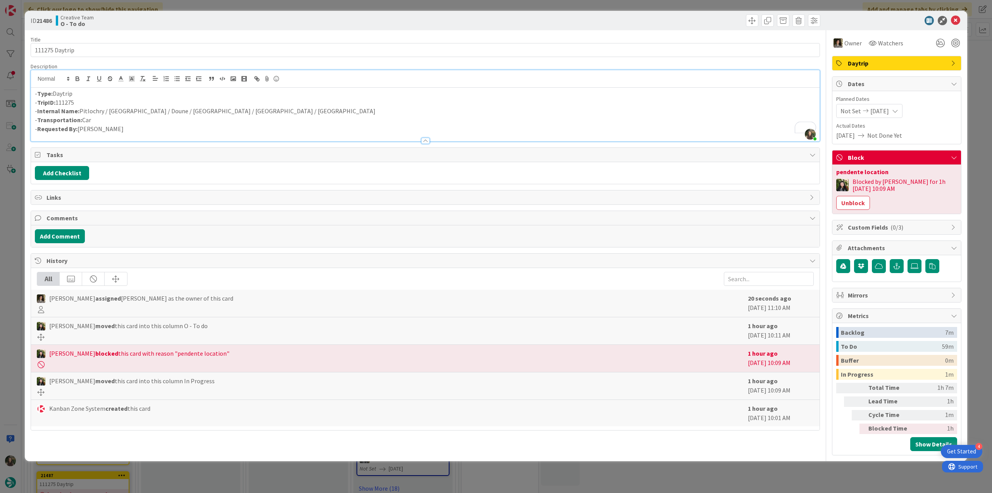
click at [18, 232] on div "ID 21486 Creative Team O - To do Title 14 / 128 111275 Daytrip Description Inês…" at bounding box center [496, 246] width 992 height 493
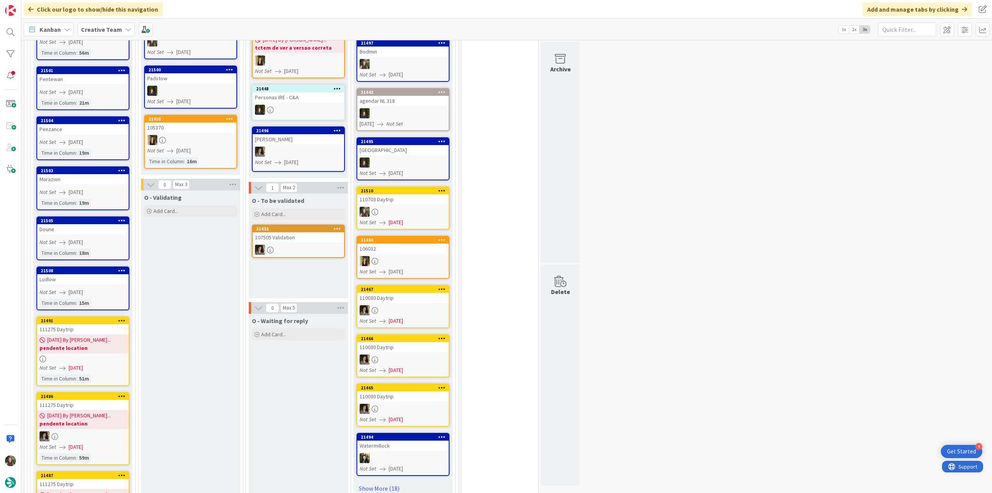
click at [112, 334] on div "08/22/2025 By Beatriz... pendente location" at bounding box center [82, 343] width 91 height 19
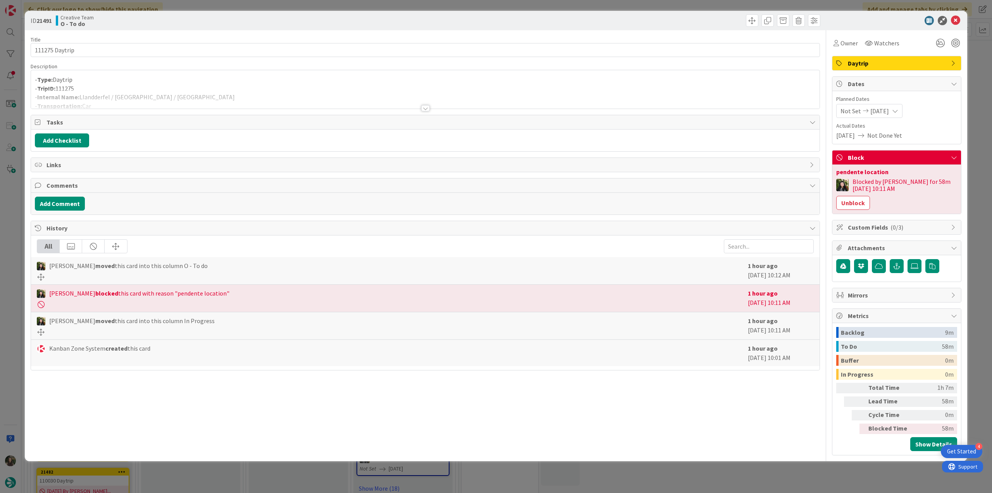
click at [12, 224] on div "ID 21491 Creative Team O - To do Title 14 / 128 111275 Daytrip Description - Ty…" at bounding box center [496, 246] width 992 height 493
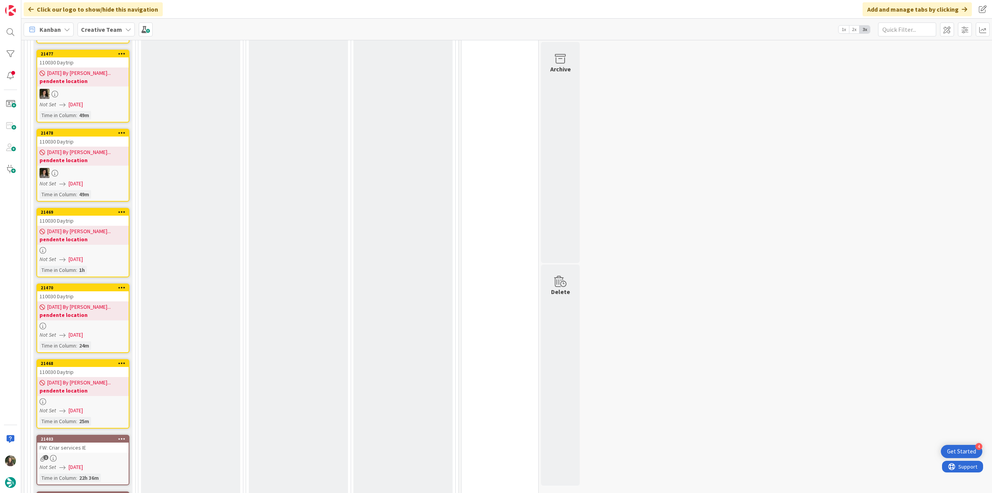
scroll to position [1512, 0]
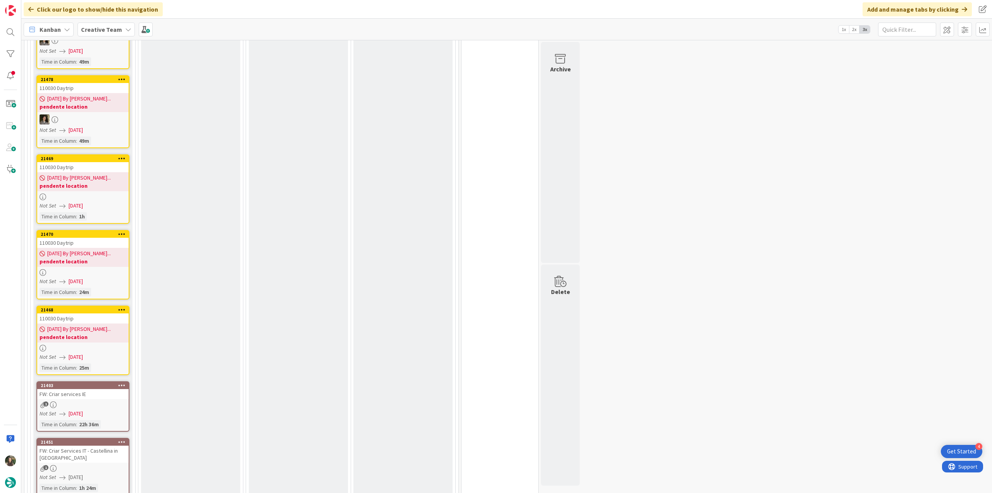
click at [105, 348] on link "21468 110030 Daytrip 08/22/2025 By Beatriz... pendente location Not Set 08/22/2…" at bounding box center [82, 339] width 93 height 69
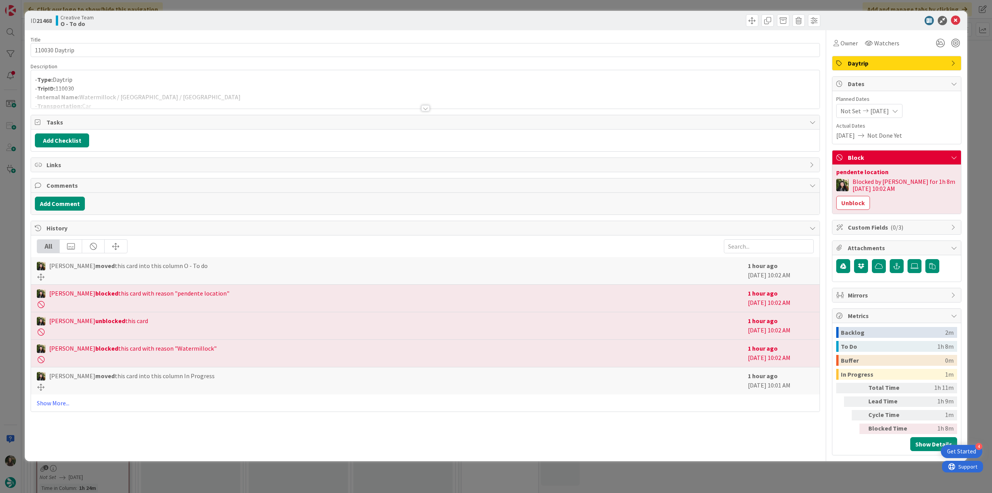
click at [15, 245] on div "ID 21468 Creative Team O - To do Title 14 / 128 110030 Daytrip Description - Ty…" at bounding box center [496, 246] width 992 height 493
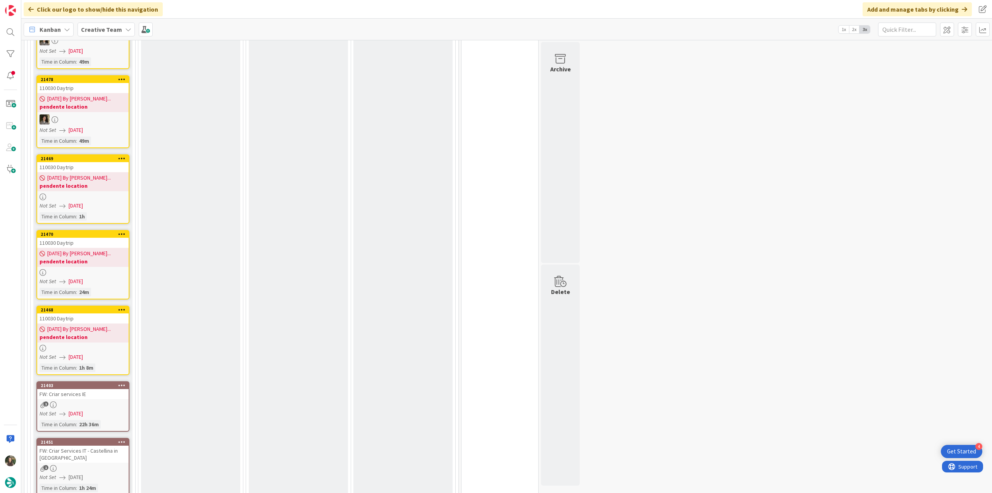
click at [100, 269] on div at bounding box center [82, 272] width 91 height 7
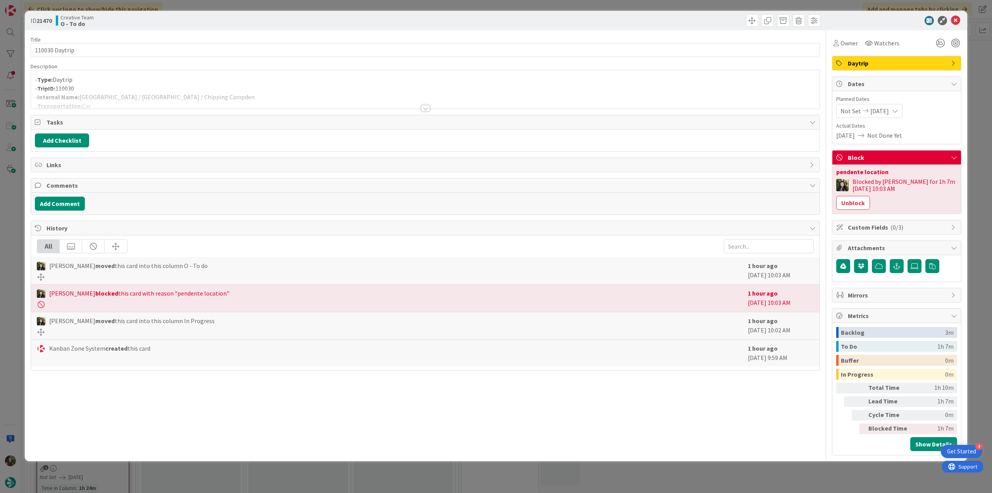
click at [16, 191] on div "ID 21470 Creative Team O - To do Title 14 / 128 110030 Daytrip Description - Ty…" at bounding box center [496, 246] width 992 height 493
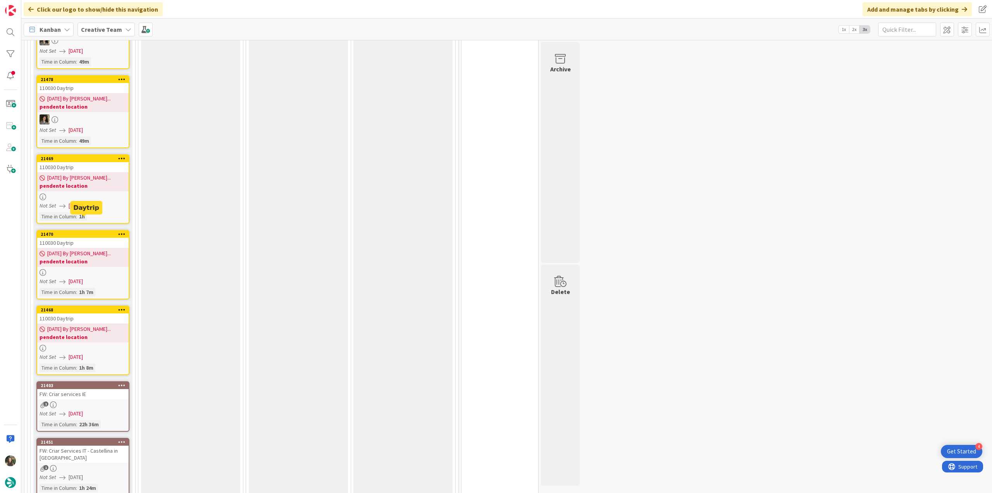
click at [81, 193] on div at bounding box center [82, 196] width 91 height 7
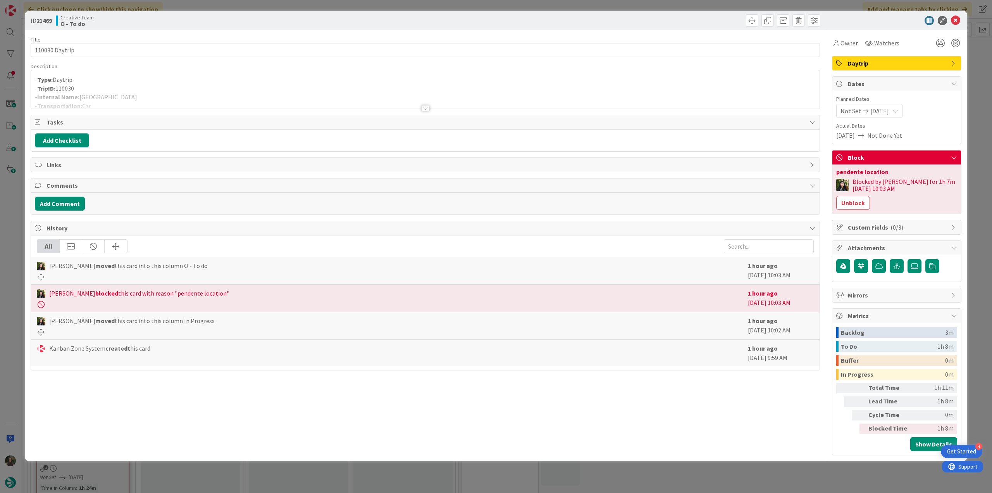
click at [19, 205] on div "ID 21469 Creative Team O - To do Title 14 / 128 110030 Daytrip Description - Ty…" at bounding box center [496, 246] width 992 height 493
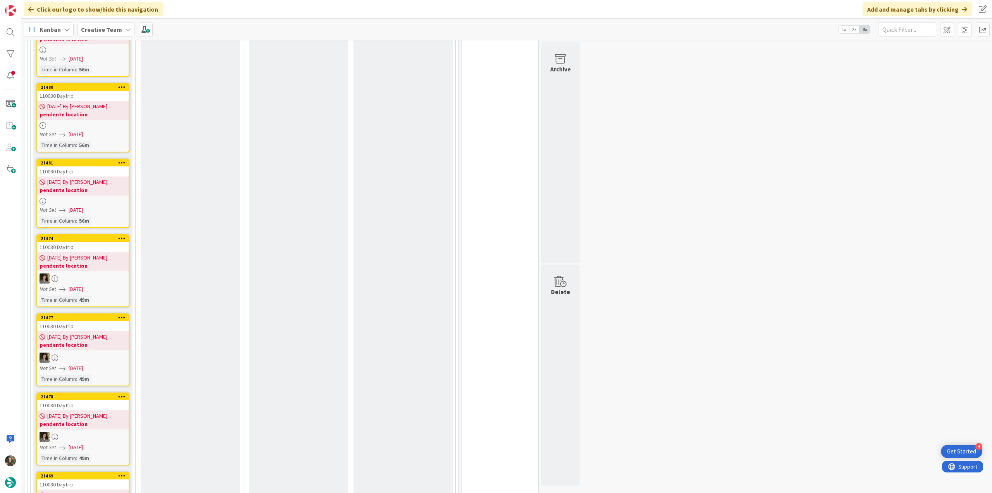
scroll to position [1124, 0]
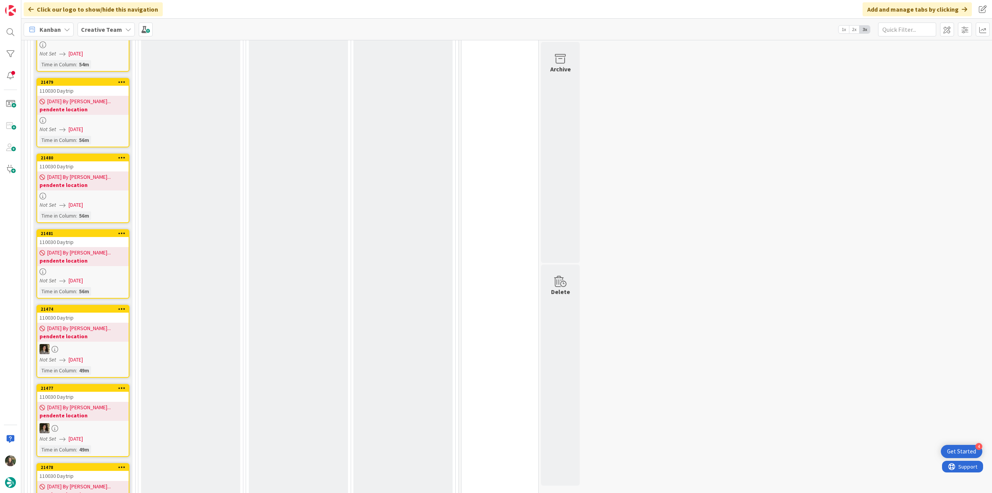
click at [103, 268] on div at bounding box center [82, 271] width 91 height 7
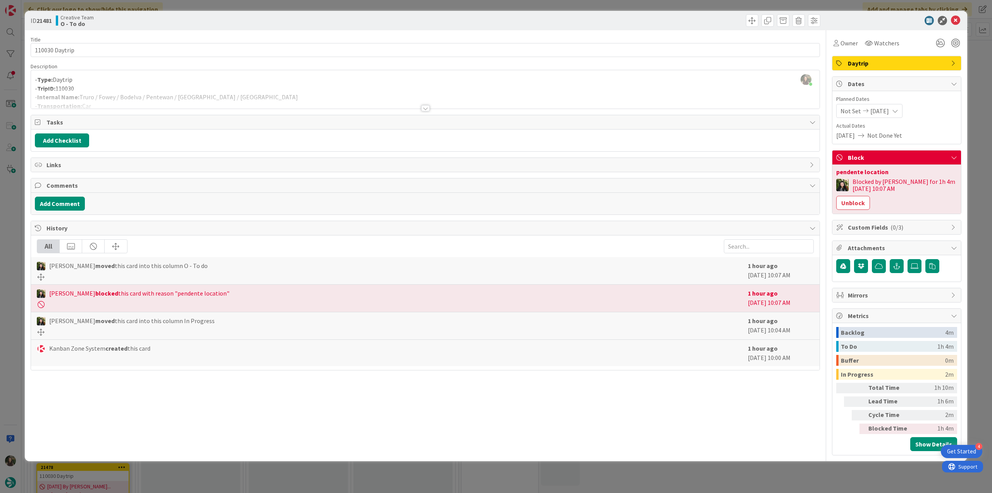
click at [15, 228] on div "ID 21481 Creative Team O - To do Title 14 / 128 110030 Daytrip Description Inês…" at bounding box center [496, 246] width 992 height 493
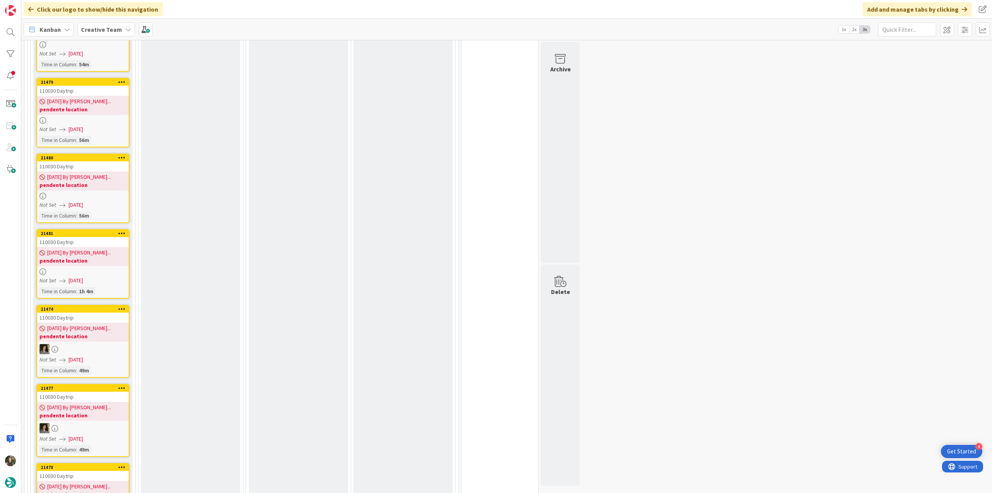
click at [104, 201] on div "Not Set [DATE]" at bounding box center [84, 205] width 89 height 8
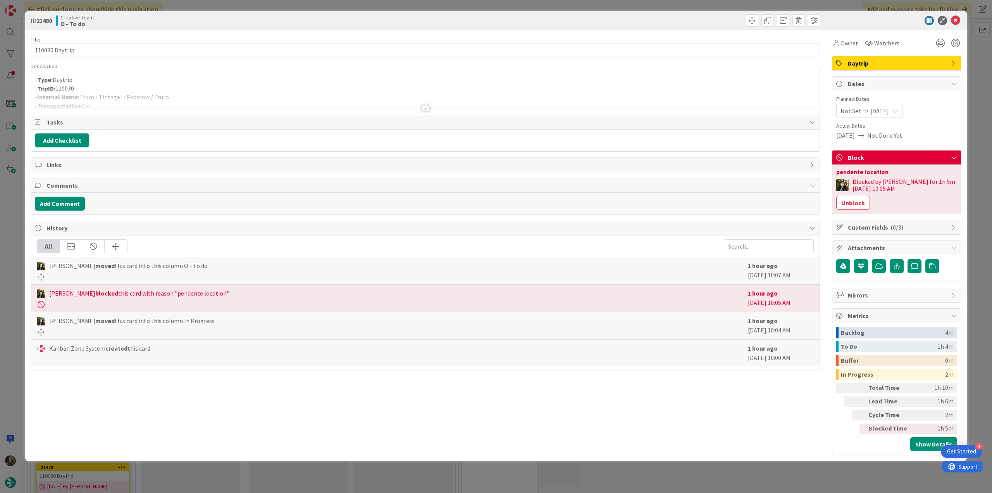
click at [8, 209] on div "ID 21480 Creative Team O - To do Title 14 / 128 110030 Daytrip Description - Ty…" at bounding box center [496, 246] width 992 height 493
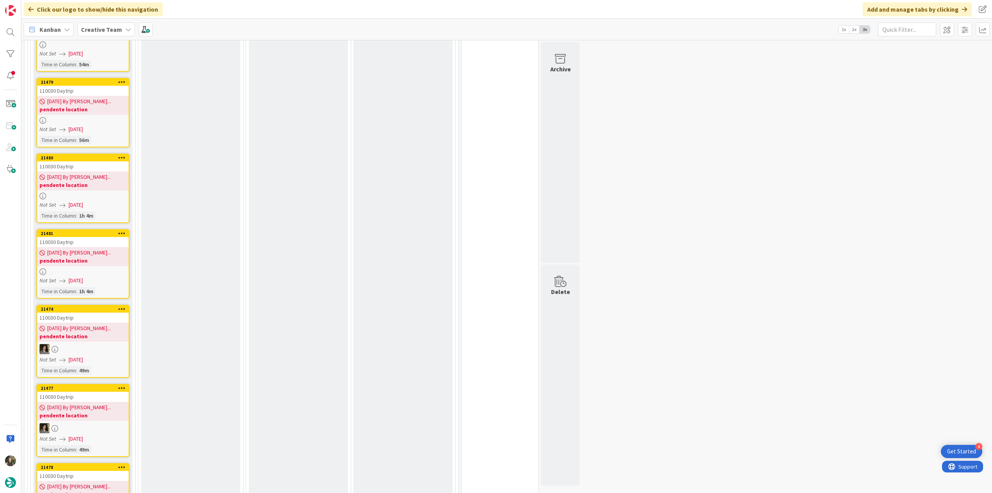
click at [129, 187] on link "21480 110030 Daytrip 08/22/2025 By Beatriz... pendente location Not Set 08/22/2…" at bounding box center [82, 187] width 93 height 69
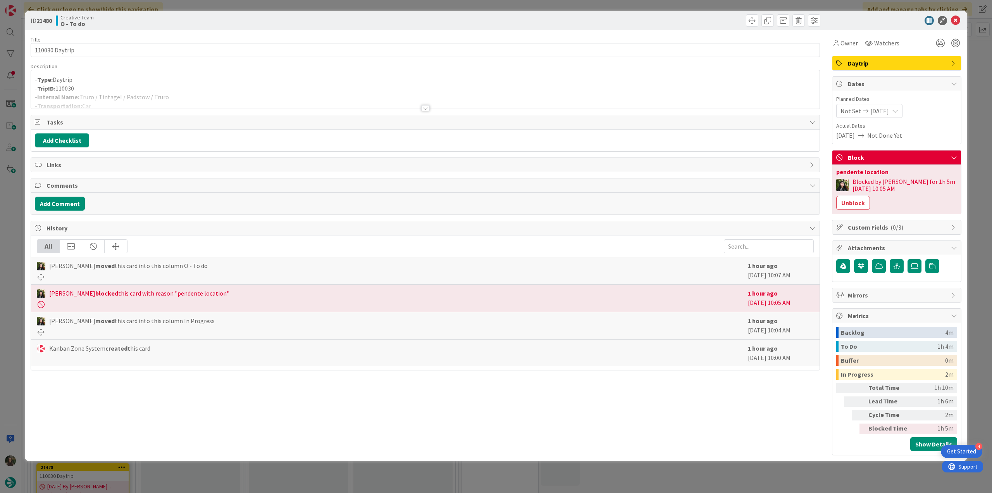
click at [9, 245] on div "ID 21480 Creative Team O - To do Title 14 / 128 110030 Daytrip Description - Ty…" at bounding box center [496, 246] width 992 height 493
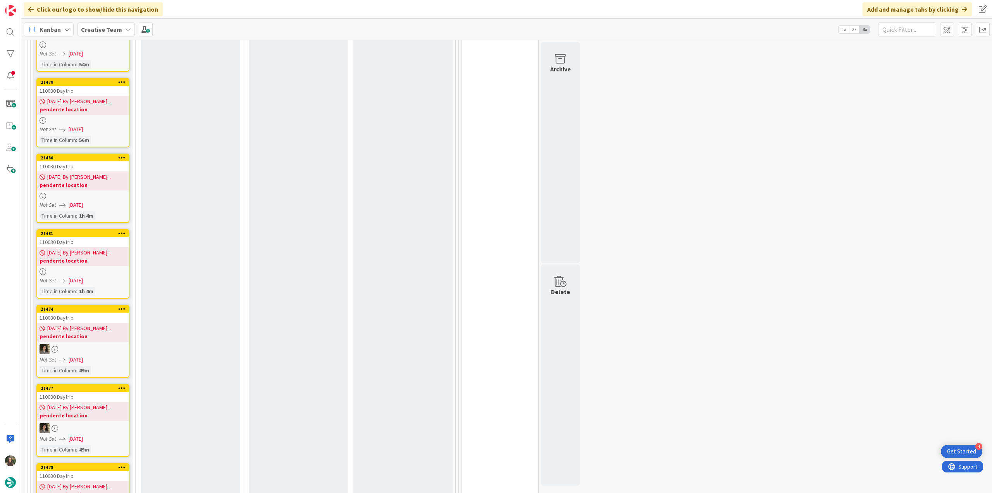
click at [104, 119] on link "21479 110030 Daytrip 08/22/2025 By Beatriz... pendente location Not Set 08/22/2…" at bounding box center [82, 112] width 93 height 69
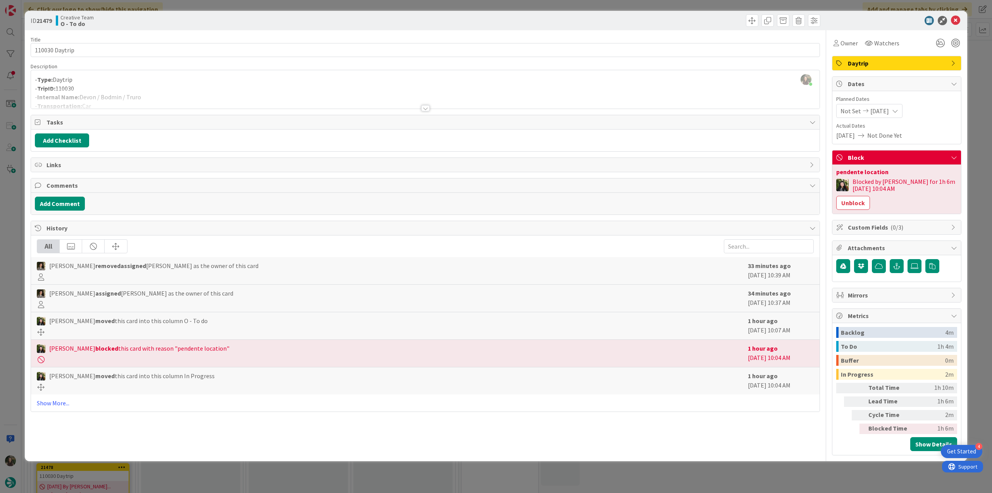
click at [17, 228] on div "ID 21479 Creative Team O - To do Title 14 / 128 110030 Daytrip Description Inês…" at bounding box center [496, 246] width 992 height 493
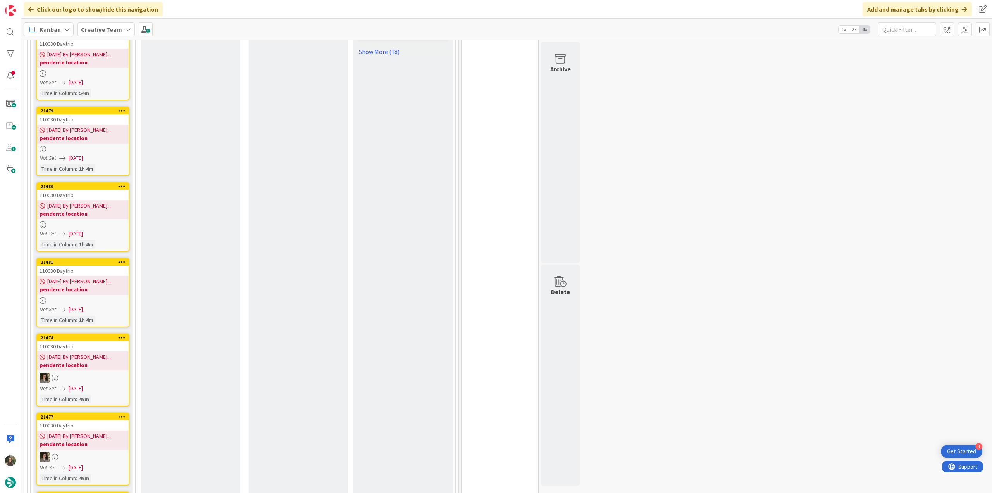
scroll to position [1085, 0]
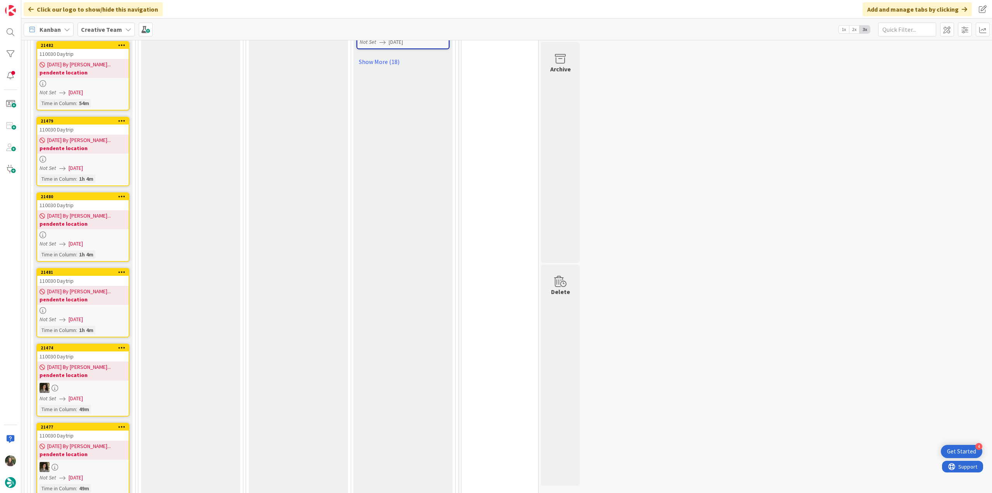
click at [107, 224] on link "21480 110030 Daytrip 08/22/2025 By Beatriz... pendente location Not Set 08/22/2…" at bounding box center [82, 226] width 93 height 69
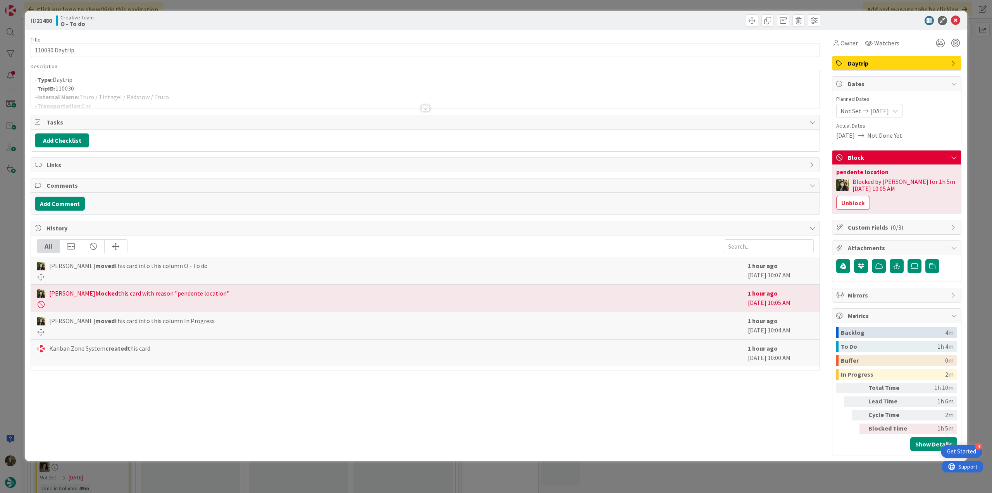
click at [5, 222] on div "ID 21480 Creative Team O - To do Title 14 / 128 110030 Daytrip Description - Ty…" at bounding box center [496, 246] width 992 height 493
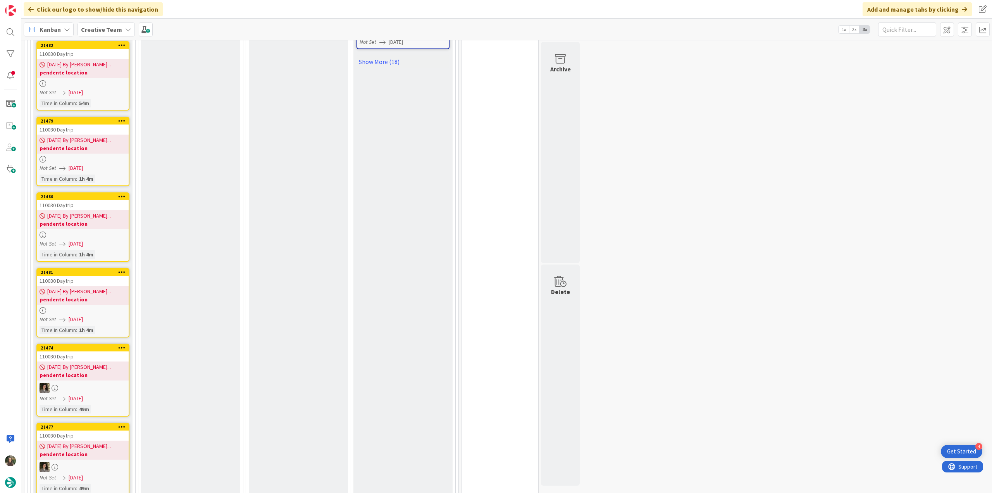
click at [83, 164] on span "[DATE]" at bounding box center [76, 168] width 14 height 8
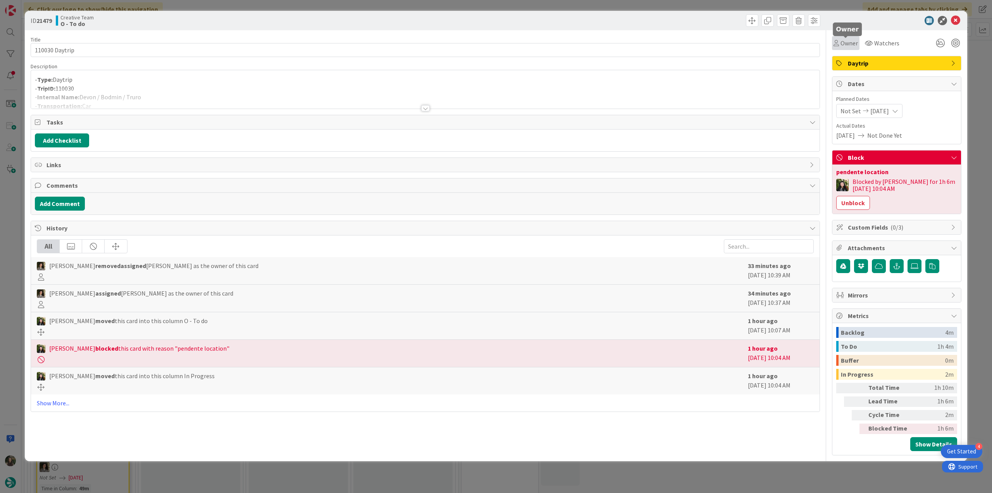
click at [844, 46] on span "Owner" at bounding box center [849, 42] width 17 height 9
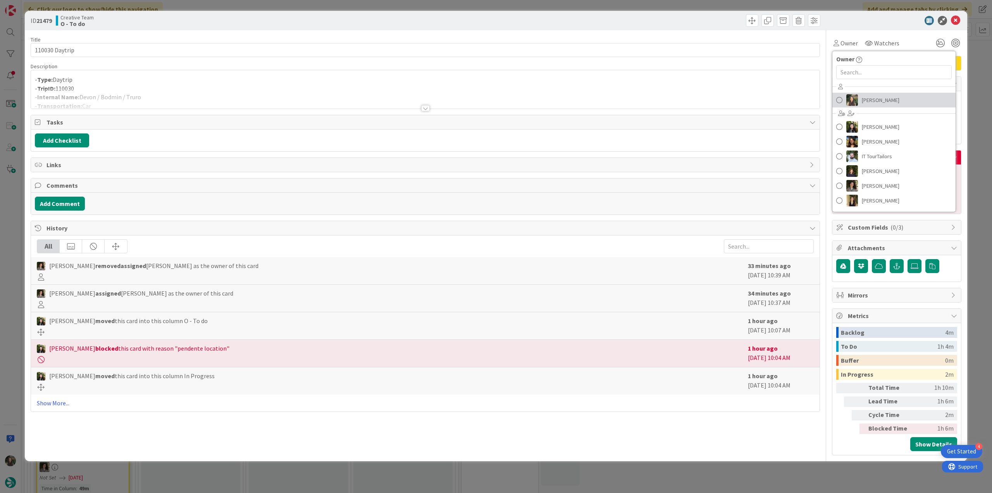
click at [867, 97] on span "[PERSON_NAME]" at bounding box center [881, 100] width 38 height 12
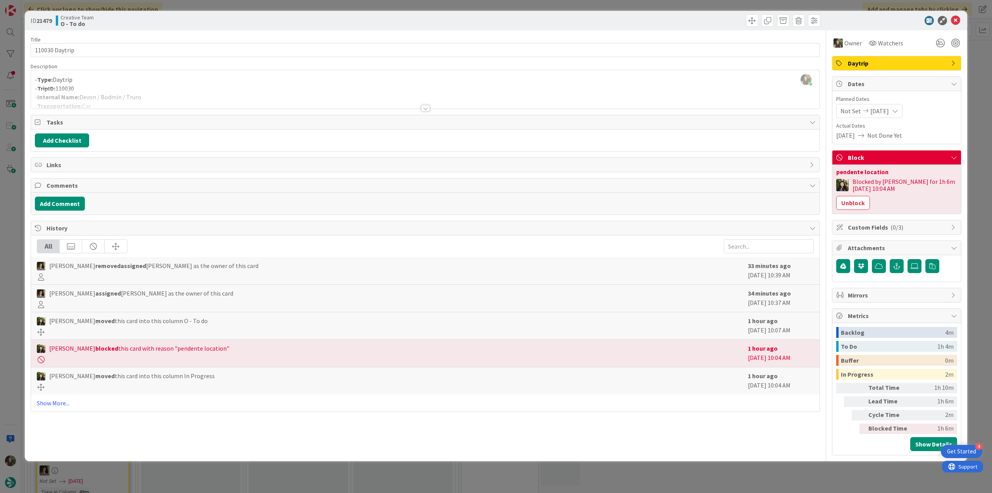
click at [973, 67] on div "ID 21479 Creative Team O - To do Title 14 / 128 110030 Daytrip Description Inês…" at bounding box center [496, 246] width 992 height 493
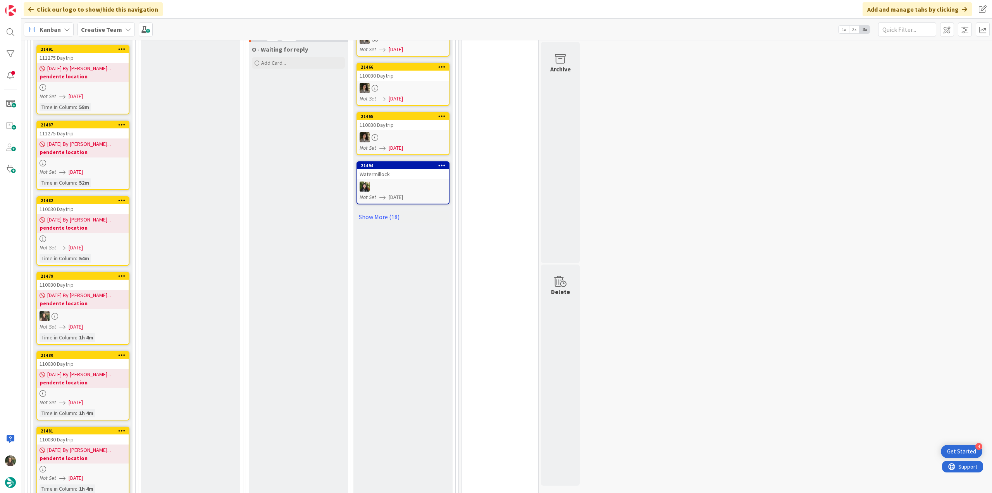
click at [113, 390] on div at bounding box center [82, 393] width 91 height 7
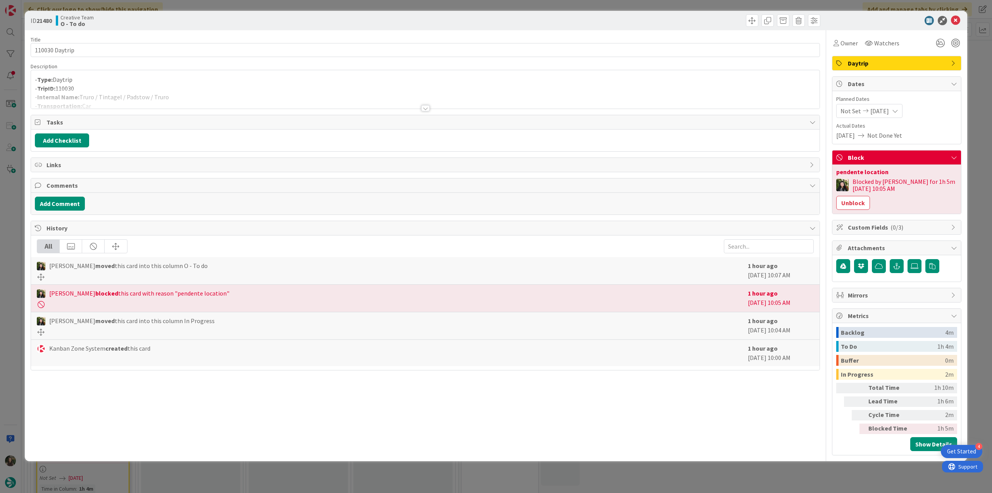
click at [21, 289] on div "ID 21480 Creative Team O - To do Title 14 / 128 110030 Daytrip Description - Ty…" at bounding box center [496, 246] width 992 height 493
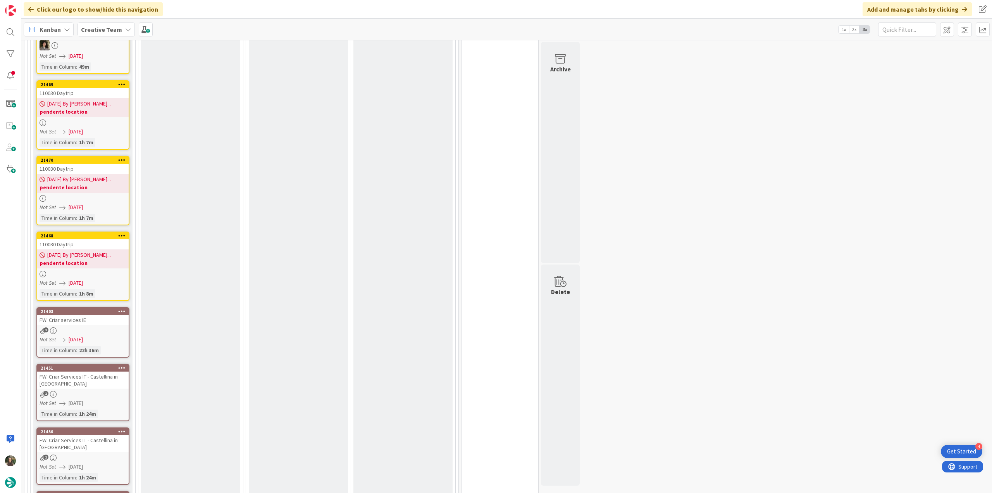
click at [109, 279] on div "Not Set [DATE]" at bounding box center [84, 283] width 89 height 8
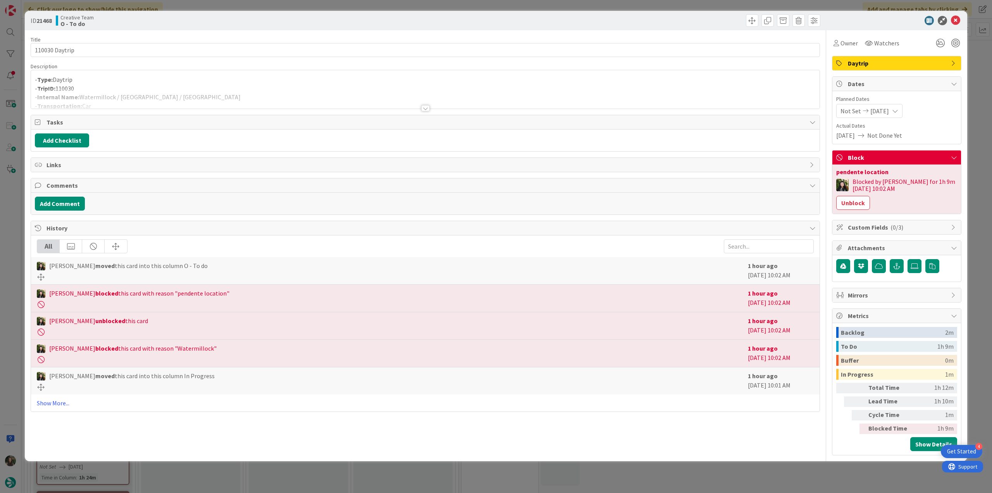
click at [19, 256] on div "ID 21468 Creative Team O - To do Title 14 / 128 110030 Daytrip Description - Ty…" at bounding box center [496, 246] width 992 height 493
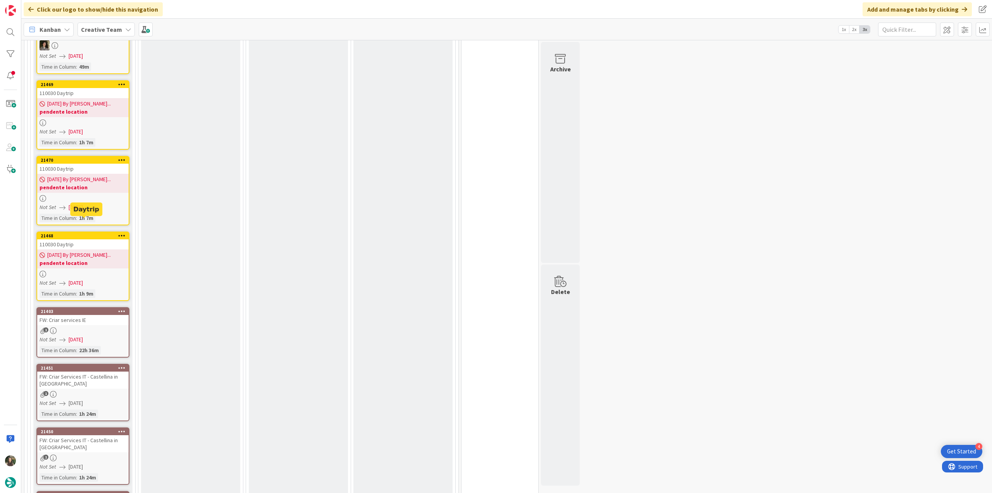
click at [83, 203] on span "[DATE]" at bounding box center [76, 207] width 14 height 8
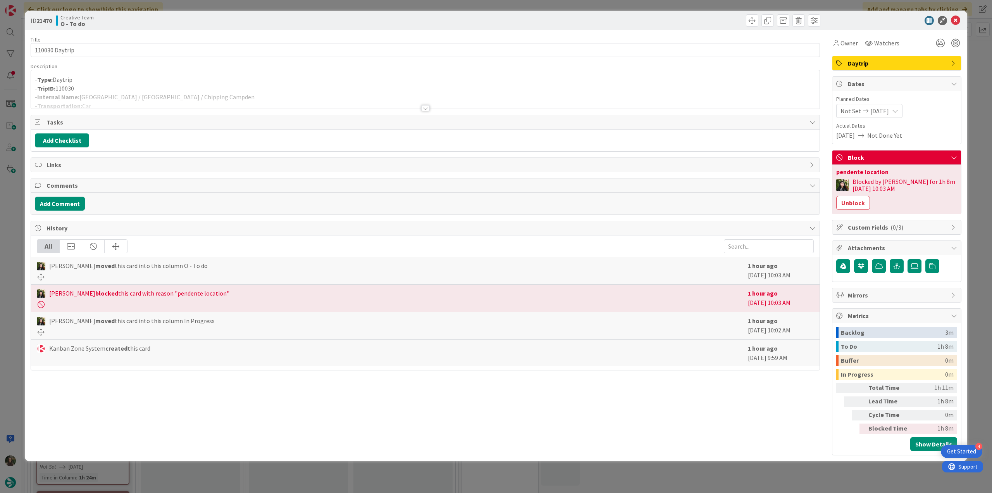
click at [13, 232] on div "ID 21470 Creative Team O - To do Title 14 / 128 110030 Daytrip Description - Ty…" at bounding box center [496, 246] width 992 height 493
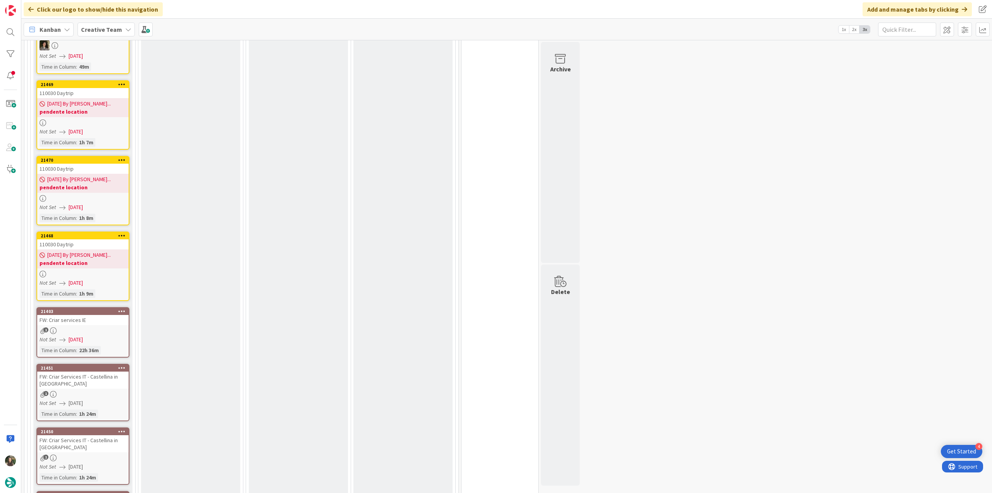
click at [83, 128] on span "[DATE]" at bounding box center [76, 132] width 14 height 8
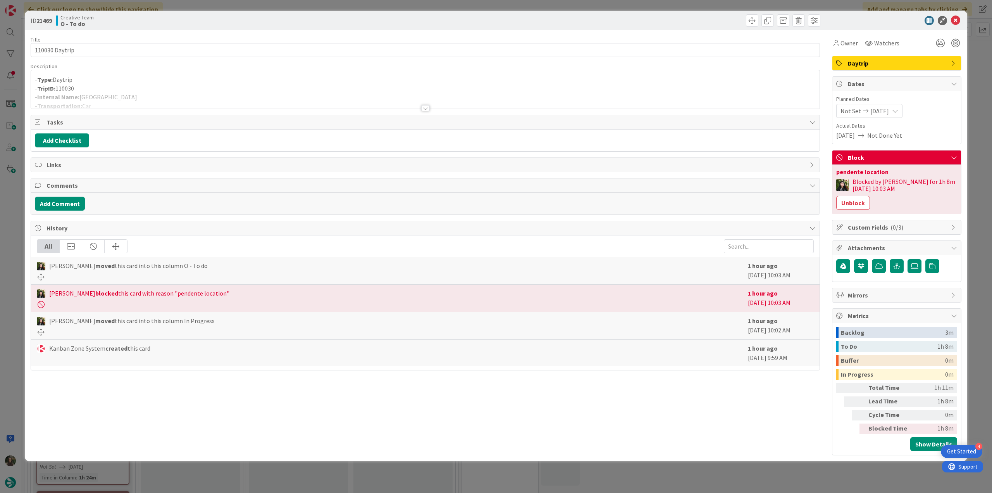
click at [9, 193] on div "ID 21469 Creative Team O - To do Title 14 / 128 110030 Daytrip Description - Ty…" at bounding box center [496, 246] width 992 height 493
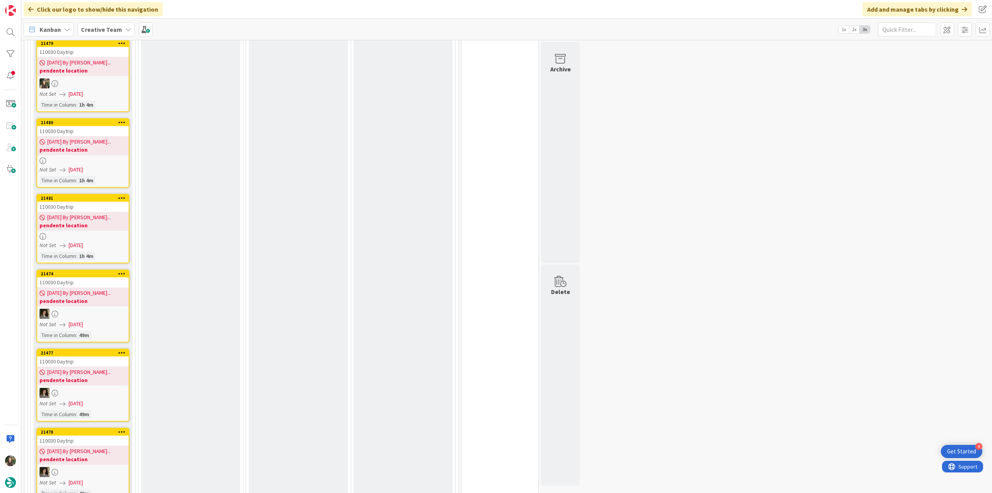
click at [83, 241] on span "[DATE]" at bounding box center [76, 245] width 14 height 8
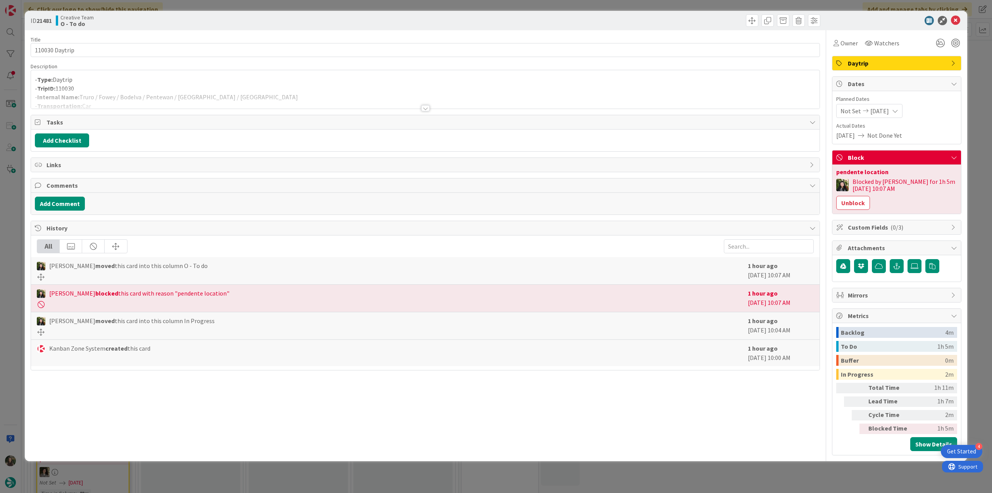
click at [10, 259] on div "ID 21481 Creative Team O - To do Title 14 / 128 110030 Daytrip Description - Ty…" at bounding box center [496, 246] width 992 height 493
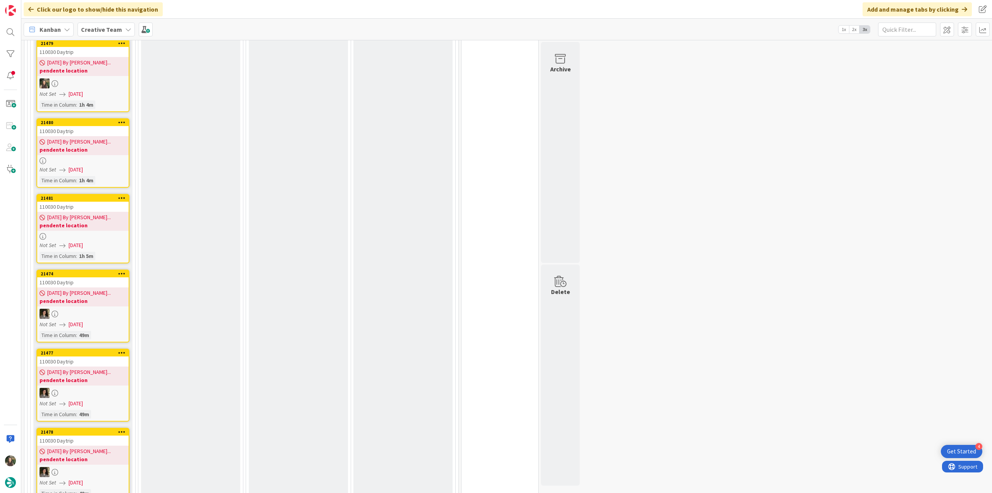
click at [83, 166] on span "[DATE]" at bounding box center [76, 170] width 14 height 8
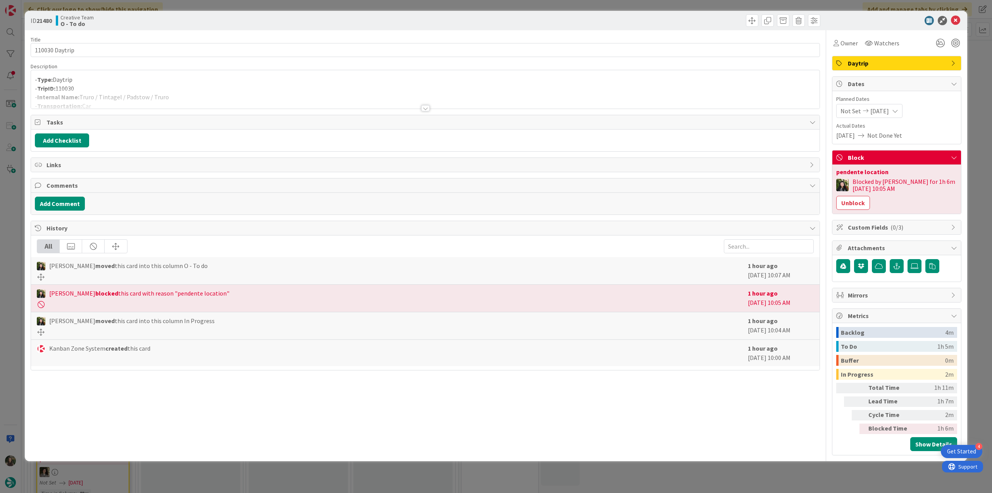
click at [17, 222] on div "ID 21480 Creative Team O - To do Title 14 / 128 110030 Daytrip Description - Ty…" at bounding box center [496, 246] width 992 height 493
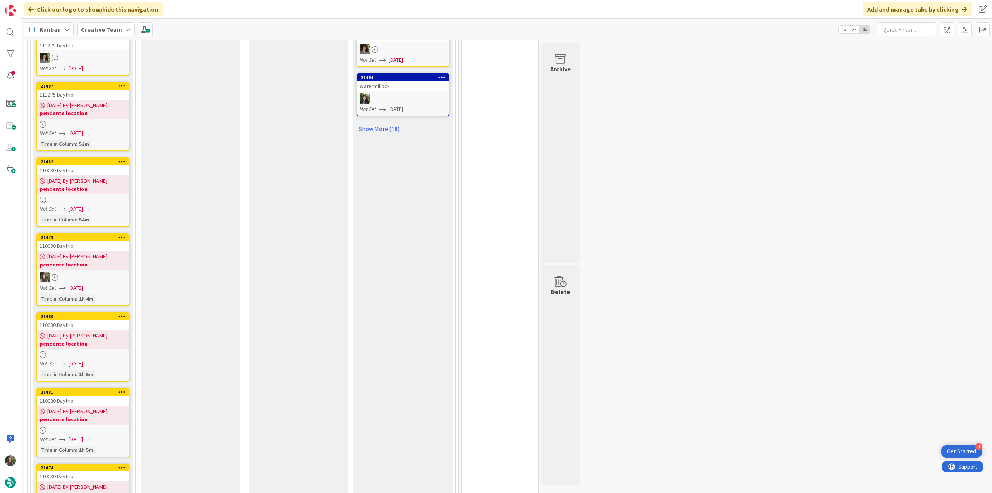
click at [83, 205] on span "[DATE]" at bounding box center [76, 209] width 14 height 8
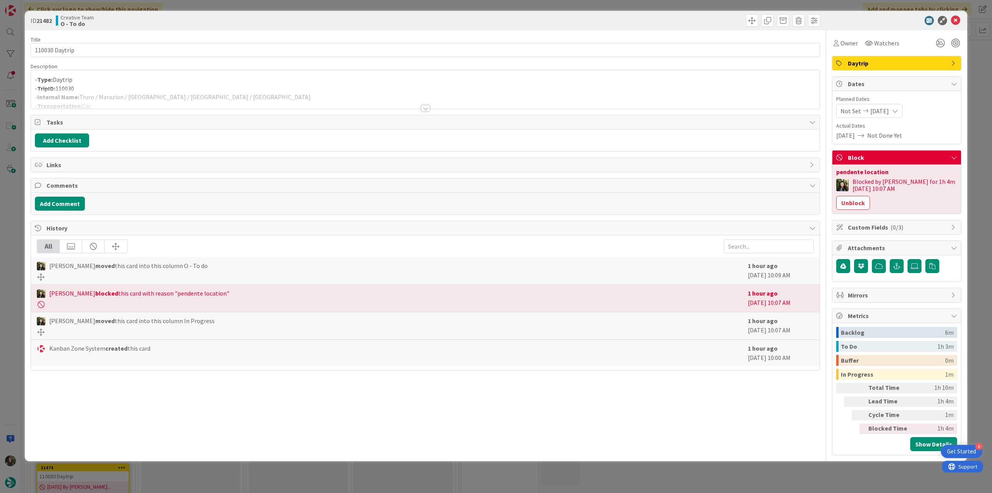
click at [17, 231] on div "ID 21482 Creative Team O - To do Title 14 / 128 110030 Daytrip Description - Ty…" at bounding box center [496, 246] width 992 height 493
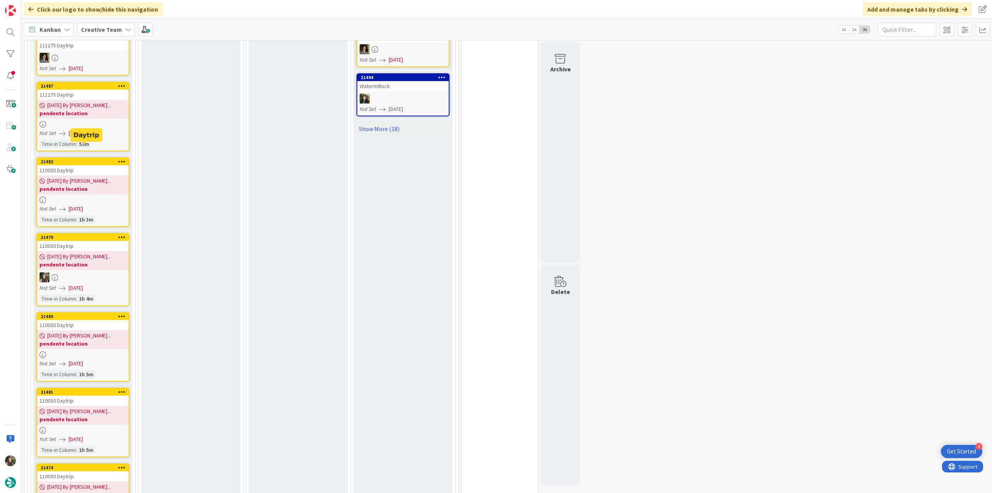
click at [74, 129] on span "[DATE]" at bounding box center [76, 133] width 14 height 8
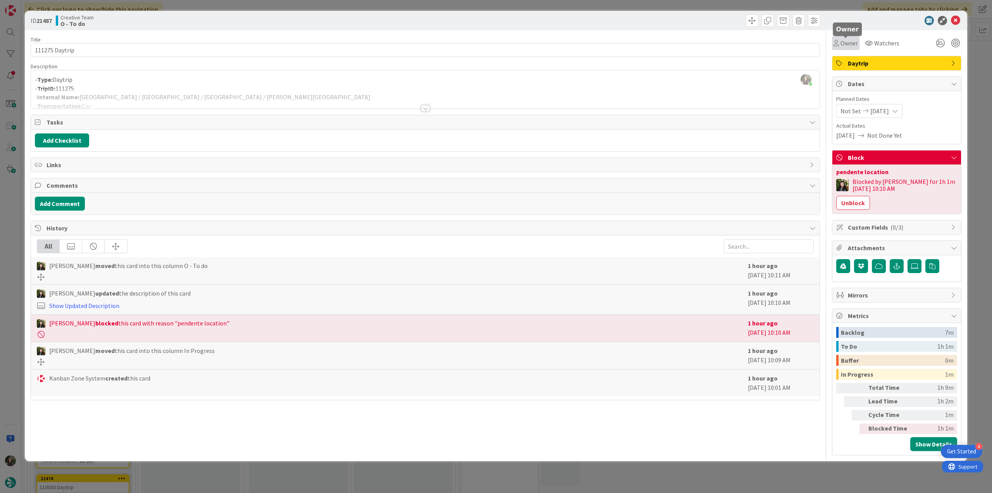
click at [846, 43] on span "Owner" at bounding box center [849, 42] width 17 height 9
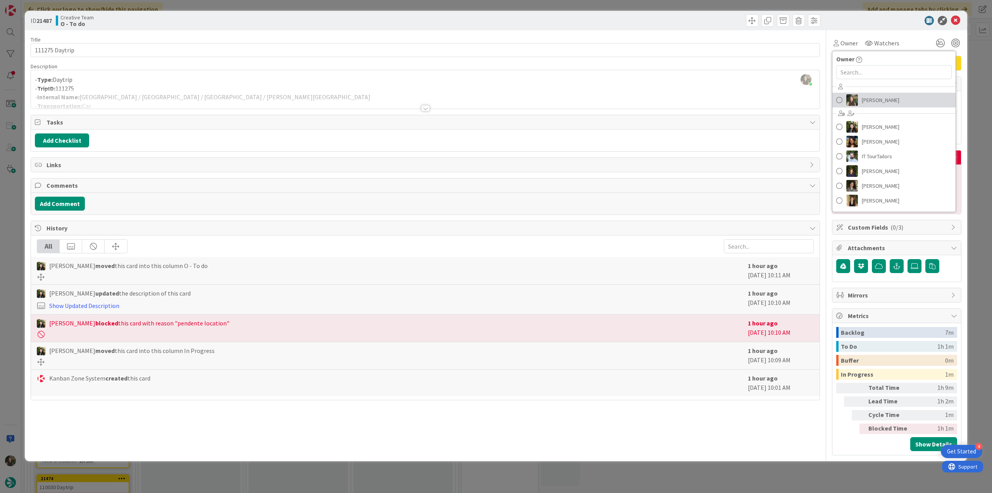
click at [881, 99] on span "[PERSON_NAME]" at bounding box center [881, 100] width 38 height 12
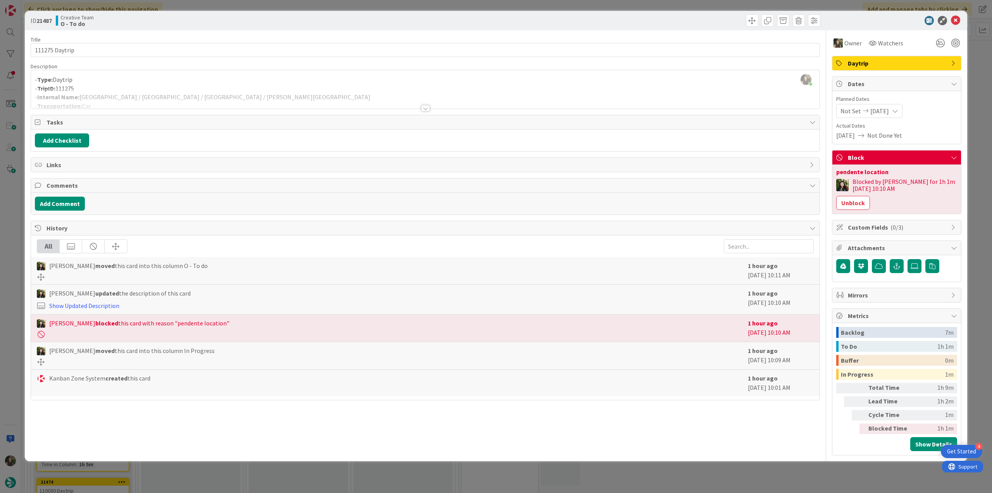
click at [980, 65] on div "ID 21487 Creative Team O - To do Title 14 / 128 111275 Daytrip Description Inês…" at bounding box center [496, 246] width 992 height 493
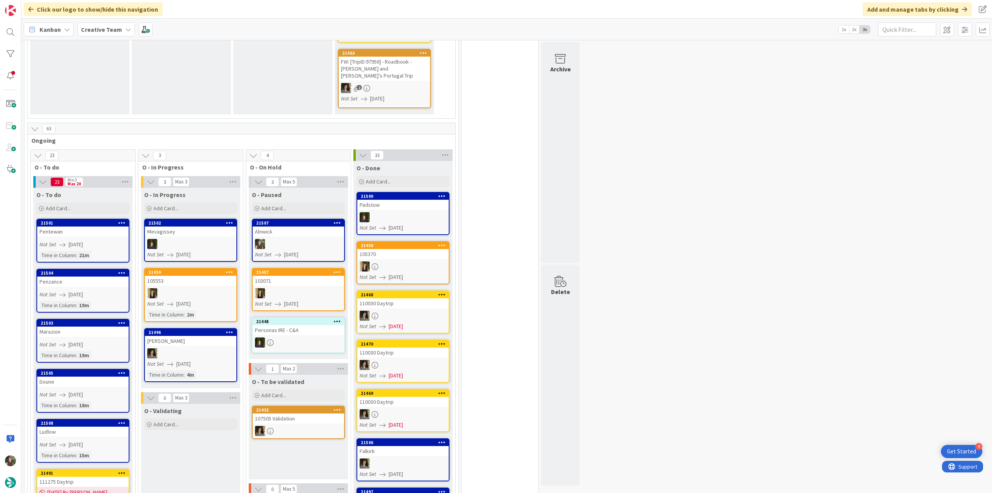
scroll to position [388, 0]
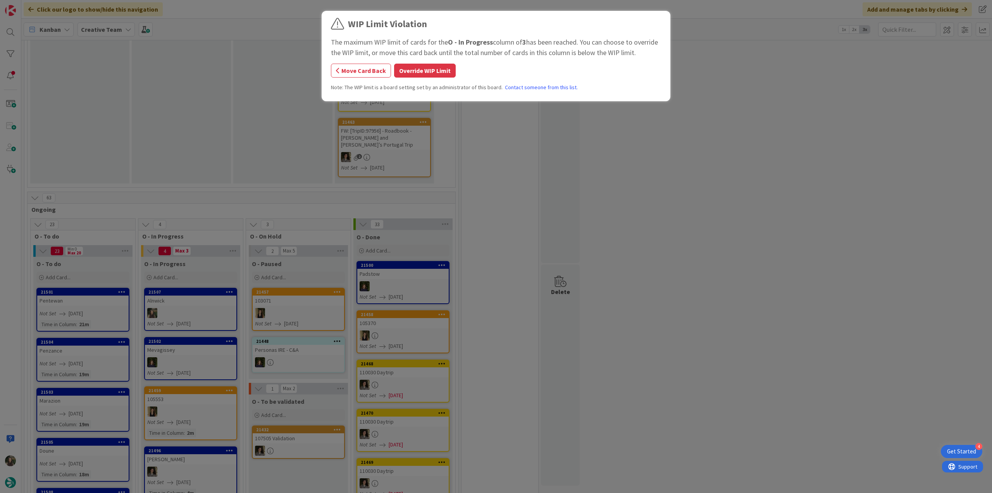
click at [437, 74] on button "Override WIP Limit" at bounding box center [425, 71] width 62 height 14
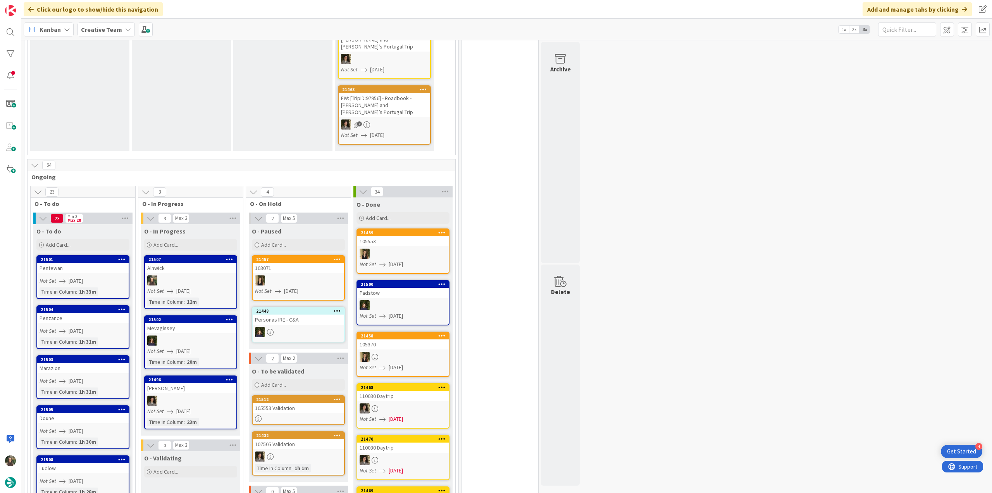
scroll to position [504, 0]
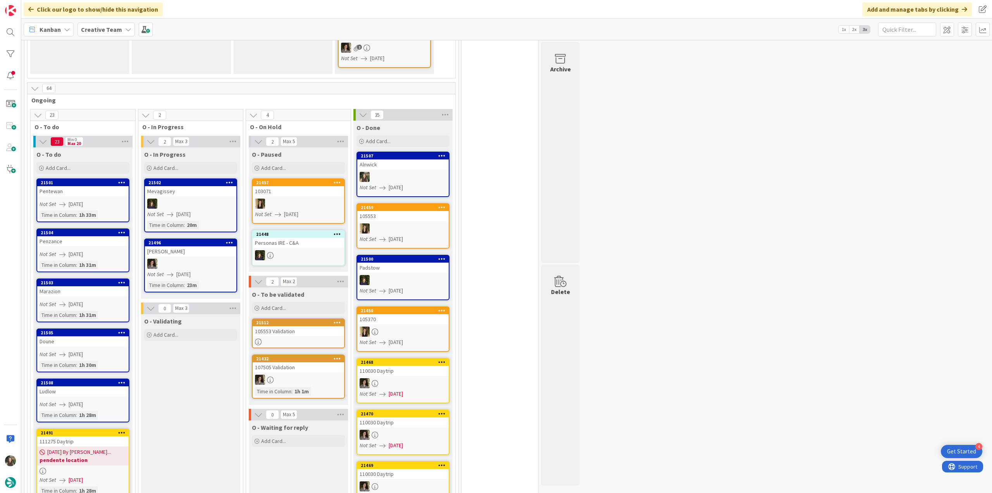
click at [431, 172] on div at bounding box center [402, 177] width 91 height 10
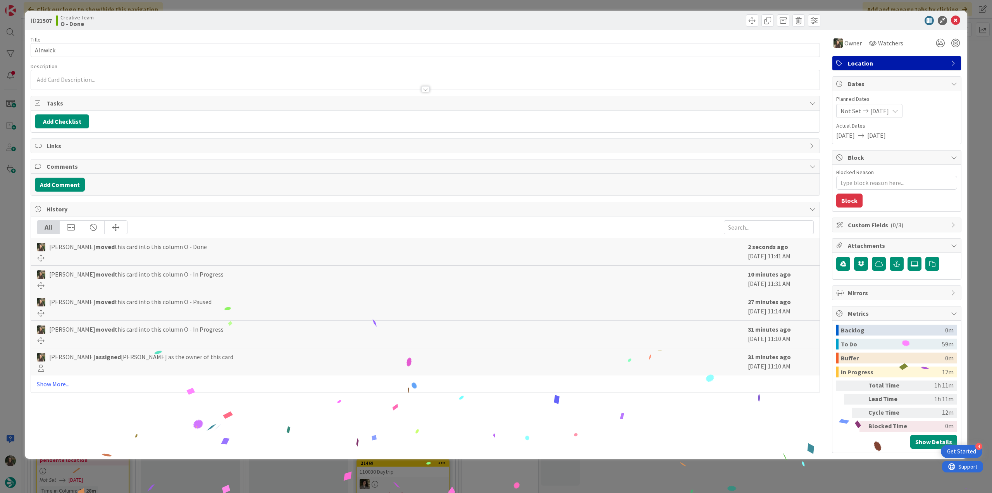
drag, startPoint x: 731, startPoint y: 473, endPoint x: 567, endPoint y: 492, distance: 165.0
click at [732, 473] on div "ID 21507 Creative Team O - Done Title 7 / 128 Alnwick Description Owner Watcher…" at bounding box center [496, 246] width 992 height 493
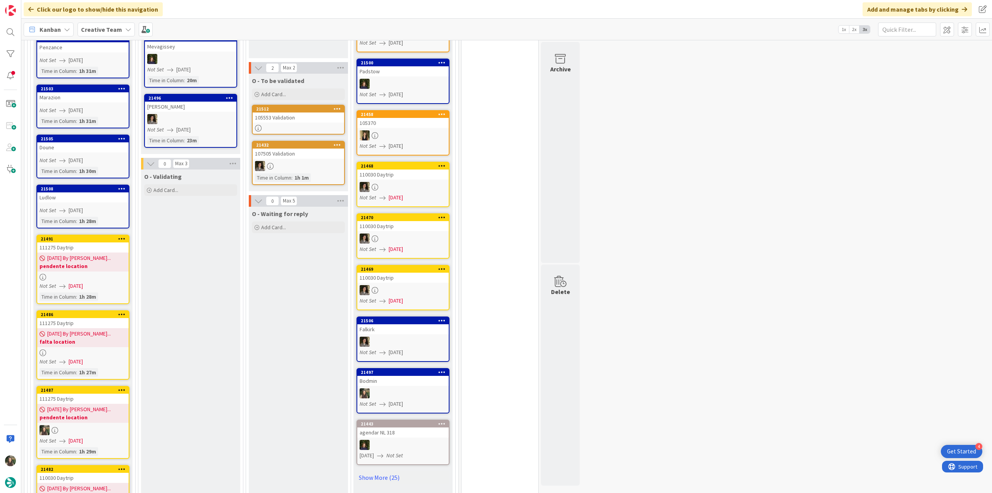
scroll to position [504, 0]
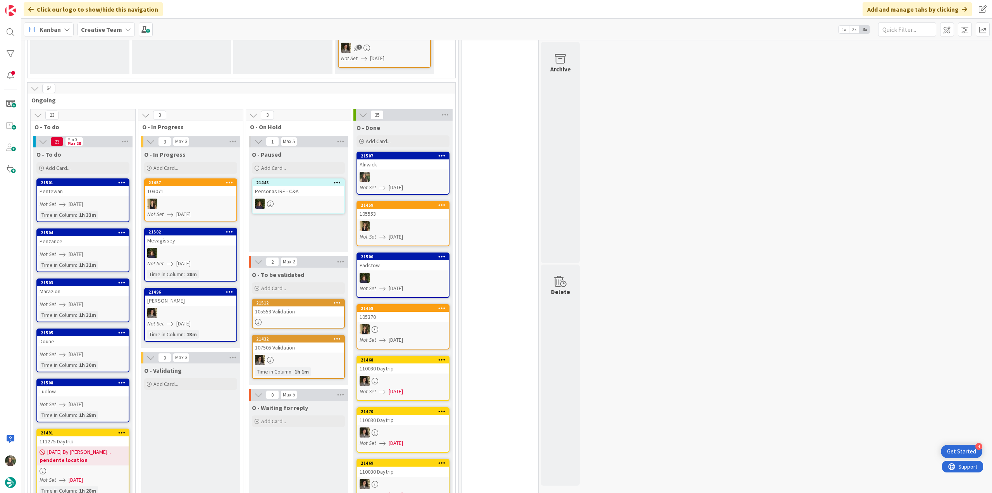
click at [98, 185] on link "21501 Pentewan Not Set 08/22/2025 Time in Column : 1h 33m" at bounding box center [82, 200] width 93 height 44
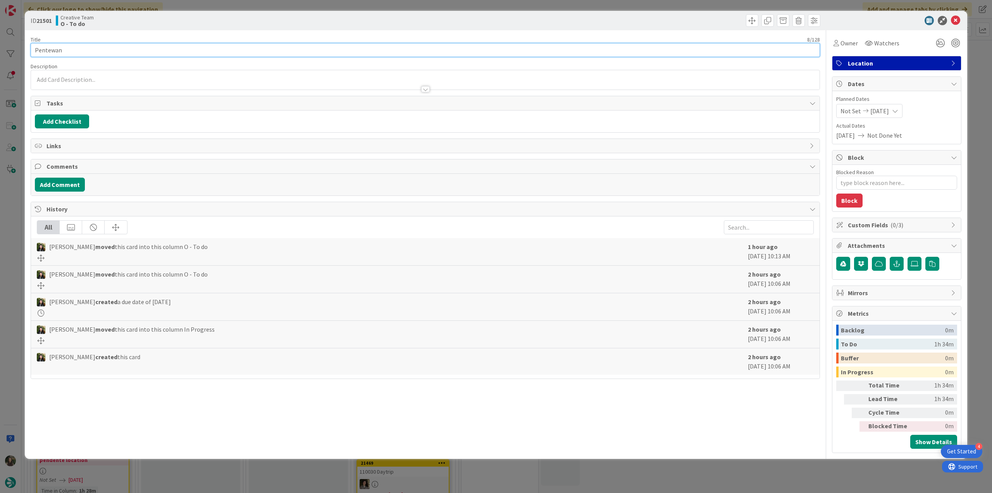
click at [47, 50] on input "Pentewan" at bounding box center [426, 50] width 790 height 14
click at [842, 41] on span "Owner" at bounding box center [849, 42] width 17 height 9
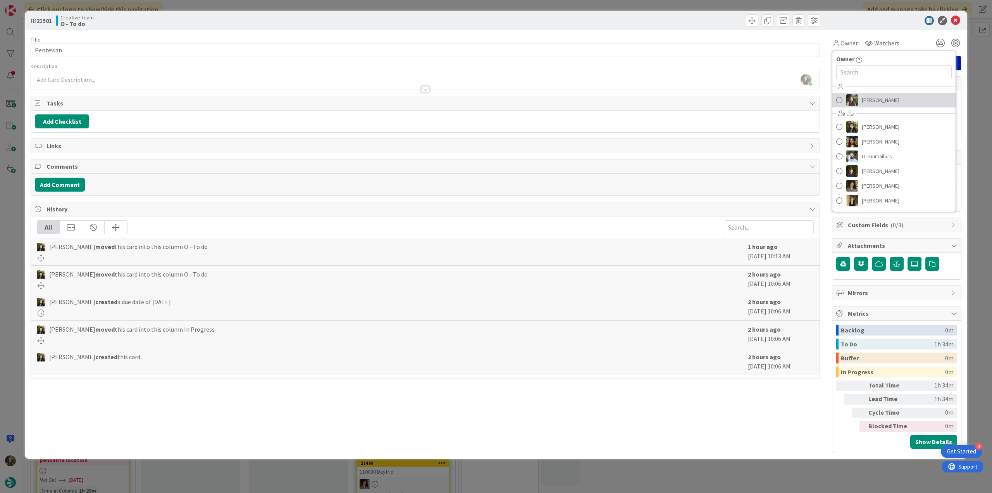
click at [865, 98] on span "[PERSON_NAME]" at bounding box center [881, 100] width 38 height 12
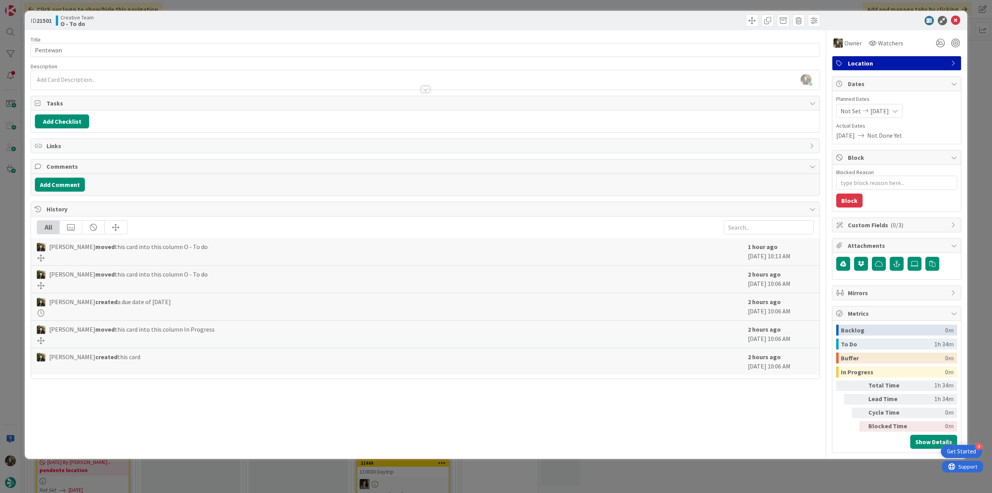
click at [974, 63] on div "ID 21501 Creative Team O - To do Title 8 / 128 Pentewan Description Inês Gonçal…" at bounding box center [496, 246] width 992 height 493
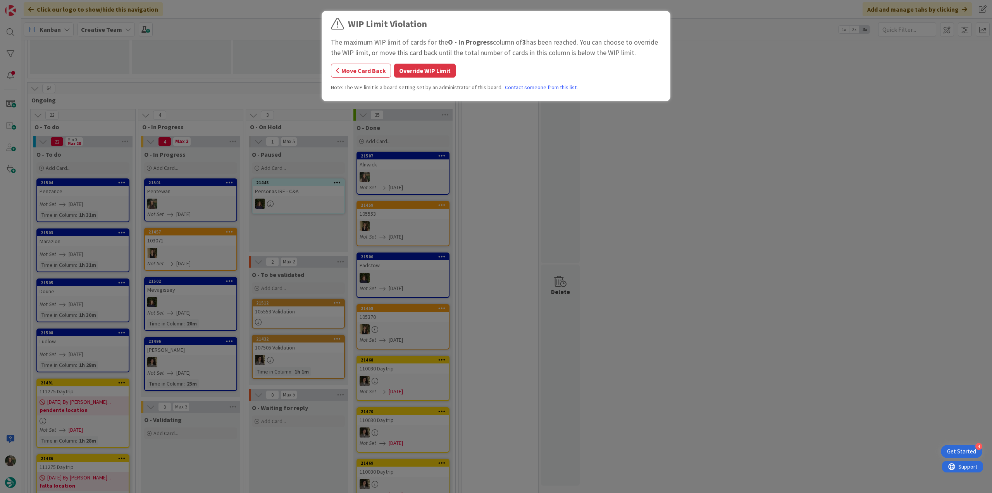
click at [431, 70] on button "Override WIP Limit" at bounding box center [425, 71] width 62 height 14
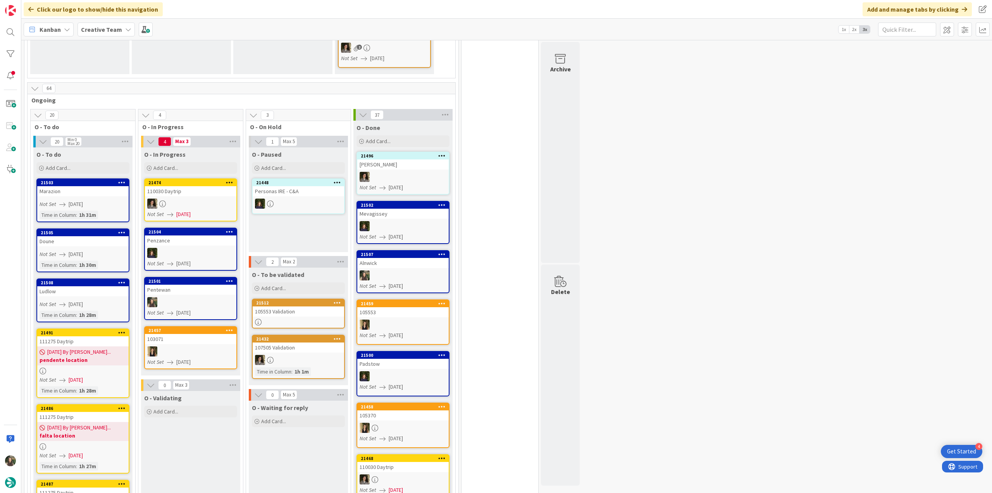
click at [222, 297] on div at bounding box center [190, 302] width 91 height 10
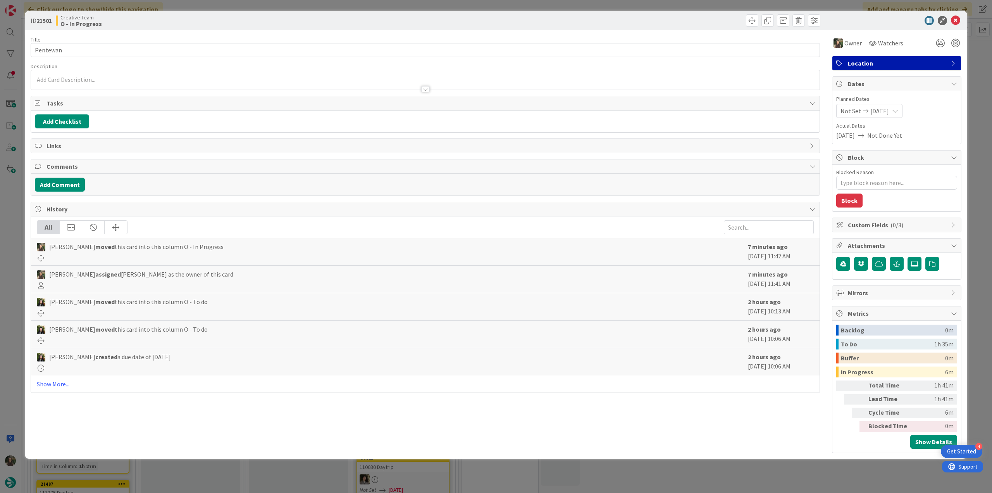
type textarea "x"
click at [715, 479] on div "ID 21501 Creative Team O - In Progress Title 8 / 128 Pentewan Description Owner…" at bounding box center [496, 246] width 992 height 493
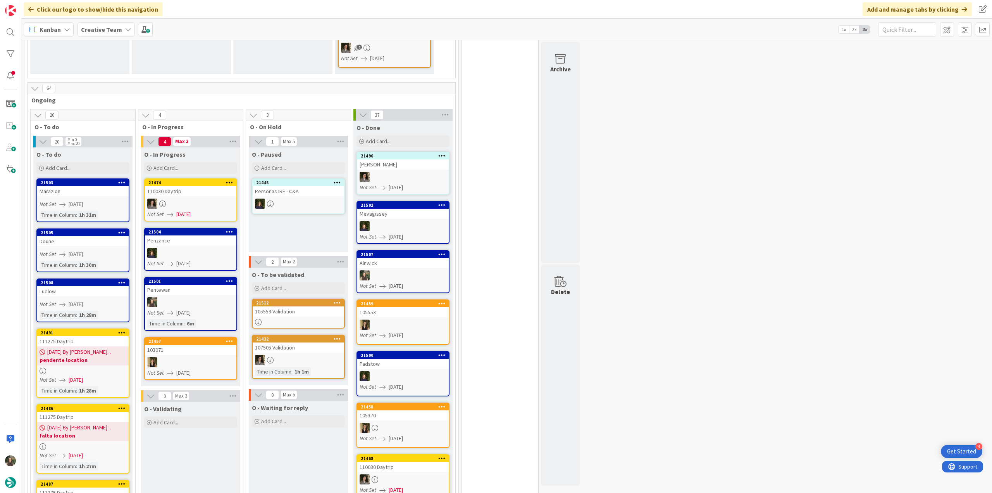
click at [105, 359] on link "21491 111275 Daytrip 08/22/2025 By Beatriz... pendente location Not Set 08/22/2…" at bounding box center [82, 362] width 93 height 69
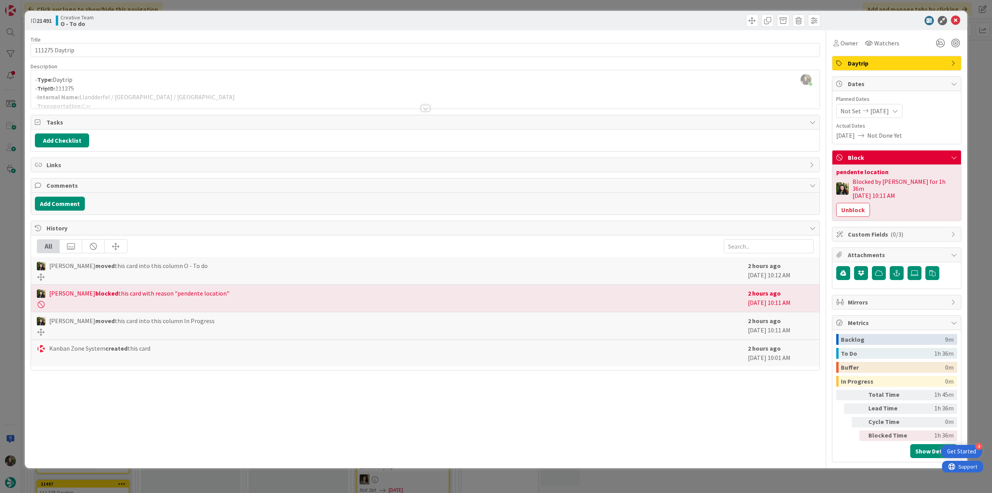
click at [7, 229] on div "ID 21491 Creative Team O - To do Title 14 / 128 111275 Daytrip Description Inês…" at bounding box center [496, 246] width 992 height 493
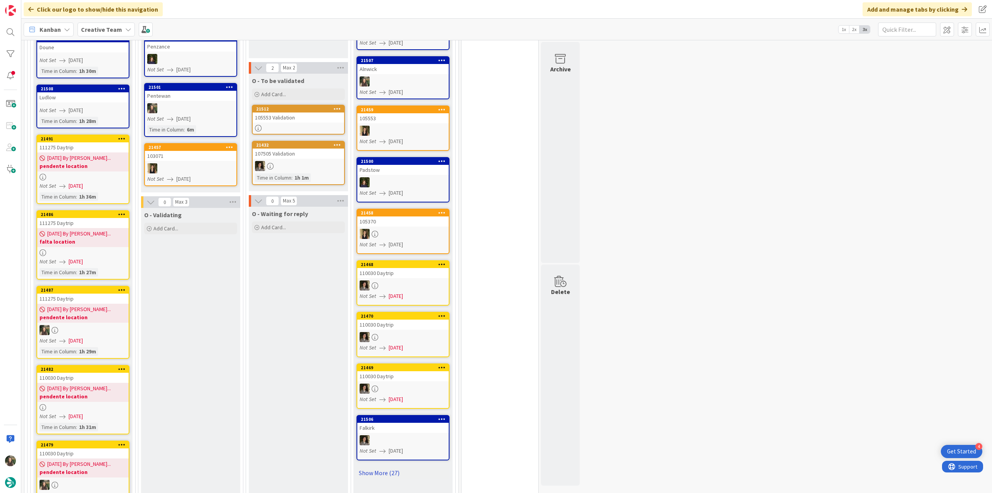
click at [379, 466] on link "Show More (27)" at bounding box center [403, 472] width 93 height 12
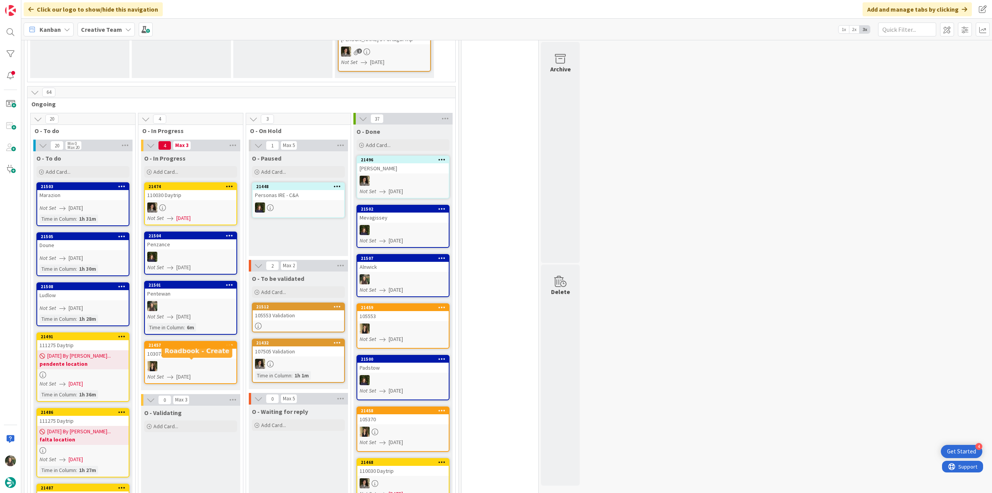
scroll to position [620, 0]
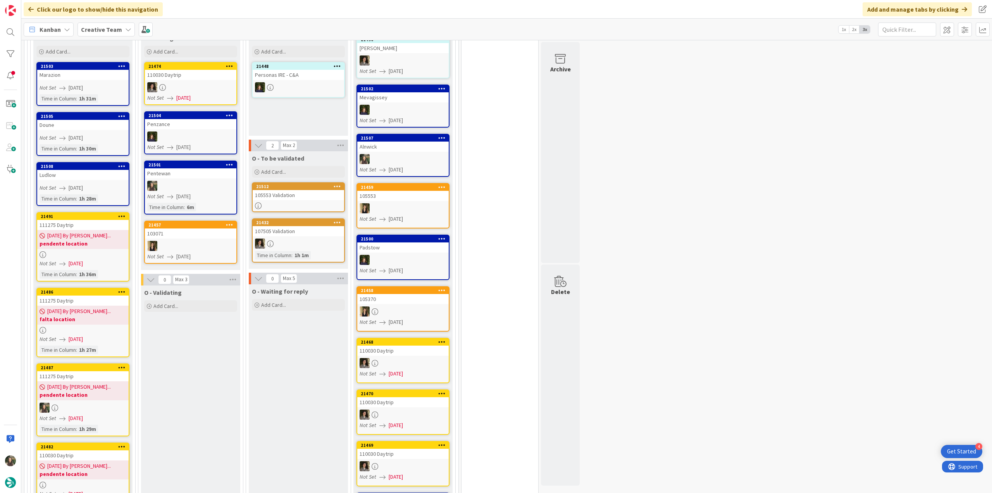
click at [108, 327] on div at bounding box center [82, 330] width 91 height 7
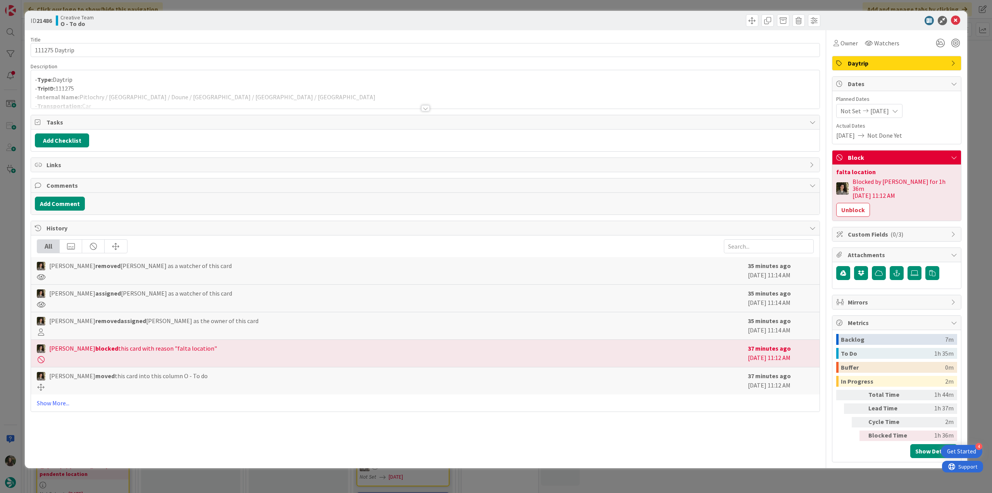
click at [14, 232] on div "ID 21486 Creative Team O - To do Title 14 / 128 111275 Daytrip Description - Ty…" at bounding box center [496, 246] width 992 height 493
